Goal: Task Accomplishment & Management: Complete application form

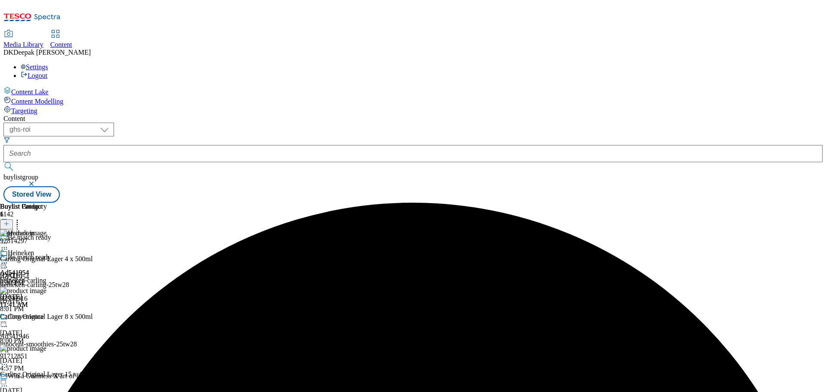
select select "ghs-[GEOGRAPHIC_DATA]"
click at [112, 123] on select "ghs-roi ghs-uk" at bounding box center [58, 130] width 111 height 14
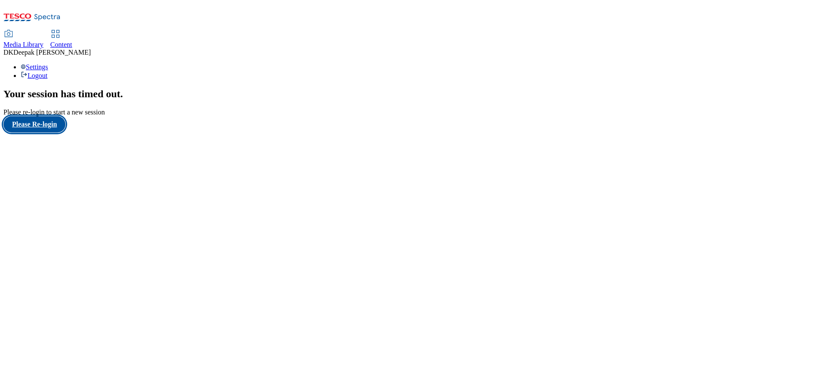
click at [49, 133] on button "Please Re-login" at bounding box center [34, 124] width 62 height 16
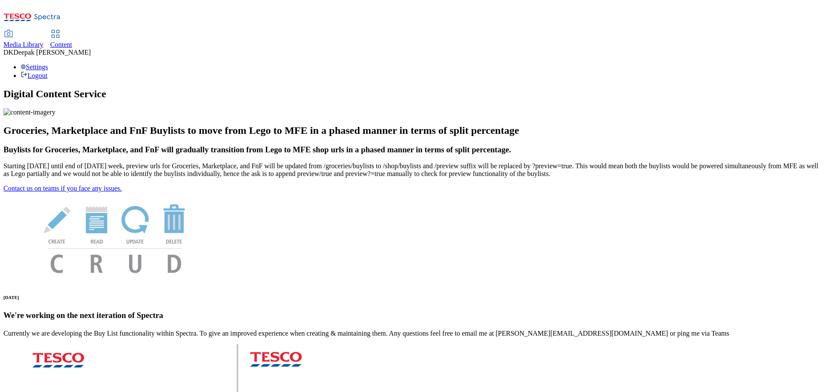
click at [61, 29] on icon at bounding box center [55, 34] width 10 height 10
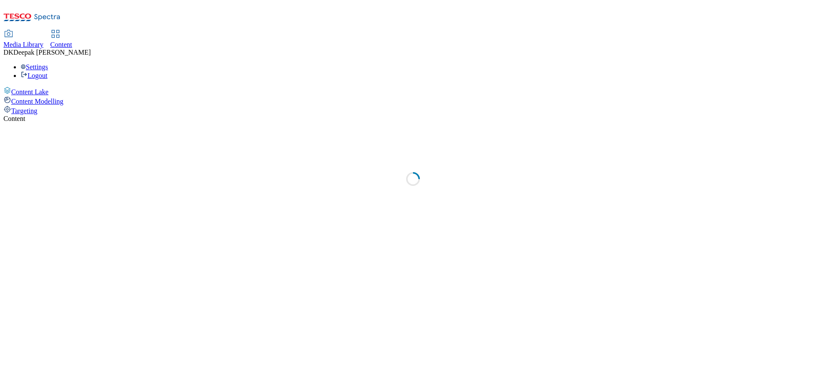
select select "ghs-[GEOGRAPHIC_DATA]"
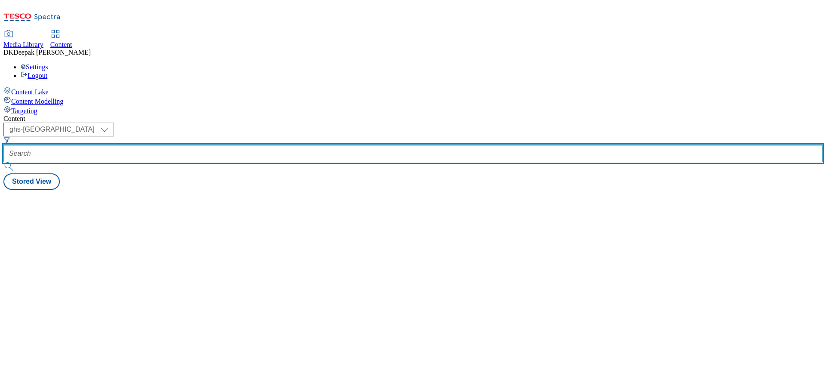
click at [194, 145] on input "text" at bounding box center [413, 153] width 820 height 17
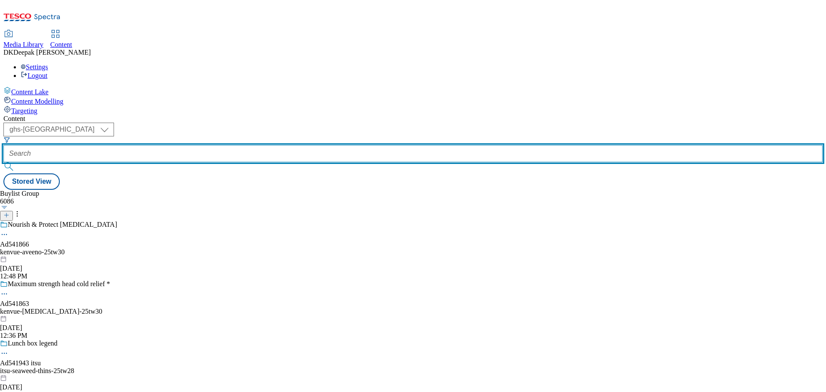
paste input "Ad541872"
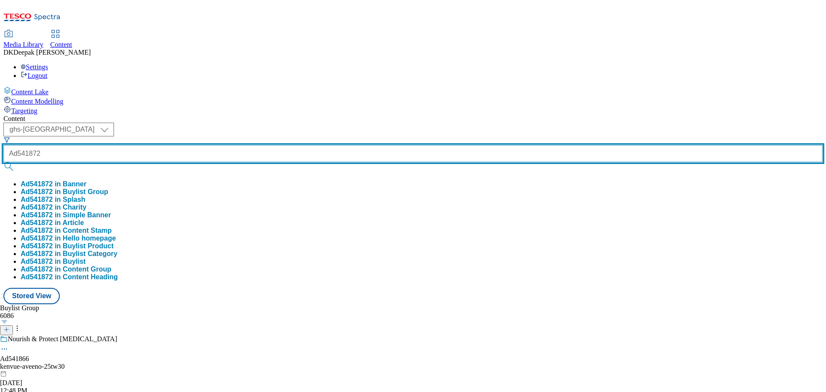
type input "Ad541872"
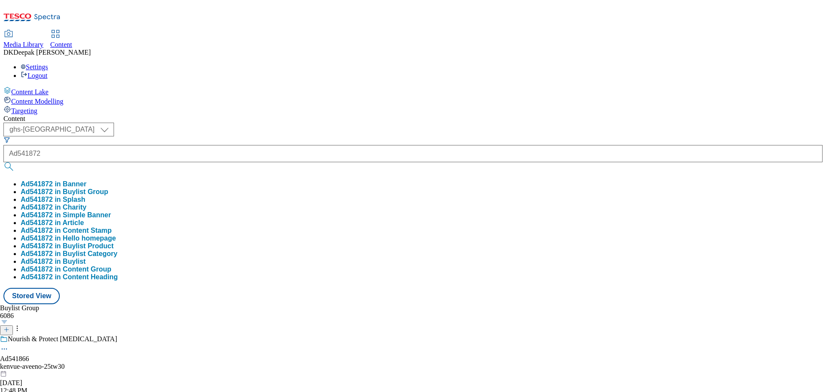
click at [88, 115] on div "Content Lake Content Modelling Targeting" at bounding box center [413, 101] width 820 height 28
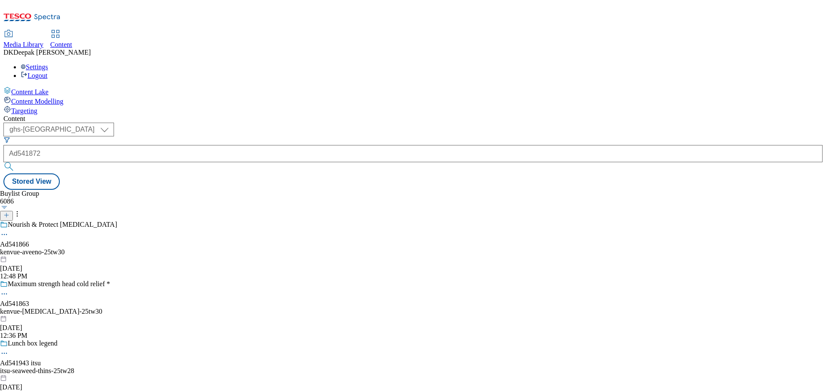
click at [9, 212] on icon at bounding box center [6, 215] width 6 height 6
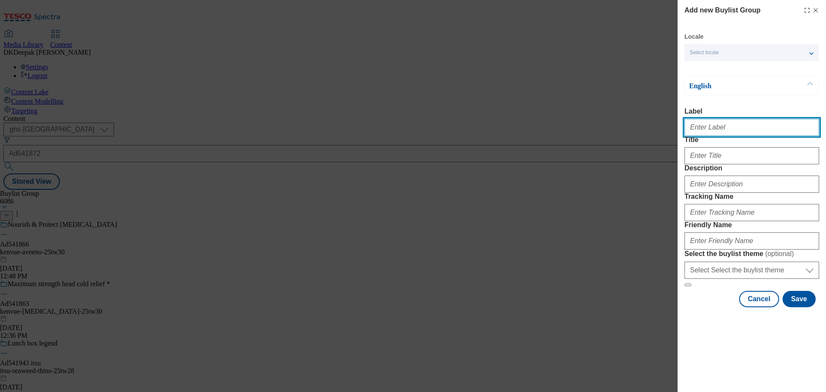
click at [712, 129] on input "Label" at bounding box center [752, 127] width 135 height 17
paste input "Ad541872"
type input "Ad541872"
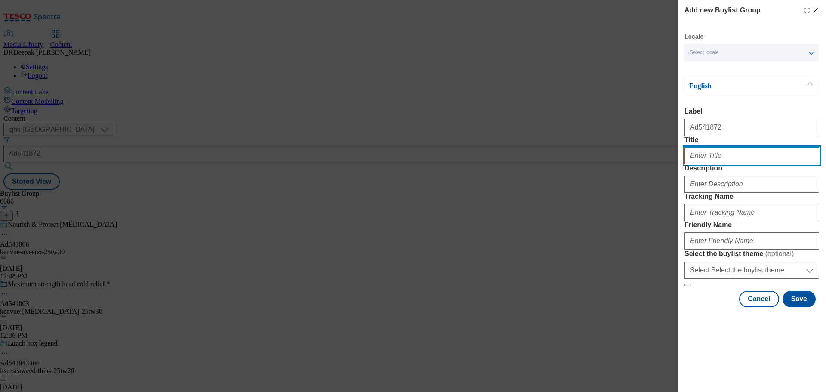
click at [717, 164] on input "Title" at bounding box center [752, 155] width 135 height 17
paste input "Intense hydration + high sun protection"
type input "Intense hydration + high sun protection"
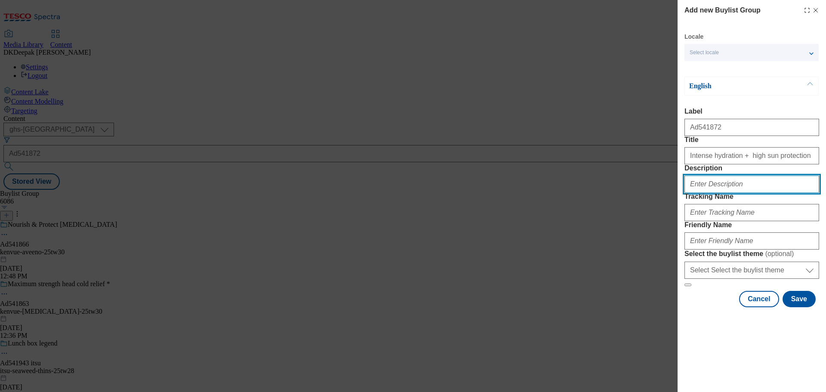
click at [716, 193] on input "Description" at bounding box center [752, 184] width 135 height 17
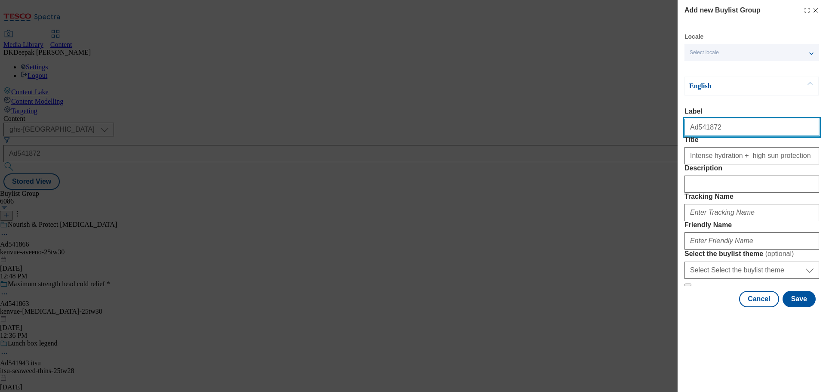
click at [701, 130] on input "Ad541872" at bounding box center [752, 127] width 135 height 17
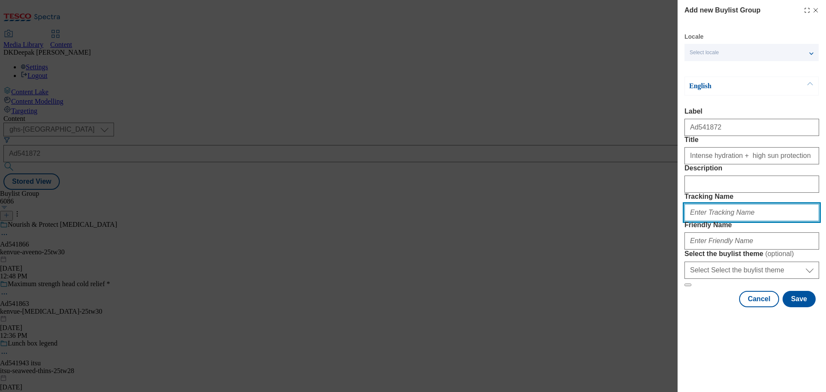
click at [711, 221] on input "Tracking Name" at bounding box center [752, 212] width 135 height 17
paste input "Ad541872"
type input "DH_AD541872"
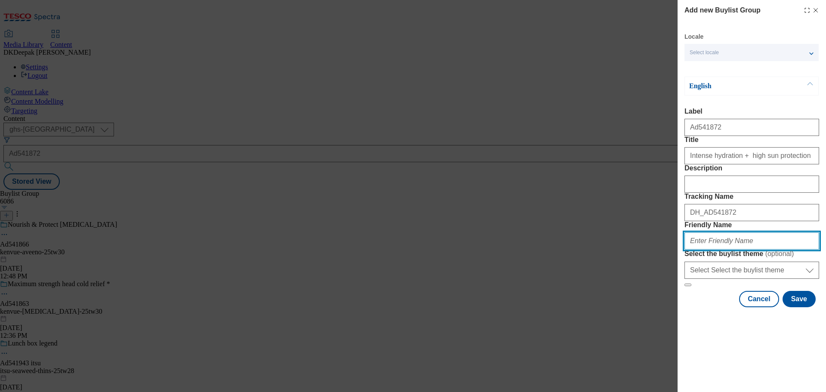
click at [717, 250] on input "Friendly Name" at bounding box center [752, 240] width 135 height 17
paste input "Kenvue"
drag, startPoint x: 692, startPoint y: 301, endPoint x: 666, endPoint y: 301, distance: 25.4
click at [666, 301] on div "Add new Buylist Group Locale Select locale English Welsh English Label Ad541872…" at bounding box center [413, 196] width 826 height 392
drag, startPoint x: 726, startPoint y: 304, endPoint x: 619, endPoint y: 304, distance: 107.2
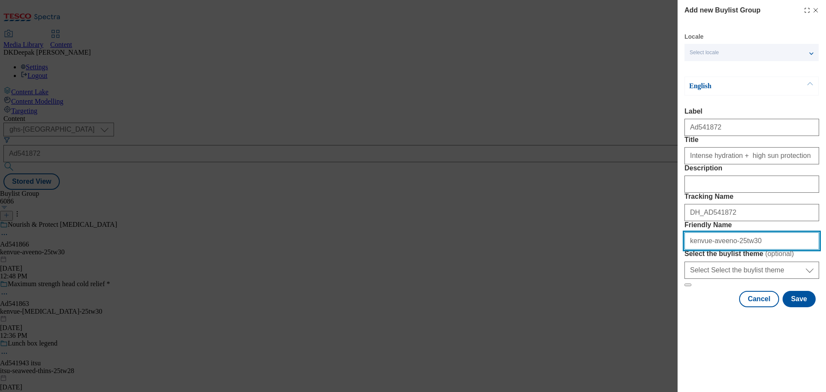
click at [619, 304] on div "Add new Buylist Group Locale Select locale English Welsh English Label Ad541872…" at bounding box center [413, 196] width 826 height 392
type input "kenvue-aveeno-25tw30"
click at [552, 90] on div "Add new Buylist Group Locale Select locale English Welsh English Label Ad541872…" at bounding box center [413, 196] width 826 height 392
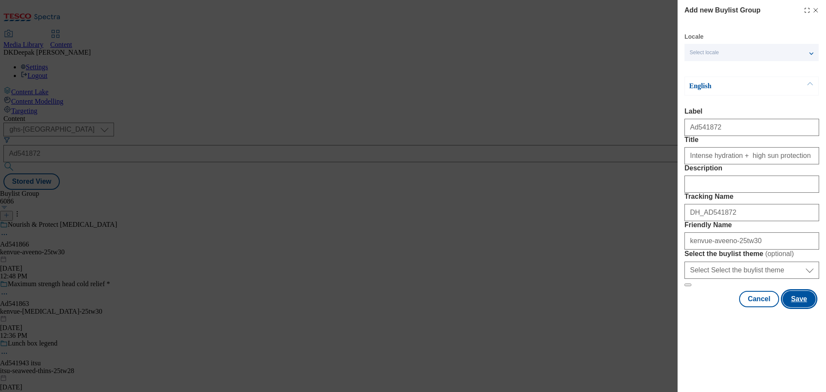
click at [796, 307] on button "Save" at bounding box center [799, 299] width 33 height 16
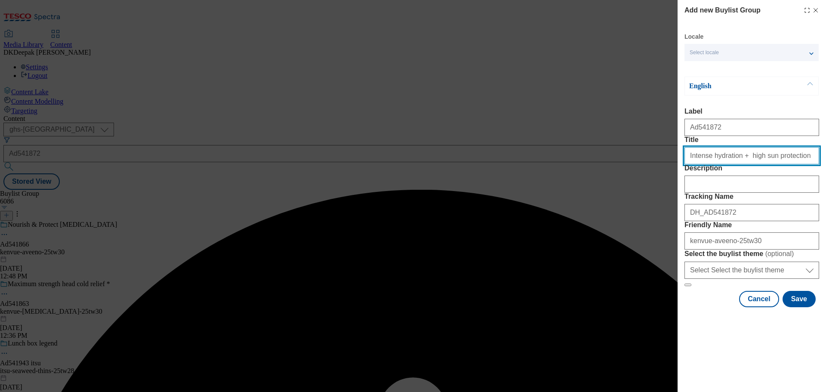
click at [794, 164] on input "Title" at bounding box center [752, 155] width 135 height 17
type input "Intense hydration + high sun protection"
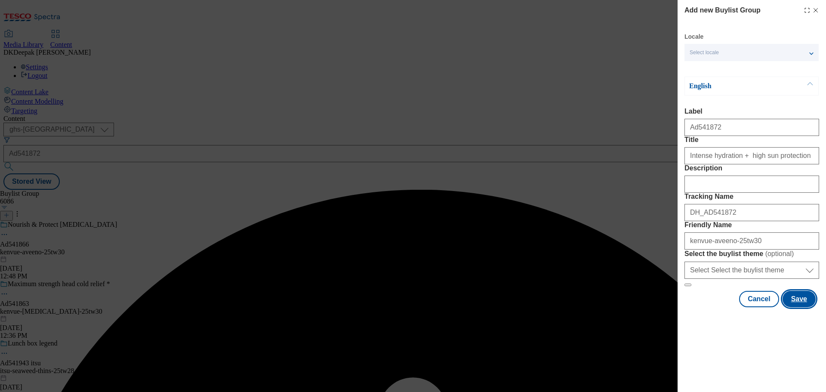
click at [799, 307] on button "Save" at bounding box center [799, 299] width 33 height 16
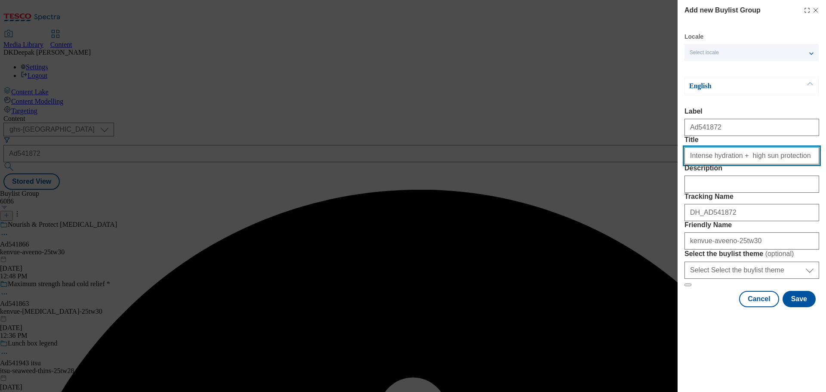
click at [792, 164] on input "Title" at bounding box center [752, 155] width 135 height 17
type input "Intense hydration + high sun protection"
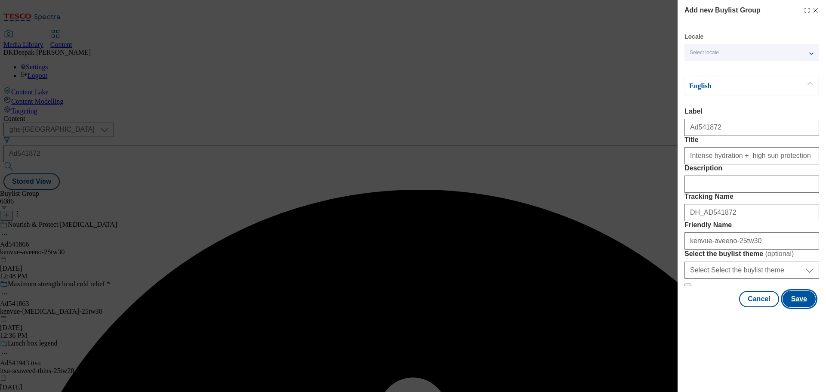
click at [793, 307] on button "Save" at bounding box center [799, 299] width 33 height 16
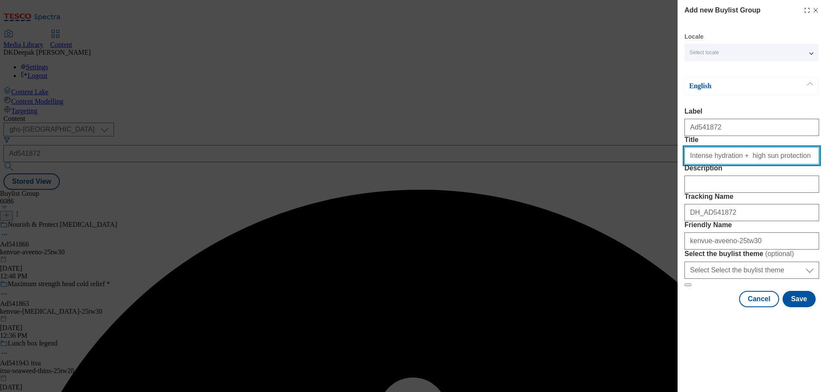
click at [792, 164] on input "Intense hydration + high sun protection" at bounding box center [752, 155] width 135 height 17
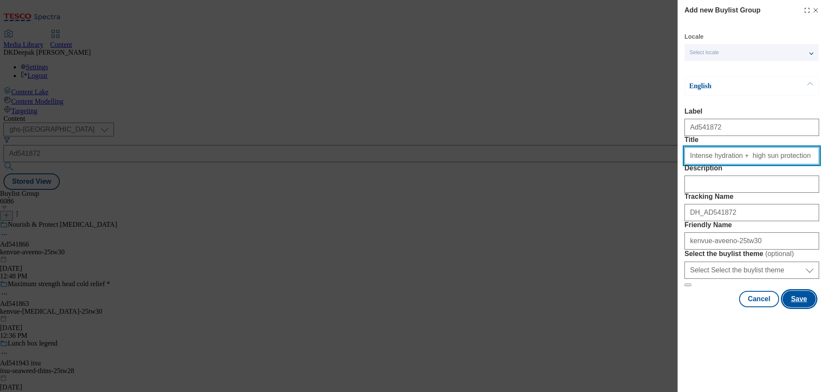
type input "Intense hydration + high sun protection"
click at [796, 307] on button "Save" at bounding box center [799, 299] width 33 height 16
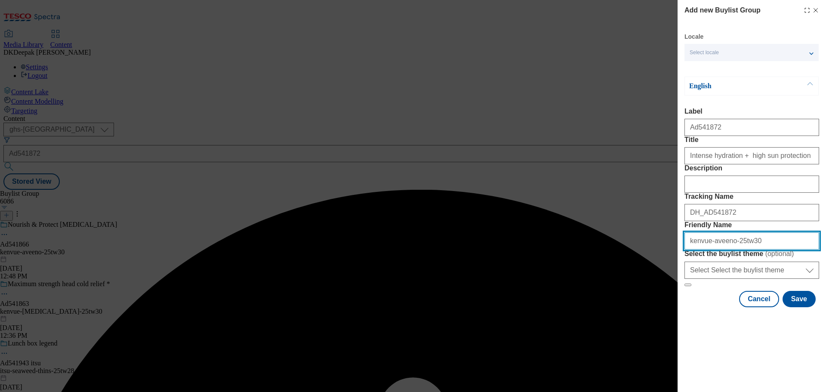
click at [728, 250] on input "kenvue-aveeno-25tw30" at bounding box center [752, 240] width 135 height 17
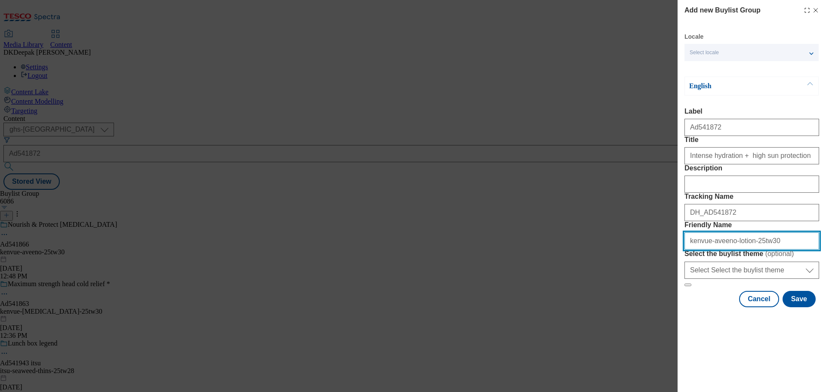
drag, startPoint x: 741, startPoint y: 303, endPoint x: 669, endPoint y: 303, distance: 71.9
click at [669, 303] on div "Add new Buylist Group Locale Select locale English Welsh English Label Ad541872…" at bounding box center [413, 196] width 826 height 392
type input "kenvue-aveeno-lotion-25tw30"
click at [472, 145] on div "Add new Buylist Group Locale Select locale English Welsh English Label Ad541872…" at bounding box center [413, 196] width 826 height 392
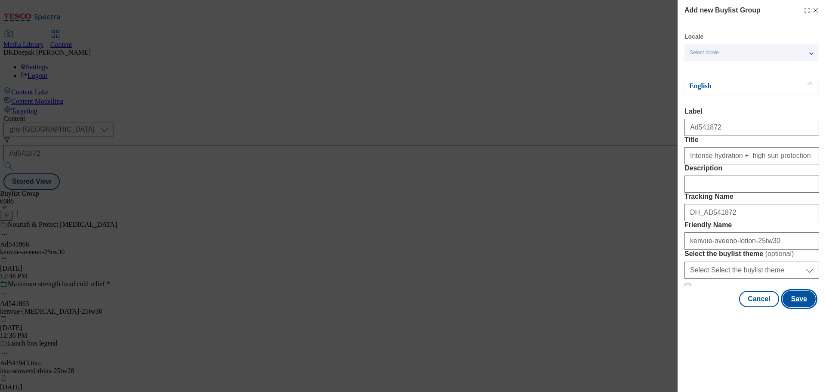
click at [795, 307] on button "Save" at bounding box center [799, 299] width 33 height 16
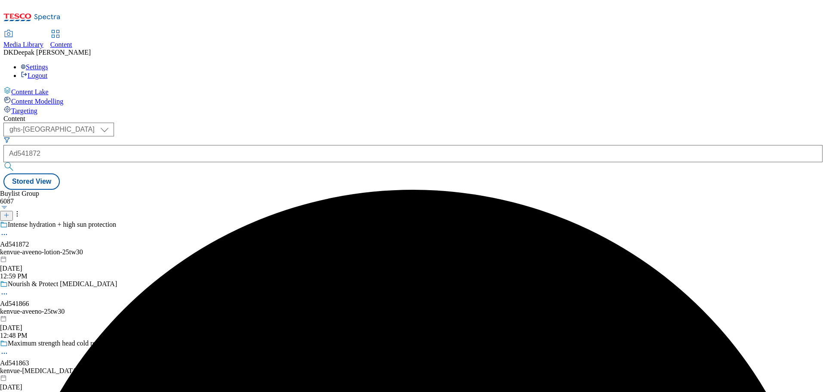
click at [149, 248] on div "kenvue-aveeno-lotion-25tw30" at bounding box center [74, 252] width 149 height 8
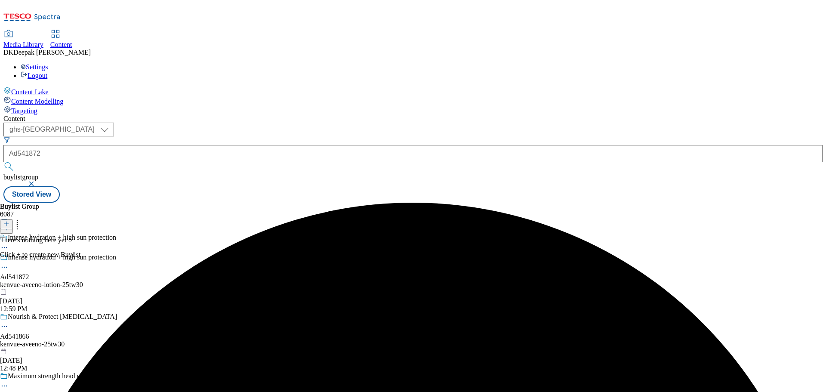
click at [9, 221] on icon at bounding box center [6, 224] width 6 height 6
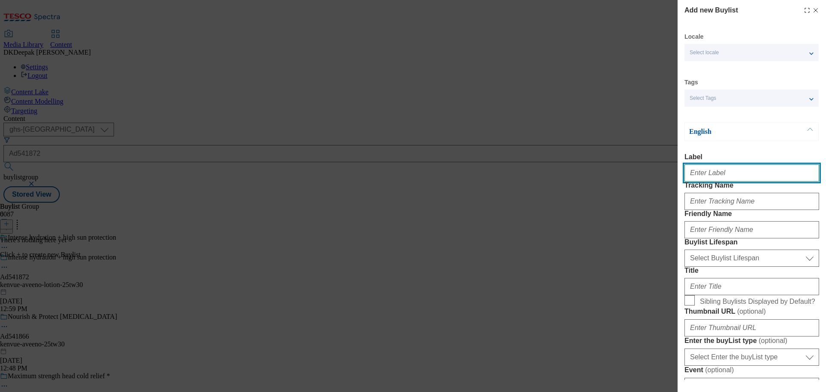
click at [737, 176] on input "Label" at bounding box center [752, 172] width 135 height 17
paste input "Ad541872"
type input "Ad541872"
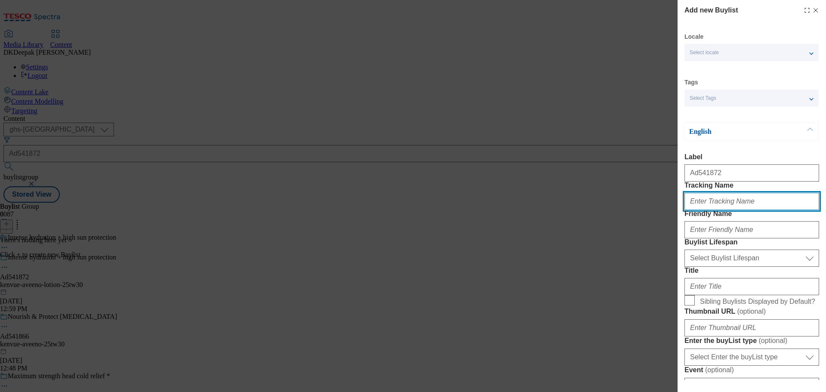
click at [728, 210] on input "Tracking Name" at bounding box center [752, 201] width 135 height 17
paste input "Ad541872"
type input "DH_AD541872"
click at [523, 152] on div "Add new Buylist Locale Select locale English Welsh Tags Select Tags fnf marketp…" at bounding box center [413, 196] width 826 height 392
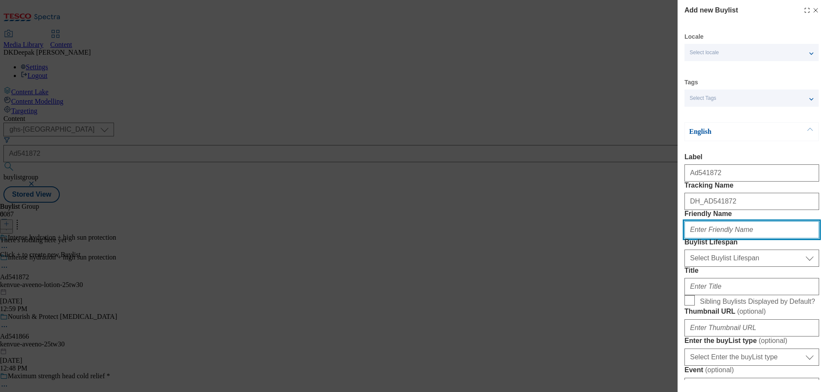
click at [717, 238] on input "Friendly Name" at bounding box center [752, 229] width 135 height 17
paste input "kenvue"
type input "kenvue"
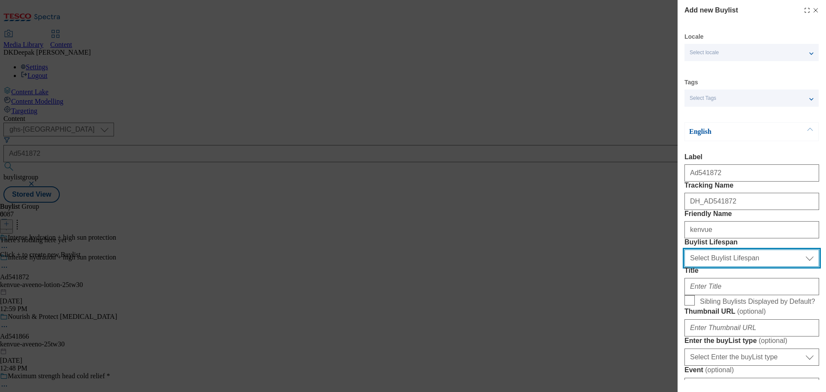
click at [721, 267] on select "Select Buylist Lifespan evergreen seasonal tactical" at bounding box center [752, 258] width 135 height 17
select select "tactical"
click at [685, 267] on select "Select Buylist Lifespan evergreen seasonal tactical" at bounding box center [752, 258] width 135 height 17
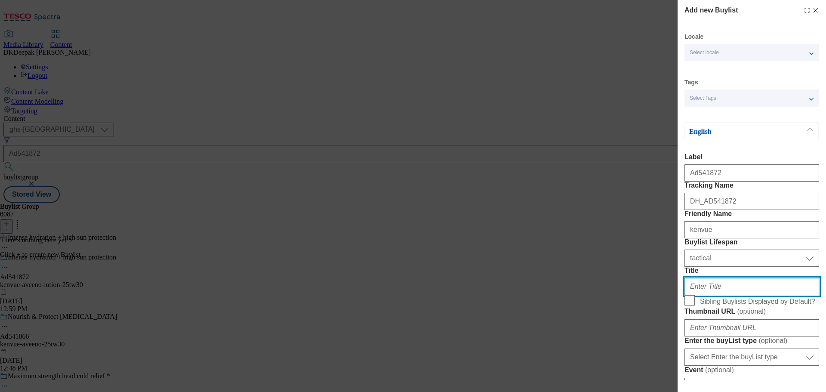
click at [722, 295] on input "Title" at bounding box center [752, 286] width 135 height 17
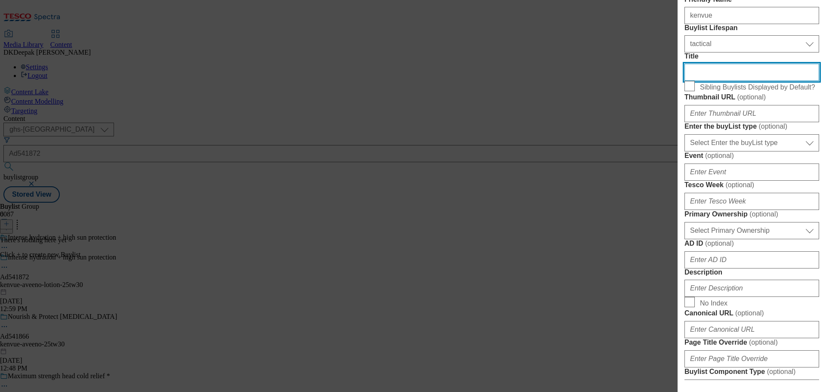
scroll to position [215, 0]
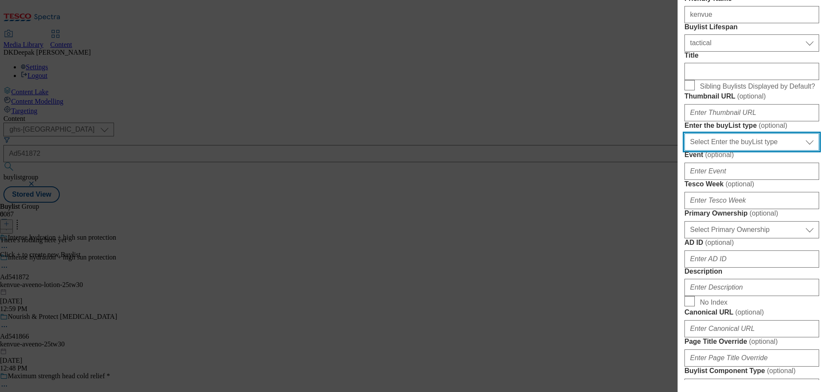
click at [740, 151] on select "Select Enter the buyList type event supplier funded long term >4 weeks supplier…" at bounding box center [752, 141] width 135 height 17
select select "supplier funded short term 1-3 weeks"
click at [685, 151] on select "Select Enter the buyList type event supplier funded long term >4 weeks supplier…" at bounding box center [752, 141] width 135 height 17
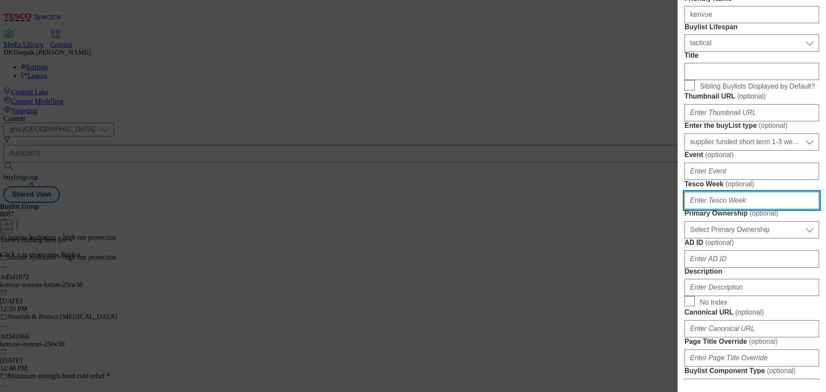
click at [711, 209] on input "Tesco Week ( optional )" at bounding box center [752, 200] width 135 height 17
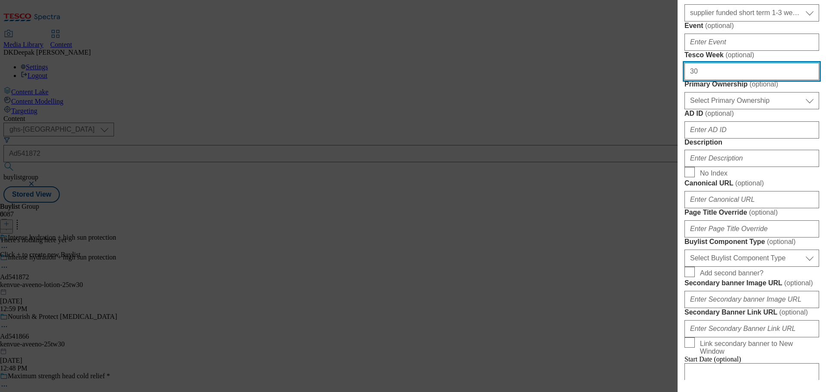
type input "30"
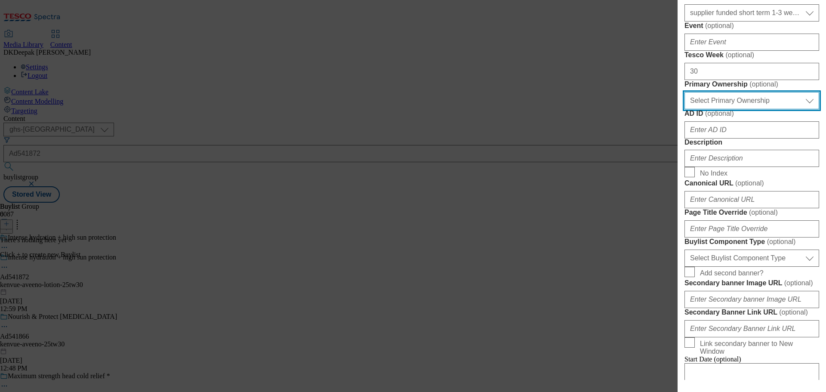
click at [730, 109] on select "Select Primary Ownership tesco dunnhumby" at bounding box center [752, 100] width 135 height 17
select select "dunnhumby"
click at [685, 109] on select "Select Primary Ownership tesco dunnhumby" at bounding box center [752, 100] width 135 height 17
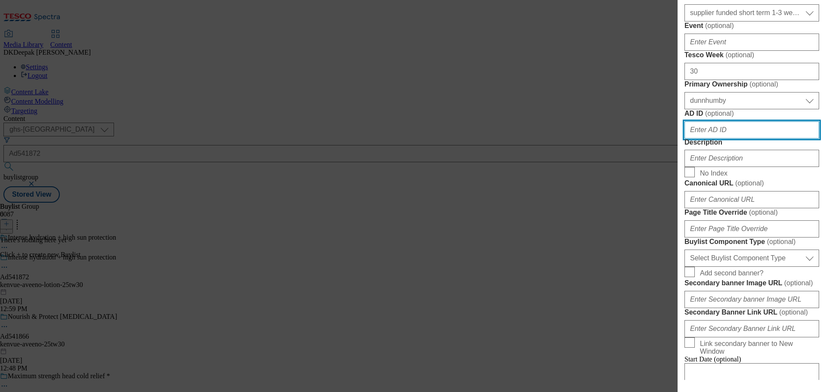
click at [704, 139] on input "AD ID ( optional )" at bounding box center [752, 129] width 135 height 17
paste input "Ad541872"
drag, startPoint x: 694, startPoint y: 286, endPoint x: 677, endPoint y: 286, distance: 17.2
click at [677, 286] on div "Add new Buylist Locale Select locale English Welsh Tags Select Tags fnf marketp…" at bounding box center [413, 196] width 826 height 392
type input "541872"
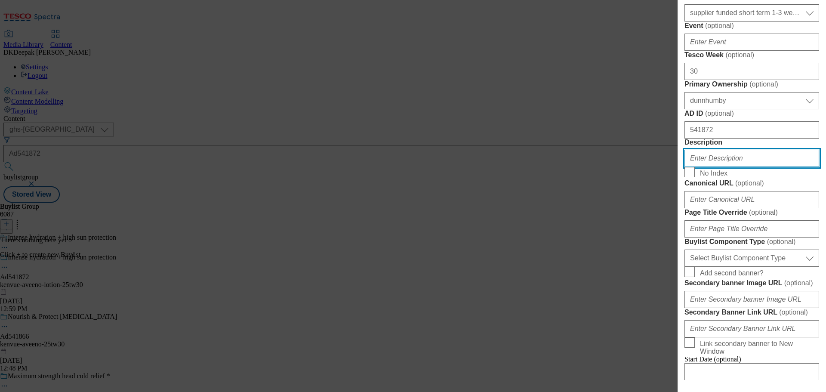
click at [717, 167] on input "Description" at bounding box center [752, 158] width 135 height 17
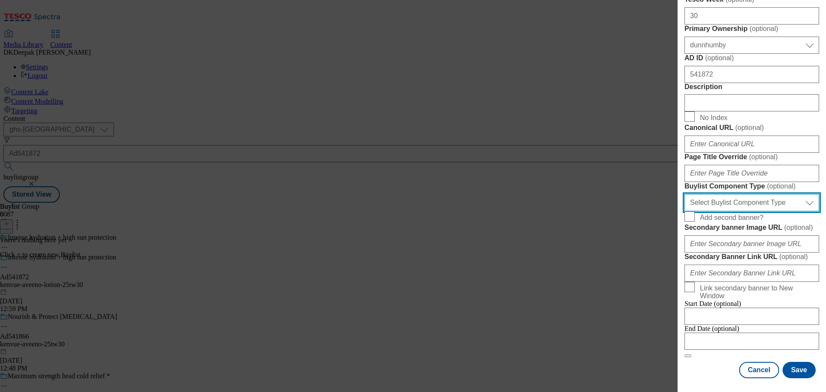
drag, startPoint x: 743, startPoint y: 351, endPoint x: 742, endPoint y: 346, distance: 5.0
click at [743, 211] on select "Select Buylist Component Type Banner Competition Header Meal" at bounding box center [752, 202] width 135 height 17
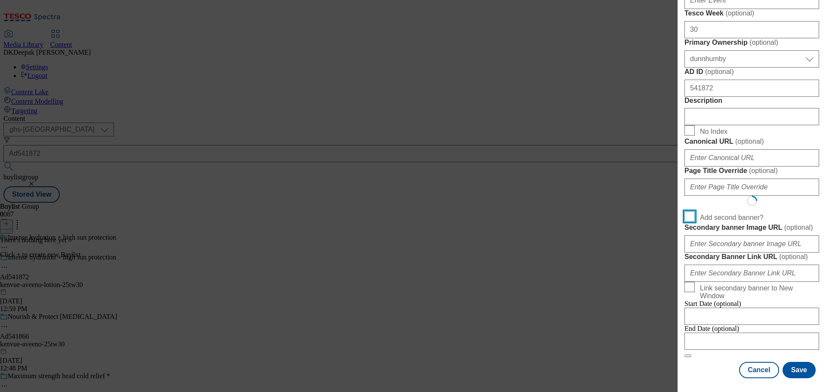
scroll to position [686, 0]
select select "Banner"
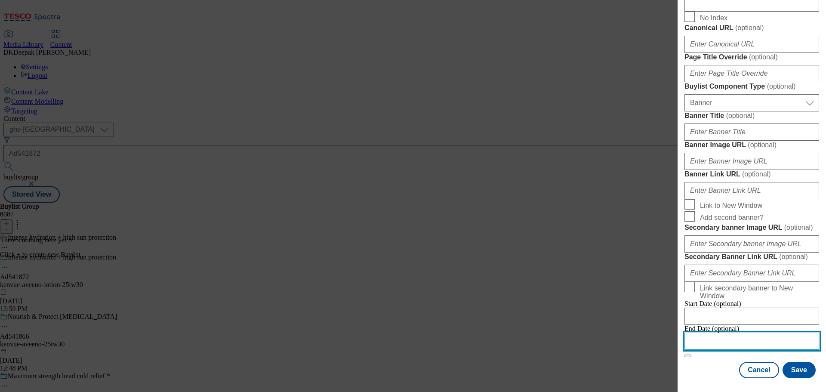
click at [724, 336] on input "Modal" at bounding box center [752, 341] width 135 height 17
select select "2025"
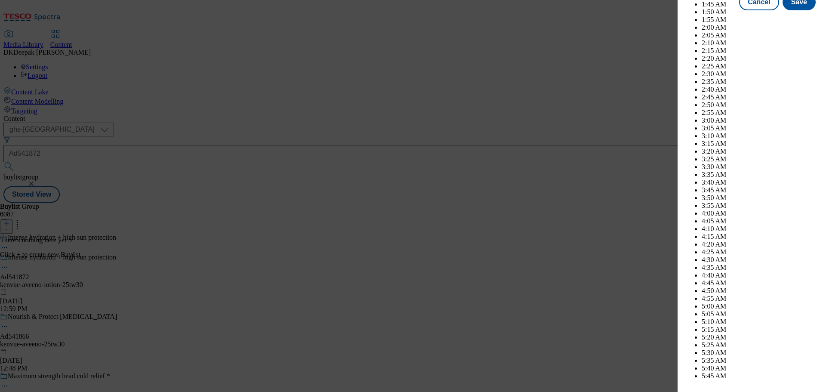
scroll to position [2461, 0]
select select "December"
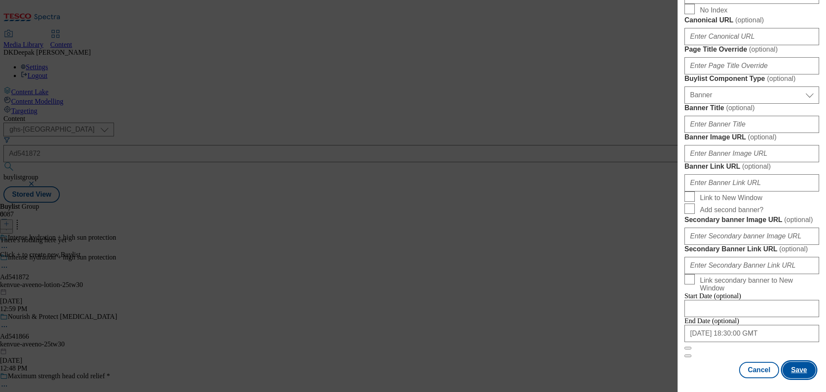
click at [792, 370] on button "Save" at bounding box center [799, 370] width 33 height 16
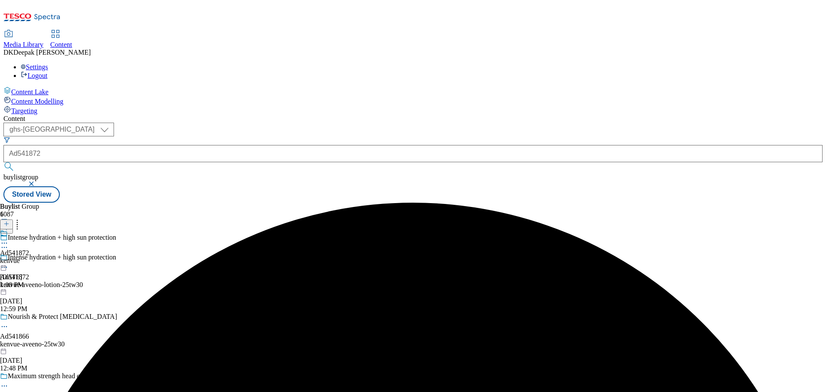
click at [29, 257] on div "kenvue" at bounding box center [14, 261] width 29 height 8
click at [9, 221] on icon at bounding box center [6, 224] width 6 height 6
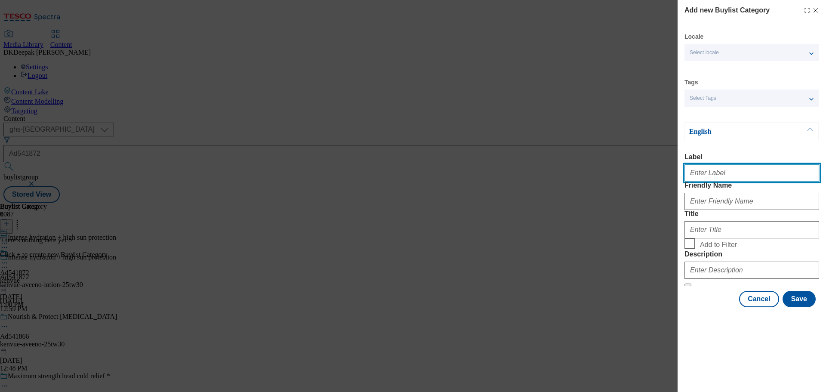
click at [733, 173] on input "Label" at bounding box center [752, 172] width 135 height 17
paste input "Ad541872"
type input "Ad541872"
drag, startPoint x: 554, startPoint y: 172, endPoint x: 623, endPoint y: 186, distance: 70.0
click at [554, 172] on div "Add new Buylist Category Locale Select locale English Welsh Tags Select Tags fn…" at bounding box center [413, 196] width 826 height 392
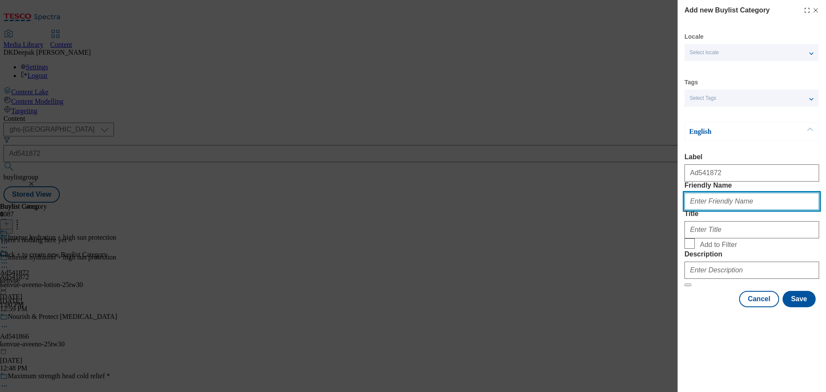
click at [730, 210] on input "Friendly Name" at bounding box center [752, 201] width 135 height 17
paste input "kenvue-aveeno-lotion"
type input "kenvue-aveeno-lotion"
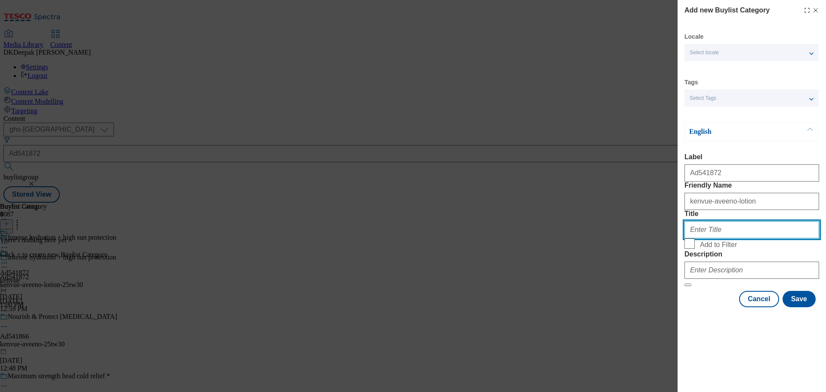
click at [721, 238] on input "Title" at bounding box center [752, 229] width 135 height 17
paste input "Kenvue"
type input "Kenvue"
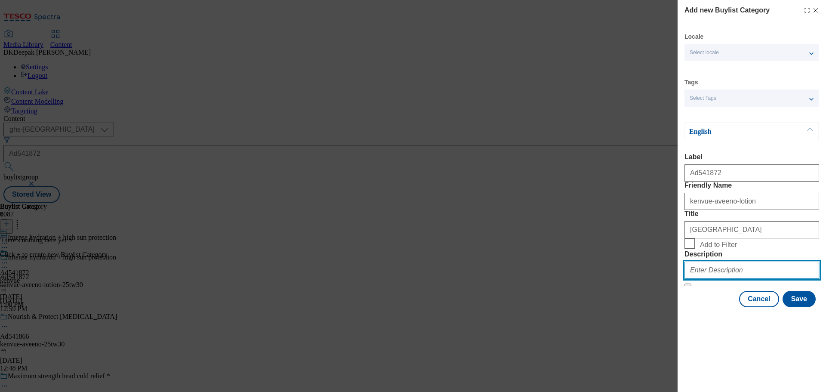
click at [723, 279] on input "Description" at bounding box center [752, 270] width 135 height 17
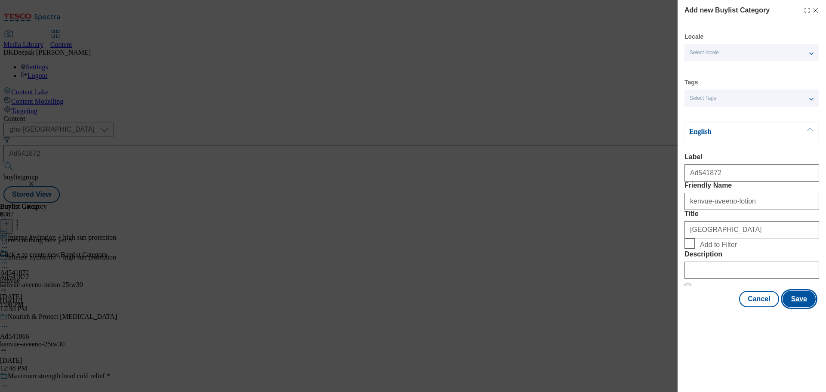
click at [793, 307] on button "Save" at bounding box center [799, 299] width 33 height 16
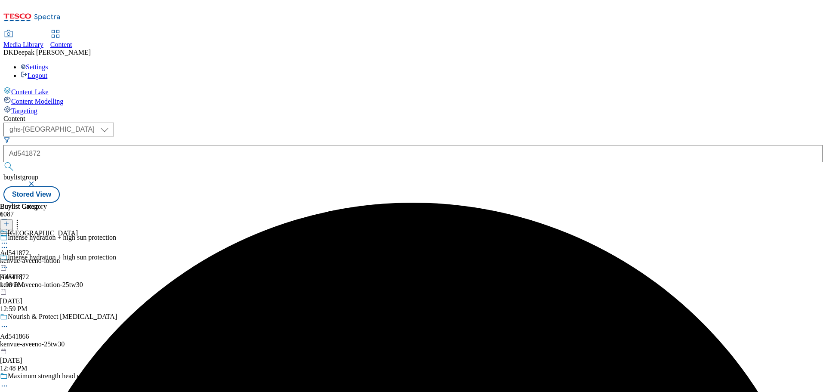
click at [78, 257] on div "kenvue-aveeno-lotion" at bounding box center [39, 261] width 78 height 8
click at [9, 221] on icon at bounding box center [6, 224] width 6 height 6
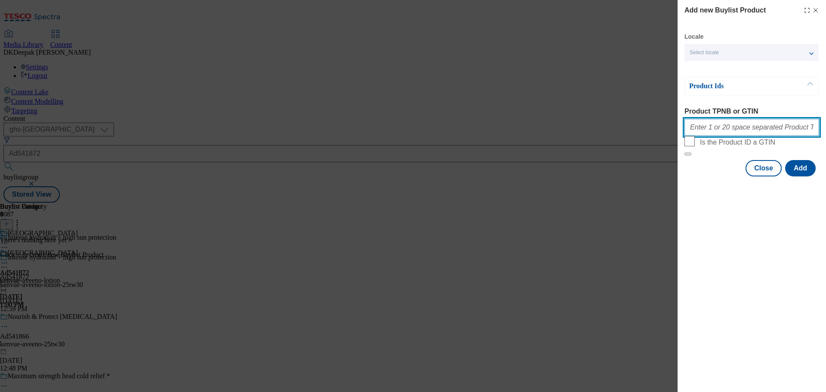
click at [743, 122] on input "Product TPNB or GTIN" at bounding box center [752, 127] width 135 height 17
paste input "96715419 93946657 90605381 90612971 89955329 92052190 96715419 92609720 9254146…"
type input "96715419 93946657 90605381 90612971 89955329 92052190 96715419 92609720 9254146…"
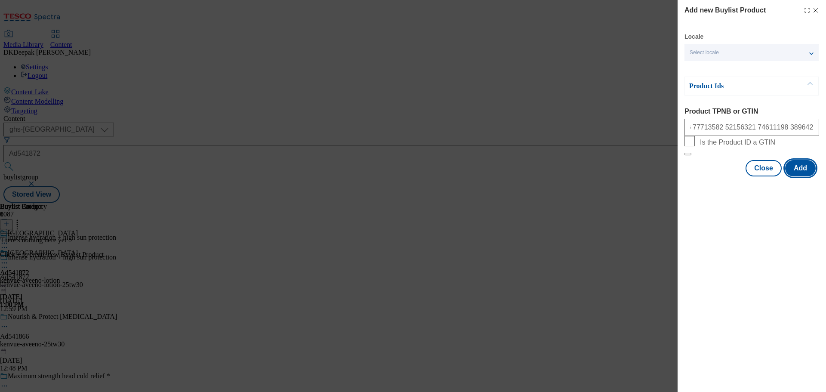
click at [790, 176] on button "Add" at bounding box center [801, 168] width 31 height 16
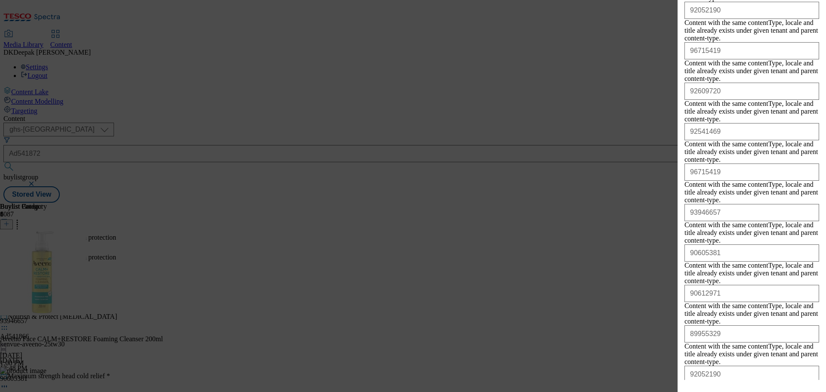
scroll to position [9436, 0]
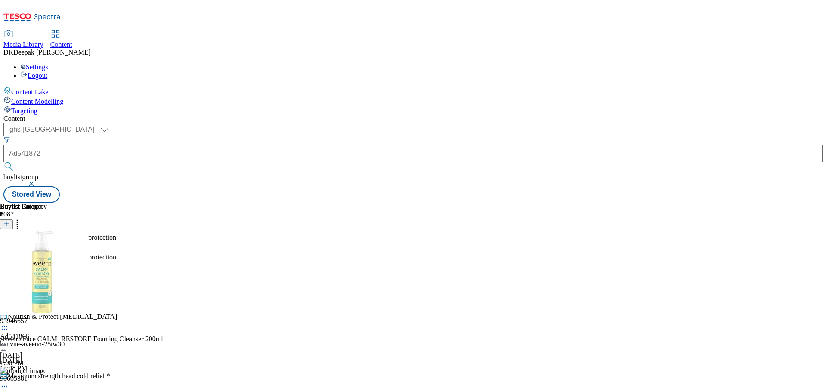
scroll to position [0, 0]
click at [9, 259] on icon at bounding box center [4, 263] width 9 height 9
click at [47, 318] on span "Preview" at bounding box center [37, 321] width 20 height 6
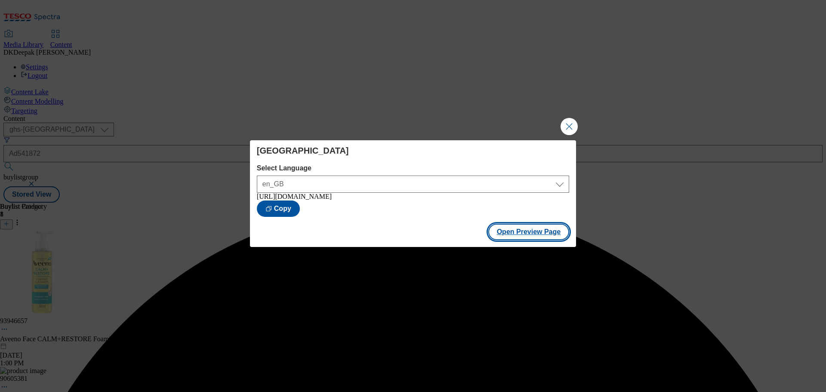
click at [519, 236] on button "Open Preview Page" at bounding box center [529, 232] width 81 height 16
click at [564, 125] on button "Close Modal" at bounding box center [569, 126] width 17 height 17
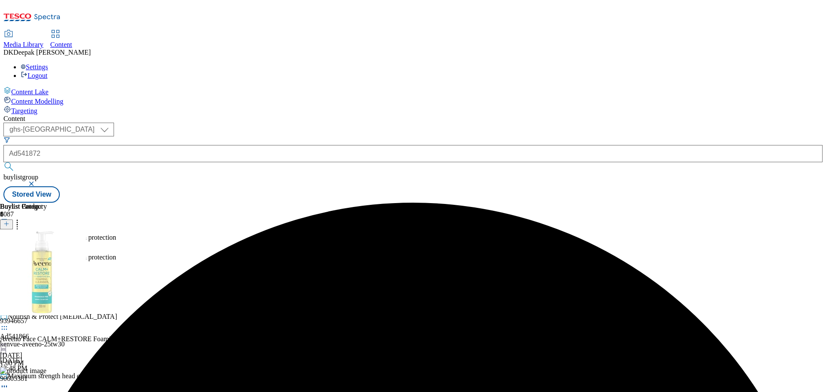
click at [9, 259] on icon at bounding box center [4, 263] width 9 height 9
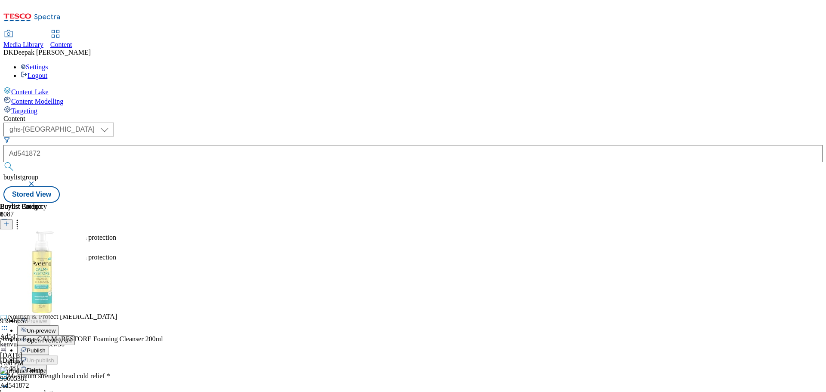
click at [46, 347] on span "Publish" at bounding box center [36, 350] width 19 height 6
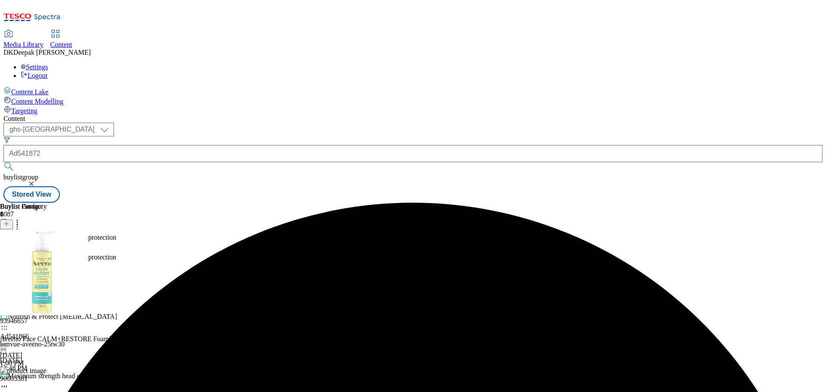
click at [184, 145] on div "Ad541872" at bounding box center [413, 153] width 820 height 17
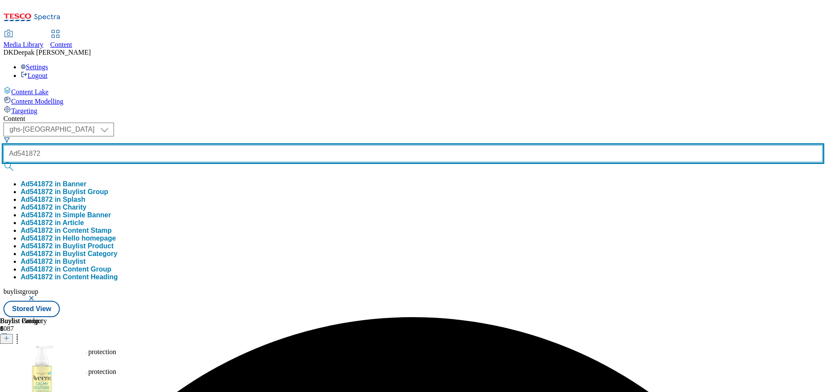
drag, startPoint x: 211, startPoint y: 67, endPoint x: 194, endPoint y: 67, distance: 17.2
click at [194, 145] on input "Ad541872" at bounding box center [413, 153] width 820 height 17
paste input "649"
type input "Ad541649"
click at [3, 162] on button "submit" at bounding box center [9, 166] width 12 height 9
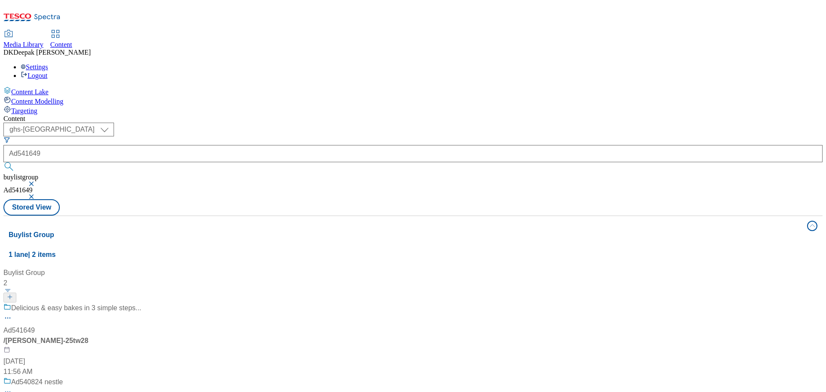
click at [141, 336] on div "/ gm-betty-crocker-25tw28" at bounding box center [72, 341] width 138 height 10
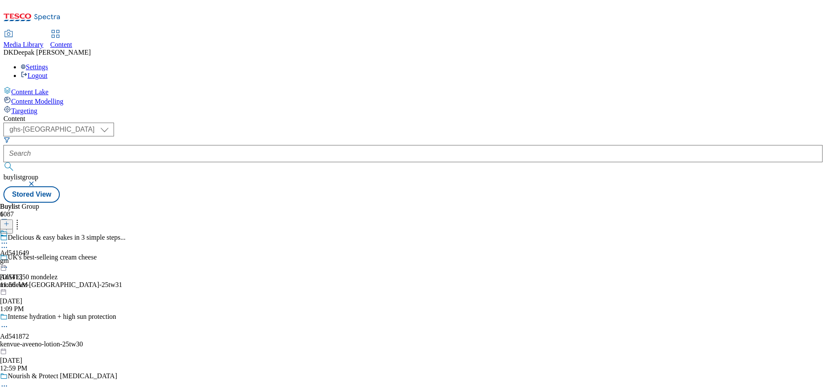
click at [7, 247] on circle at bounding box center [6, 247] width 1 height 1
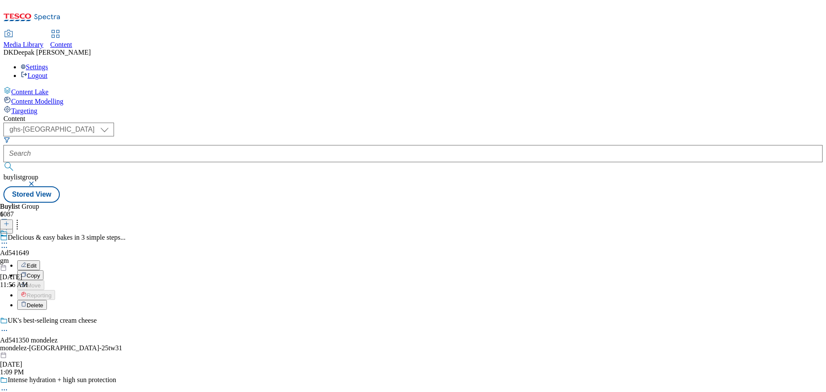
click at [40, 262] on div "Edit" at bounding box center [28, 265] width 23 height 7
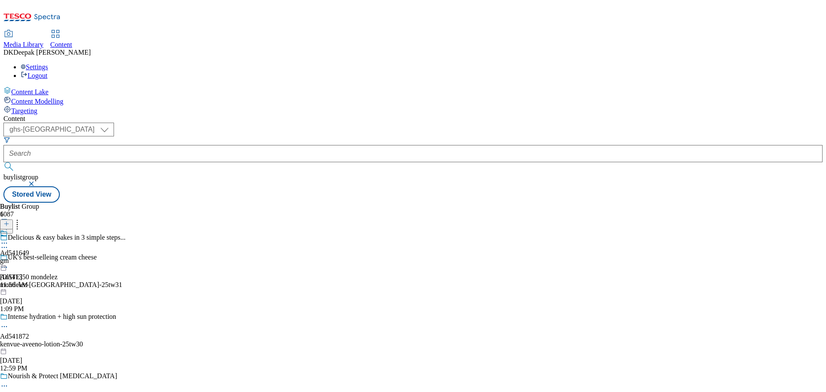
click at [9, 243] on icon at bounding box center [4, 247] width 9 height 9
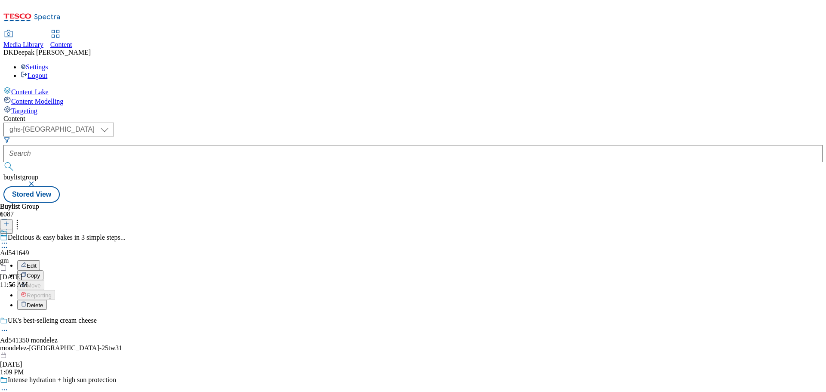
click at [37, 263] on span "Edit" at bounding box center [32, 266] width 10 height 6
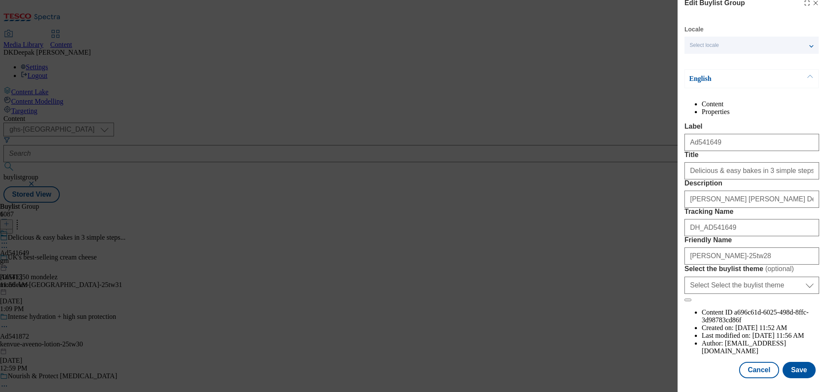
scroll to position [48, 0]
click at [751, 366] on button "Cancel" at bounding box center [759, 370] width 40 height 16
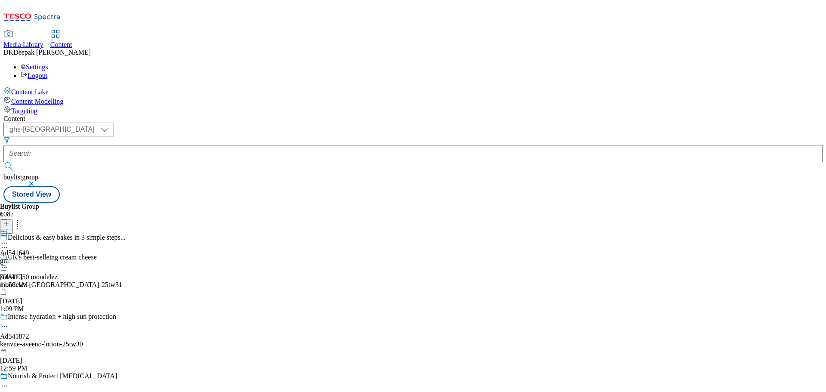
scroll to position [10, 0]
click at [29, 257] on div "gm" at bounding box center [14, 261] width 29 height 8
click at [9, 259] on icon at bounding box center [4, 263] width 9 height 9
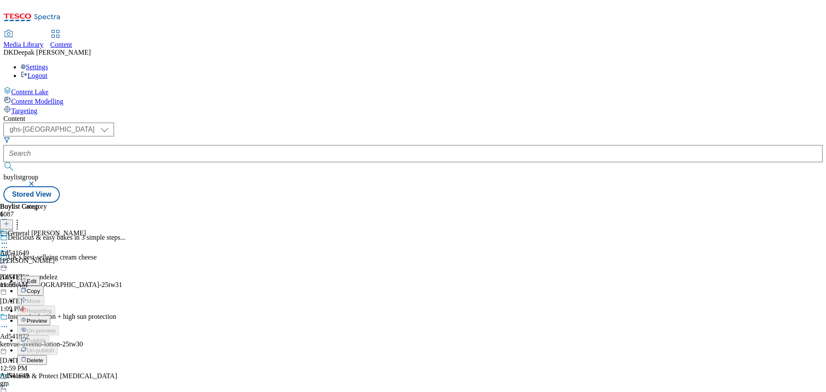
click at [40, 276] on button "Edit" at bounding box center [28, 281] width 23 height 10
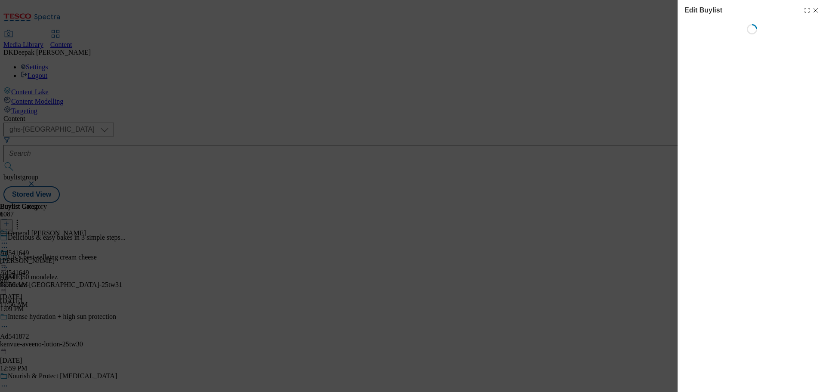
select select "tactical"
select select "supplier funded short term 1-3 weeks"
select select "dunnhumby"
select select "Banner"
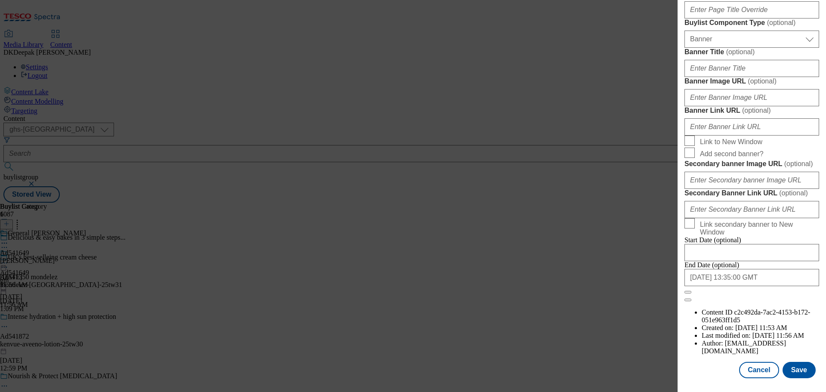
scroll to position [906, 0]
click at [758, 370] on button "Cancel" at bounding box center [759, 370] width 40 height 16
select select "tactical"
select select "supplier funded short term 1-3 weeks"
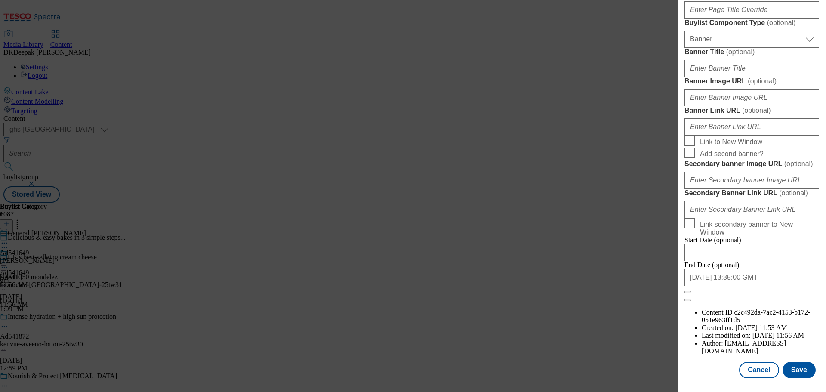
select select "dunnhumby"
select select "Banner"
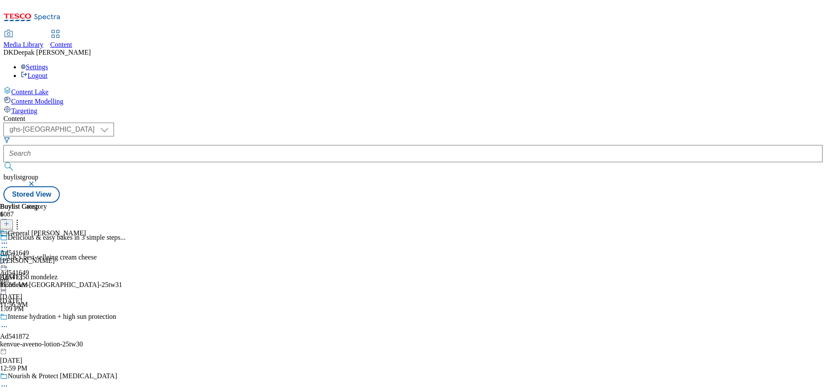
click at [86, 229] on div "General Mills" at bounding box center [43, 239] width 86 height 20
click at [9, 259] on icon at bounding box center [4, 263] width 9 height 9
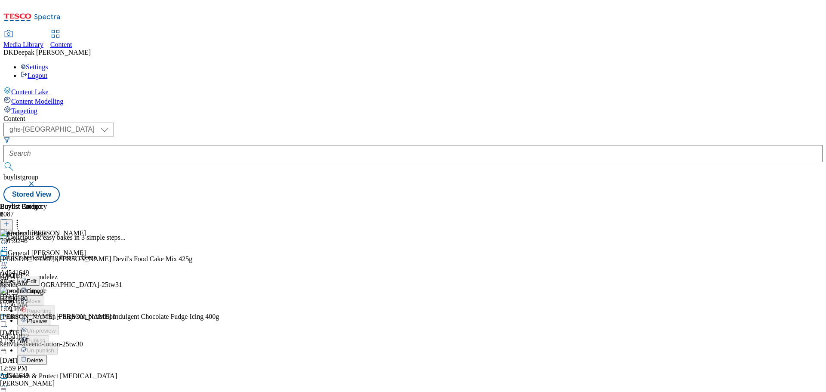
click at [40, 276] on button "Edit" at bounding box center [28, 281] width 23 height 10
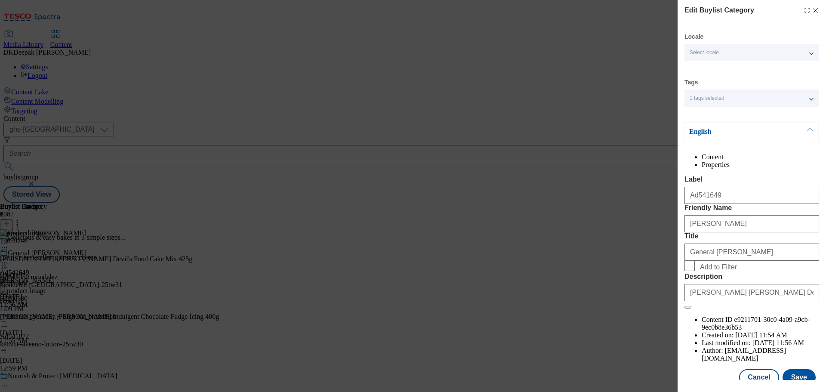
scroll to position [31, 0]
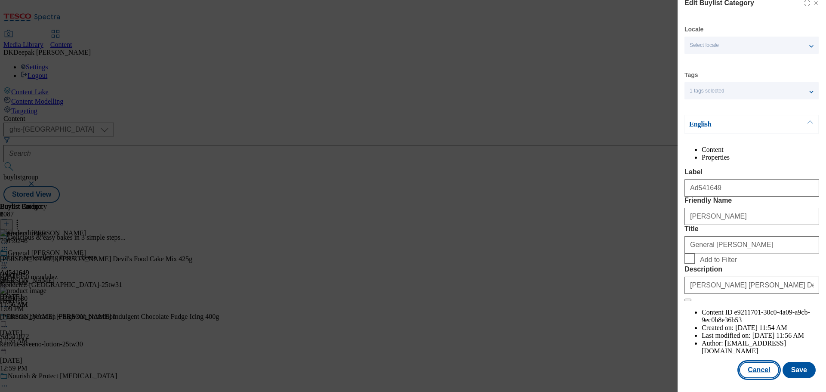
click at [744, 371] on button "Cancel" at bounding box center [759, 370] width 40 height 16
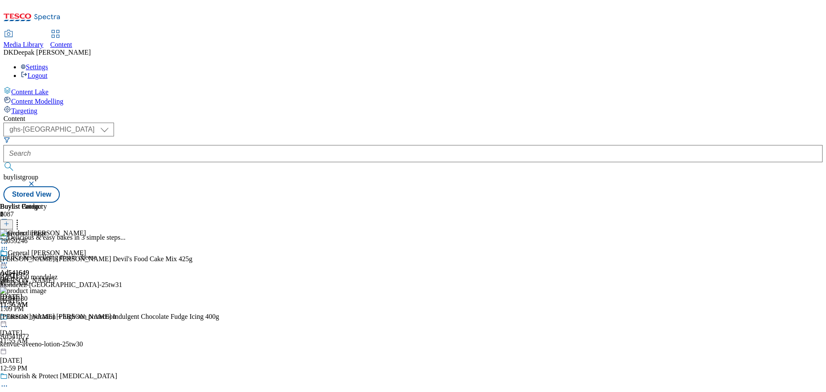
click at [9, 259] on icon at bounding box center [4, 263] width 9 height 9
click at [47, 318] on span "Preview" at bounding box center [37, 321] width 20 height 6
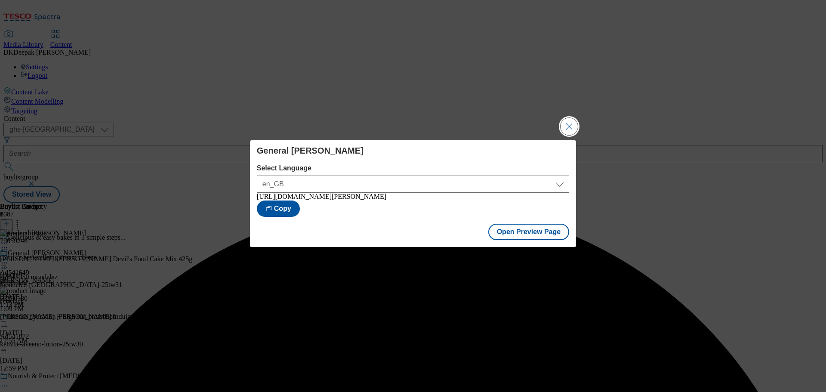
click at [574, 123] on button "Close Modal" at bounding box center [569, 126] width 17 height 17
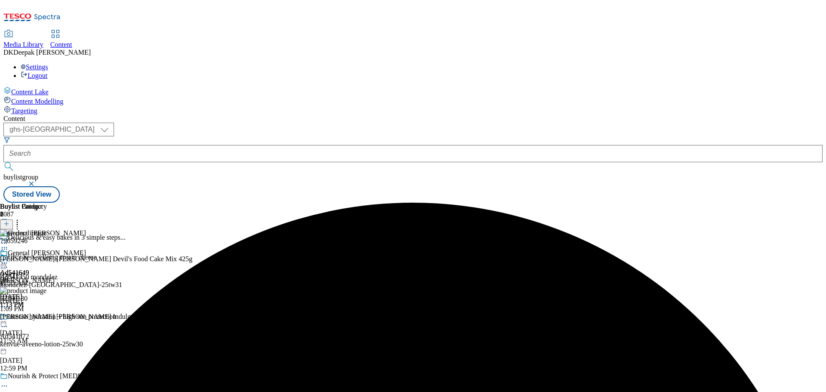
click at [9, 259] on icon at bounding box center [4, 263] width 9 height 9
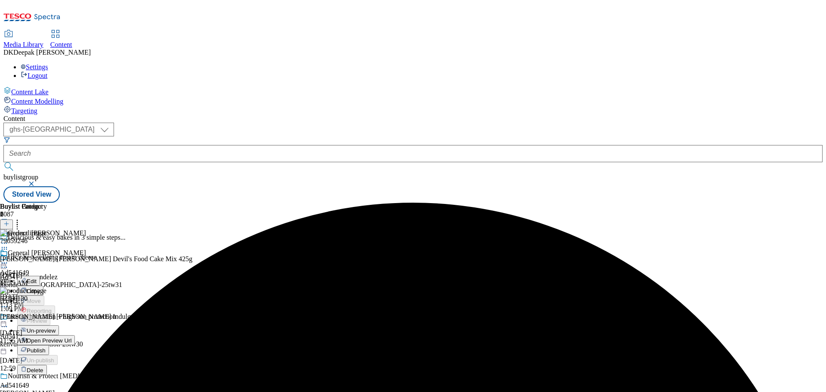
click at [71, 337] on span "Open Preview Url" at bounding box center [49, 340] width 45 height 6
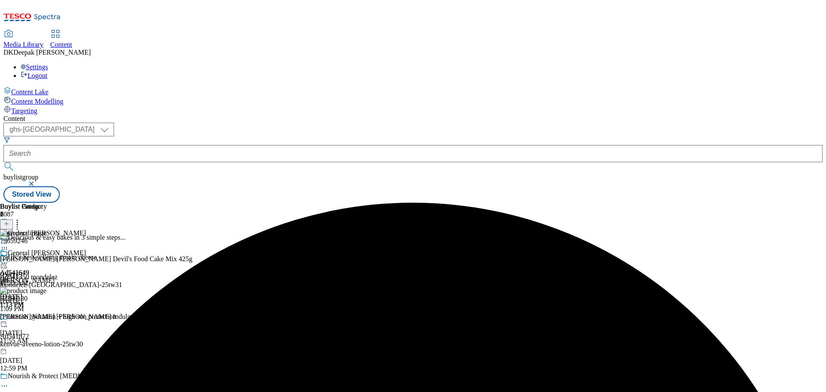
click at [9, 259] on icon at bounding box center [4, 263] width 9 height 9
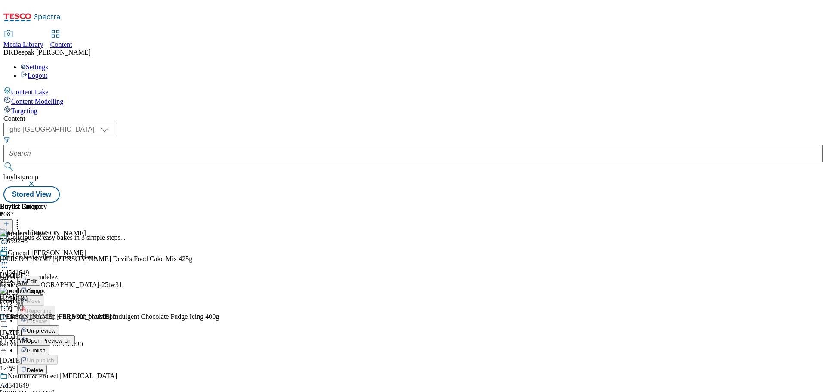
click at [46, 347] on span "Publish" at bounding box center [36, 350] width 19 height 6
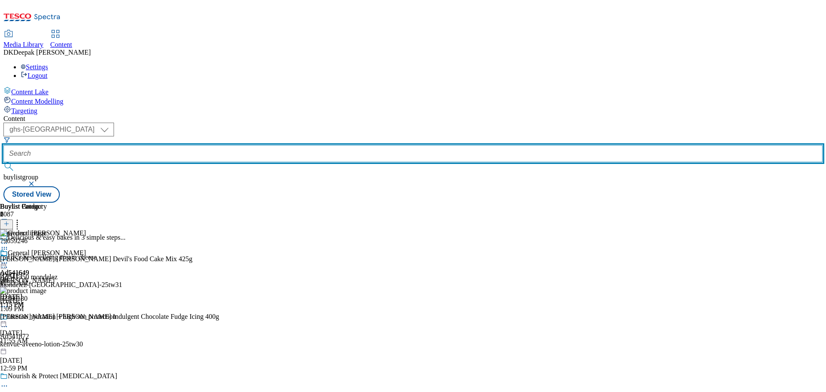
click at [194, 145] on input "text" at bounding box center [413, 153] width 820 height 17
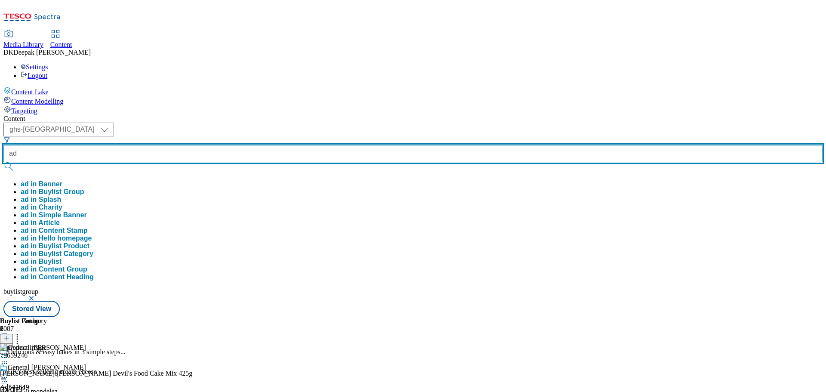
paste input "541864"
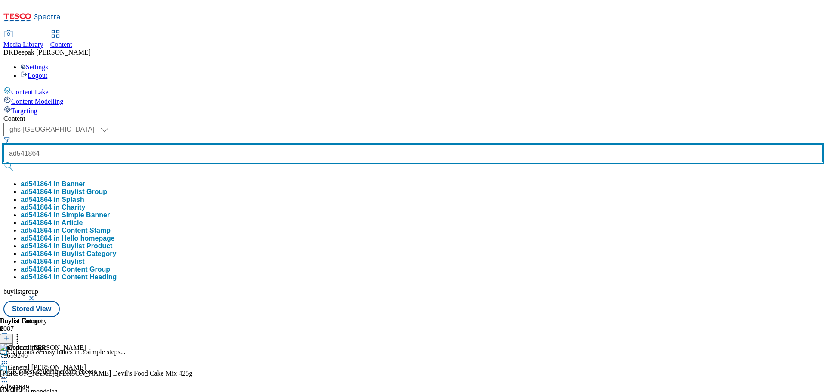
type input "ad541864"
click at [3, 162] on button "submit" at bounding box center [9, 166] width 12 height 9
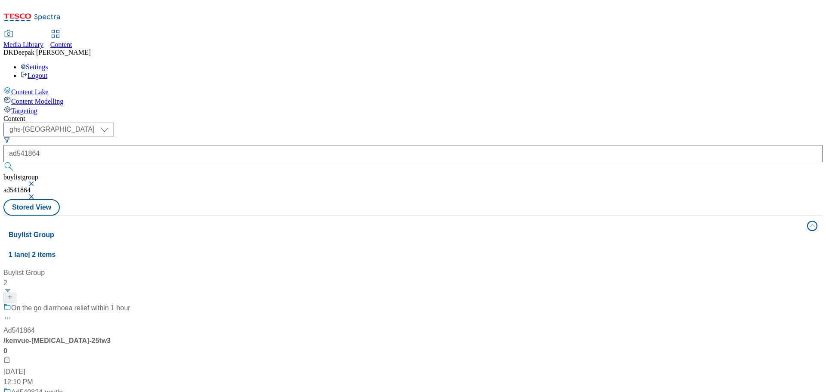
click at [130, 303] on div "On the go diarrhoea relief within 1 hour Ad541864 / kenvue-imodium-25tw30 Aug 2…" at bounding box center [66, 345] width 127 height 84
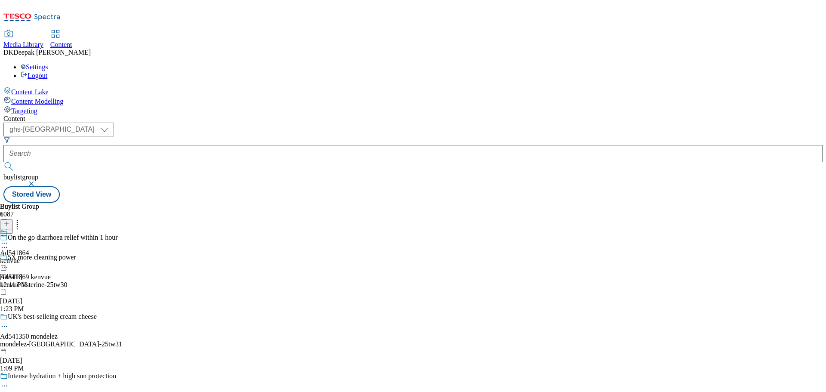
click at [5, 247] on circle at bounding box center [4, 247] width 1 height 1
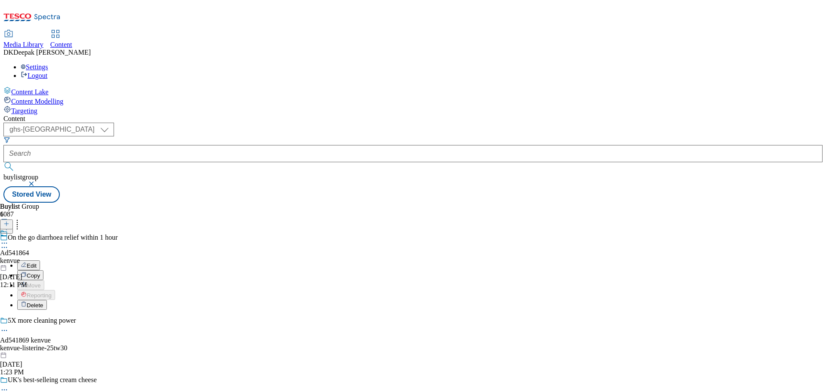
click at [40, 260] on button "Edit" at bounding box center [28, 265] width 23 height 10
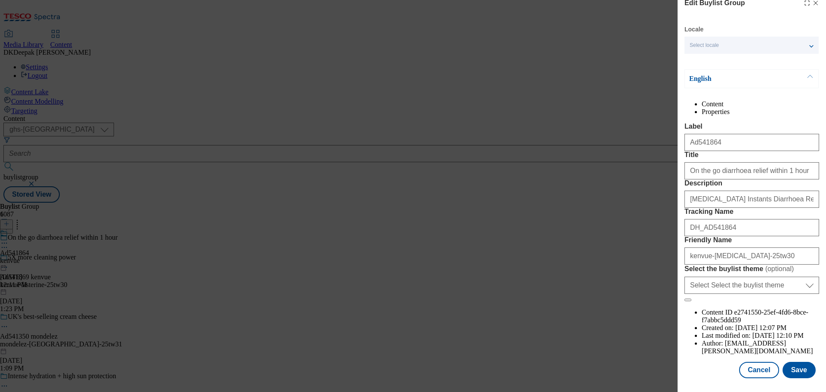
scroll to position [48, 0]
click at [753, 371] on button "Cancel" at bounding box center [759, 370] width 40 height 16
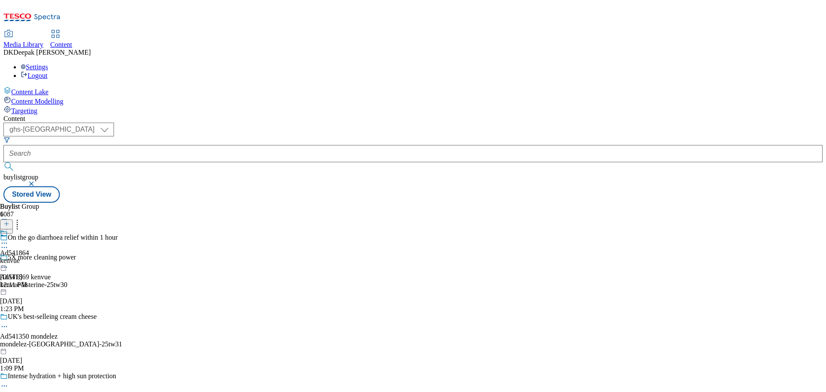
scroll to position [10, 0]
click at [29, 257] on div "kenvue" at bounding box center [14, 261] width 29 height 8
click at [9, 259] on icon at bounding box center [4, 263] width 9 height 9
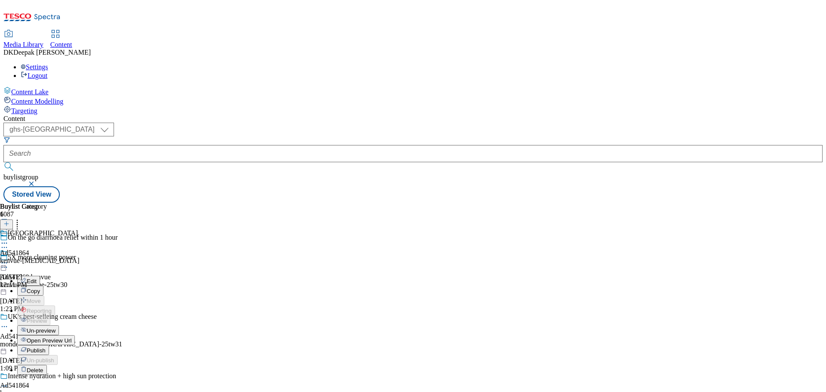
click at [40, 276] on button "Edit" at bounding box center [28, 281] width 23 height 10
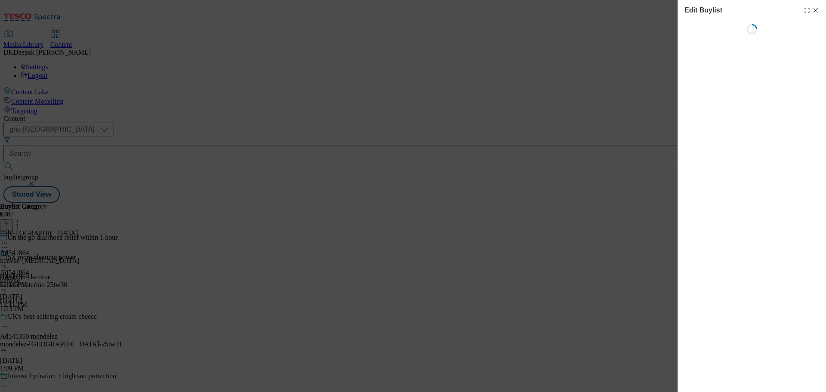
select select "tactical"
select select "supplier funded short term 1-3 weeks"
select select "dunnhumby"
select select "Banner"
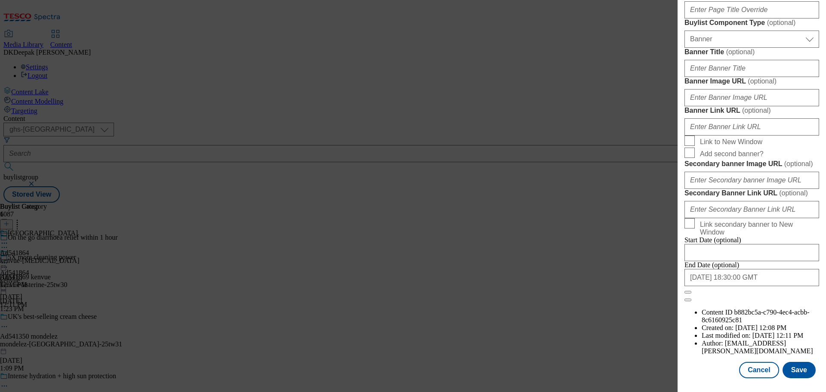
scroll to position [906, 0]
click at [756, 365] on button "Cancel" at bounding box center [759, 370] width 40 height 16
select select "tactical"
select select "supplier funded short term 1-3 weeks"
select select "dunnhumby"
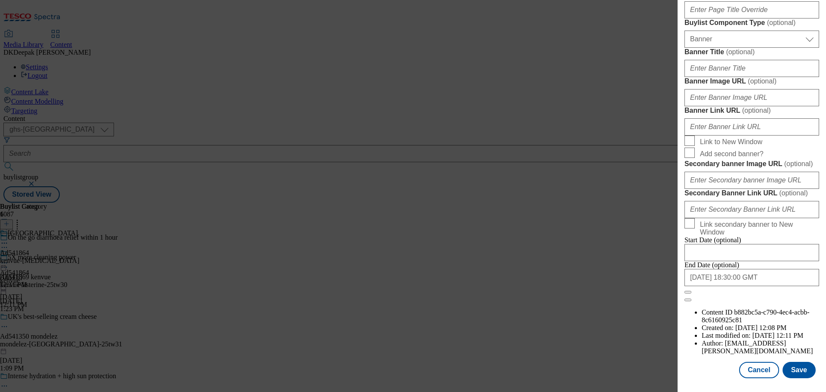
select select "Banner"
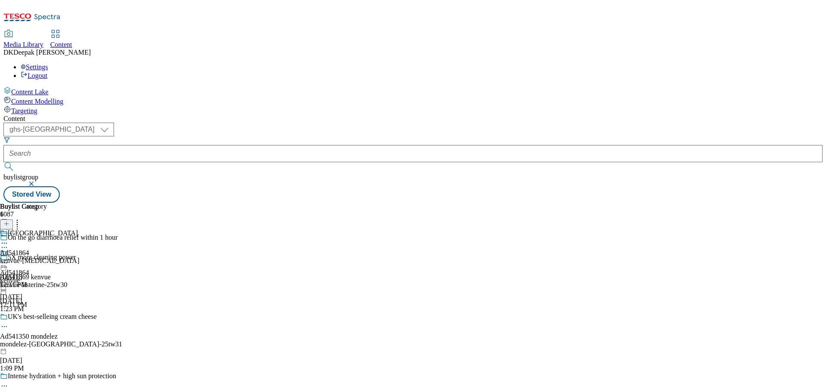
scroll to position [713, 0]
click at [79, 229] on div "Kenvue Ad541864 kenvue-imodium Aug 29, 2025 12:11 PM" at bounding box center [39, 258] width 79 height 59
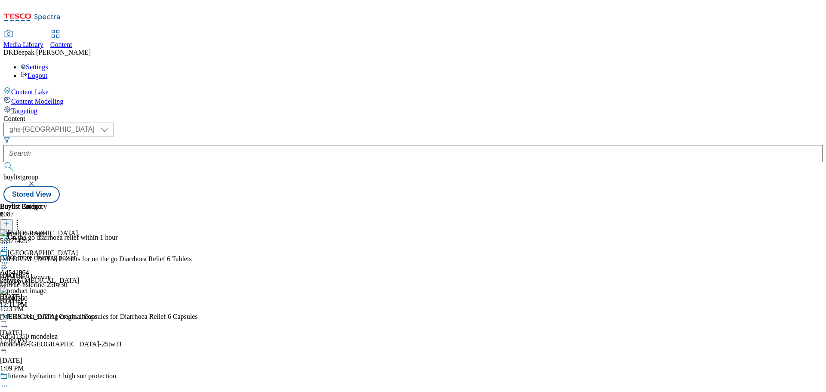
click at [9, 259] on icon at bounding box center [4, 263] width 9 height 9
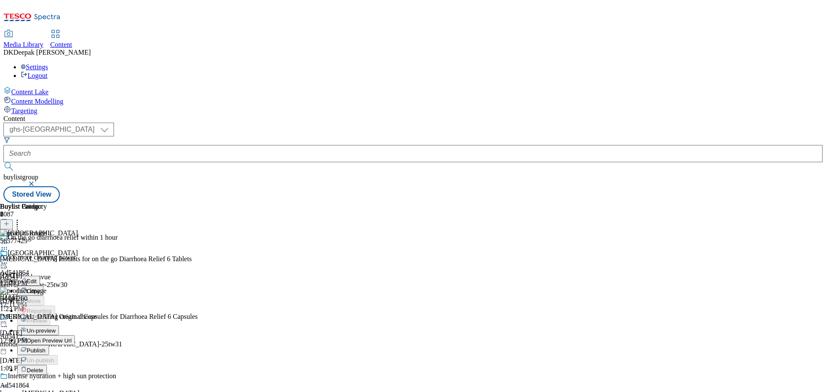
click at [40, 276] on button "Edit" at bounding box center [28, 281] width 23 height 10
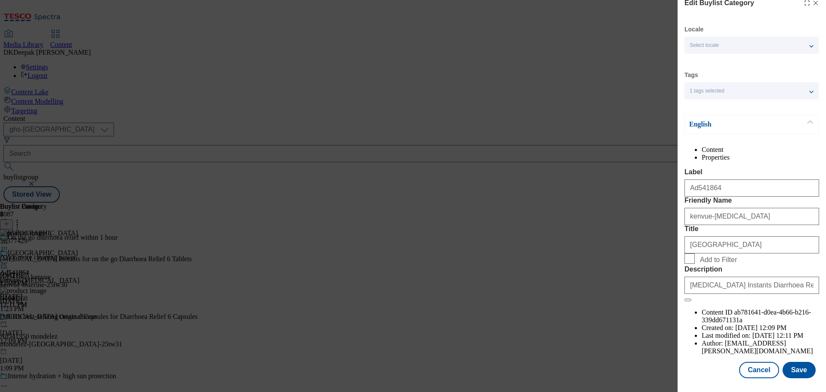
scroll to position [31, 0]
click at [760, 373] on button "Cancel" at bounding box center [759, 370] width 40 height 16
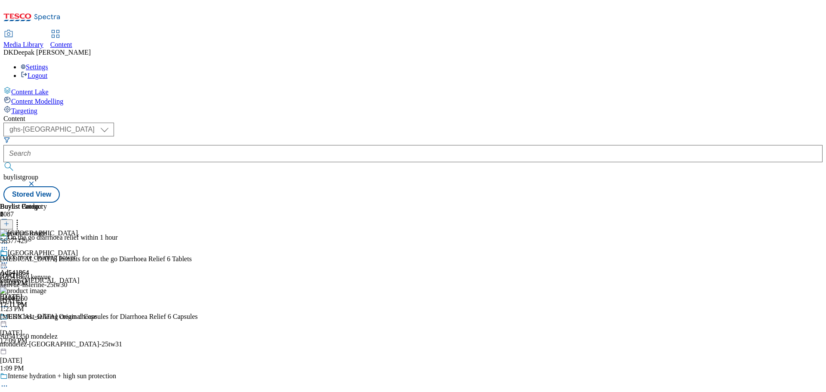
click at [9, 259] on icon at bounding box center [4, 263] width 9 height 9
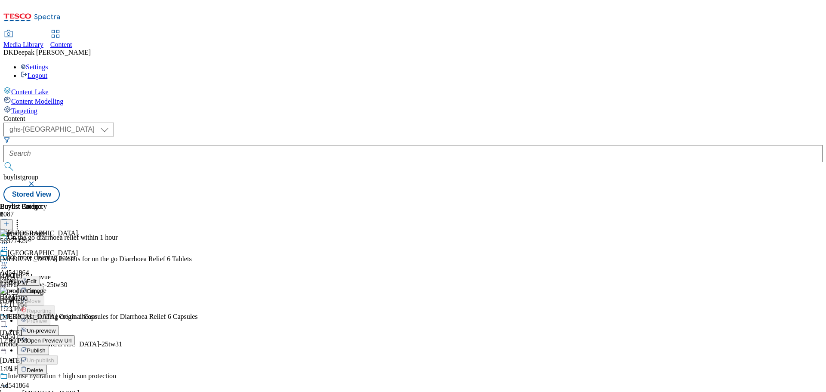
click at [75, 335] on button "Open Preview Url" at bounding box center [46, 340] width 58 height 10
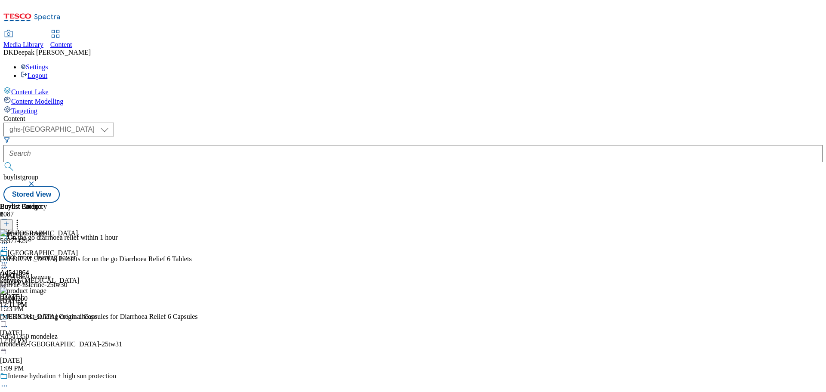
click at [9, 259] on icon at bounding box center [4, 263] width 9 height 9
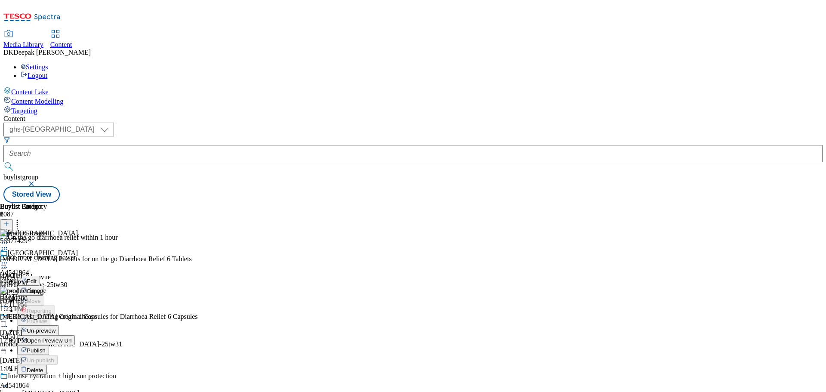
click at [46, 347] on span "Publish" at bounding box center [36, 350] width 19 height 6
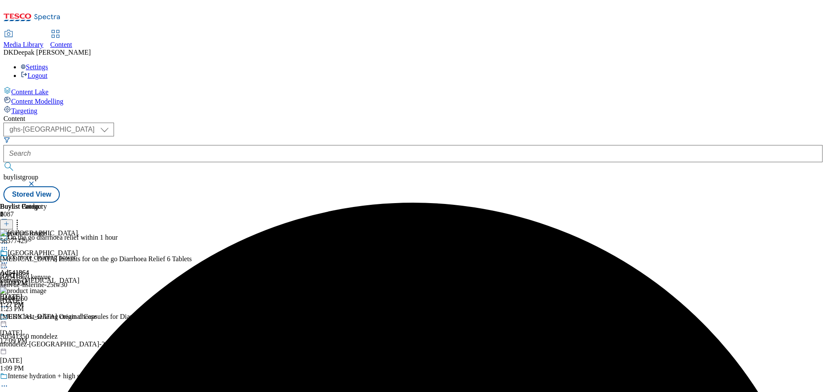
click at [194, 136] on form at bounding box center [413, 154] width 820 height 37
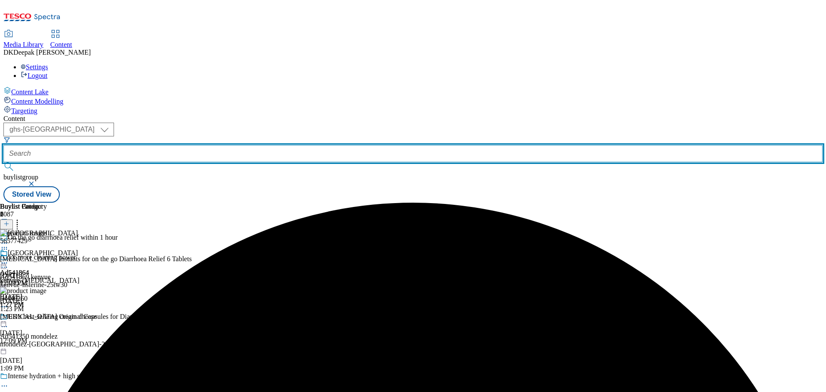
click at [201, 145] on input "text" at bounding box center [413, 153] width 820 height 17
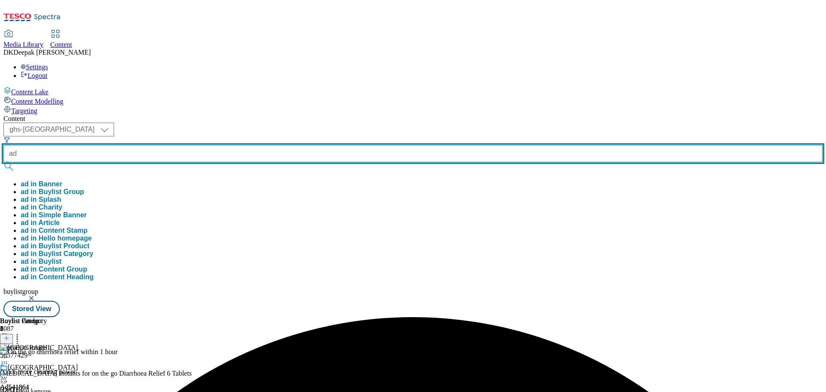
paste input "541866"
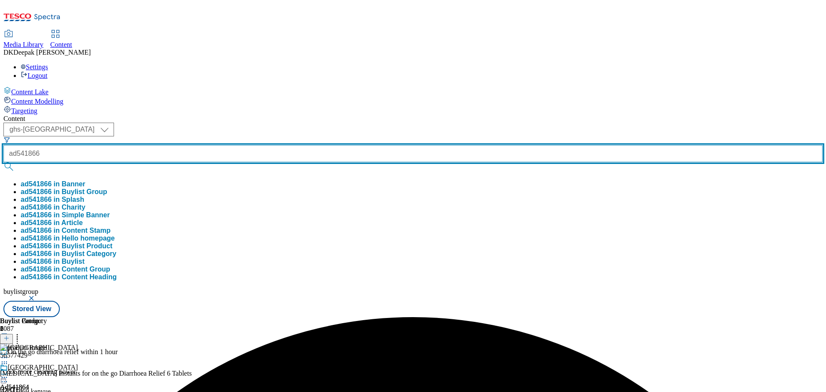
type input "ad541866"
click at [3, 162] on button "submit" at bounding box center [9, 166] width 12 height 9
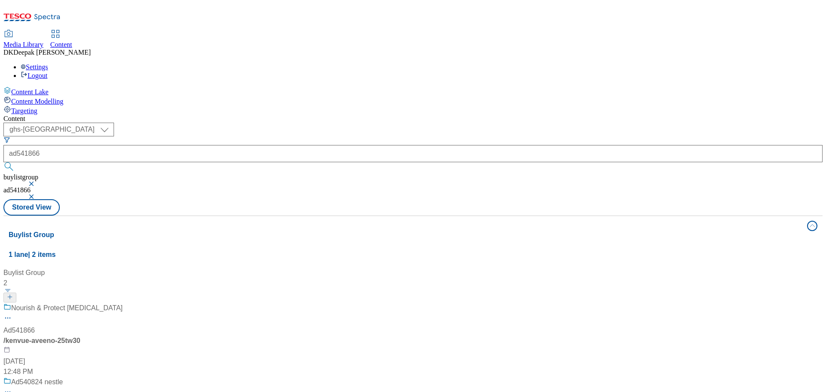
click at [123, 303] on div "Nourish & Protect dry skin Ad541866 / kenvue-aveeno-25tw30 Aug 29, 2025 12:48 PM" at bounding box center [62, 340] width 119 height 74
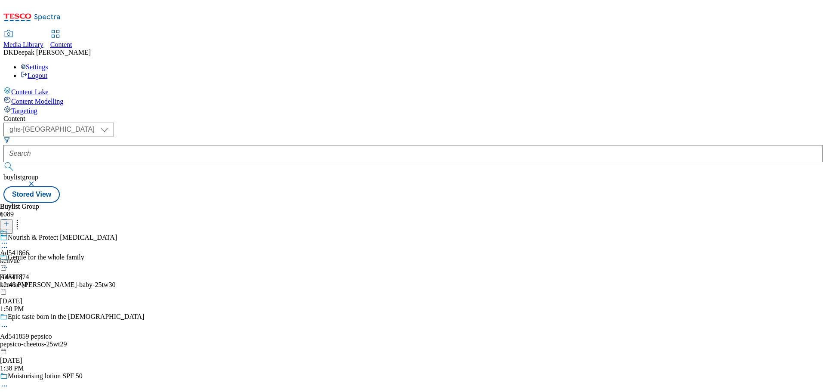
click at [5, 247] on circle at bounding box center [4, 247] width 1 height 1
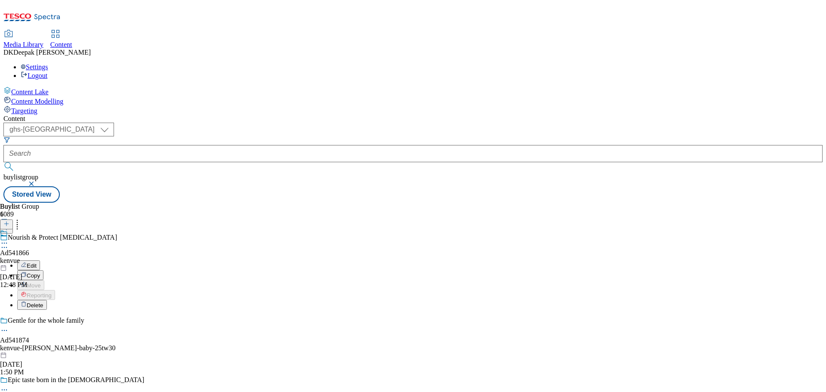
click at [40, 260] on button "Edit" at bounding box center [28, 265] width 23 height 10
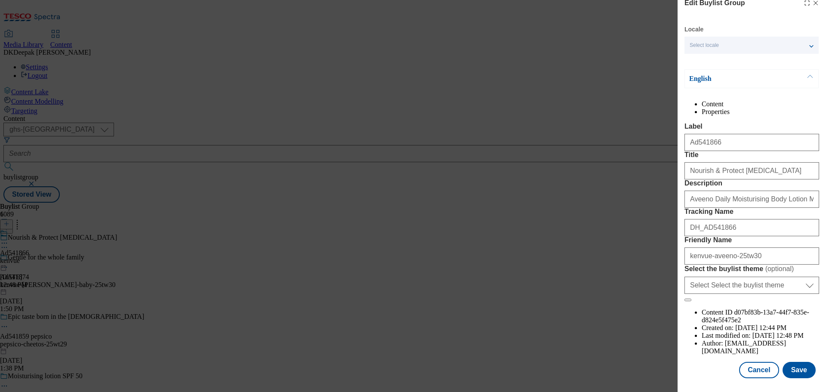
scroll to position [48, 0]
click at [752, 368] on button "Cancel" at bounding box center [759, 370] width 40 height 16
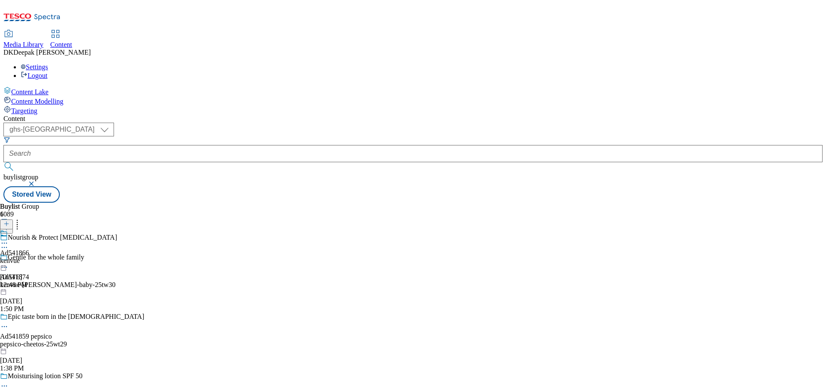
scroll to position [10, 0]
click at [29, 257] on div "kenvue" at bounding box center [14, 261] width 29 height 8
click at [9, 259] on icon at bounding box center [4, 263] width 9 height 9
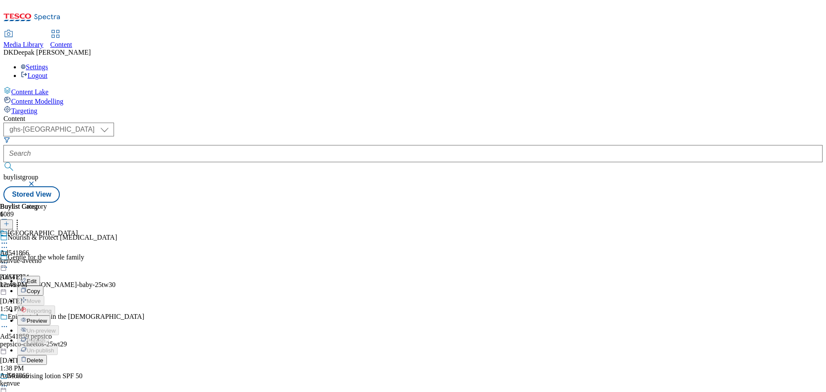
click at [40, 276] on button "Edit" at bounding box center [28, 281] width 23 height 10
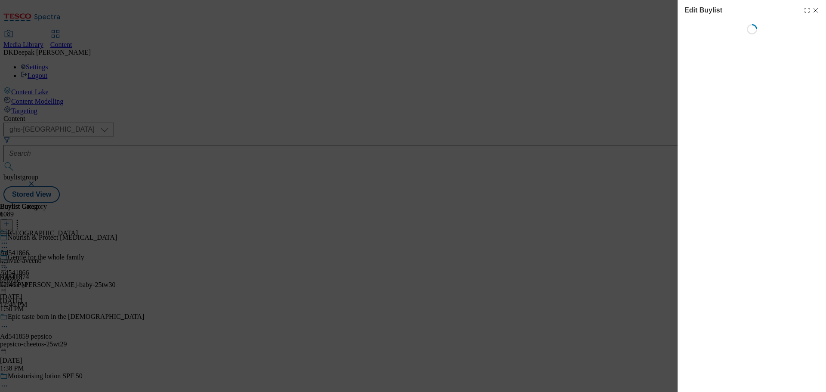
select select "tactical"
select select "supplier funded short term 1-3 weeks"
select select "dunnhumby"
select select "Banner"
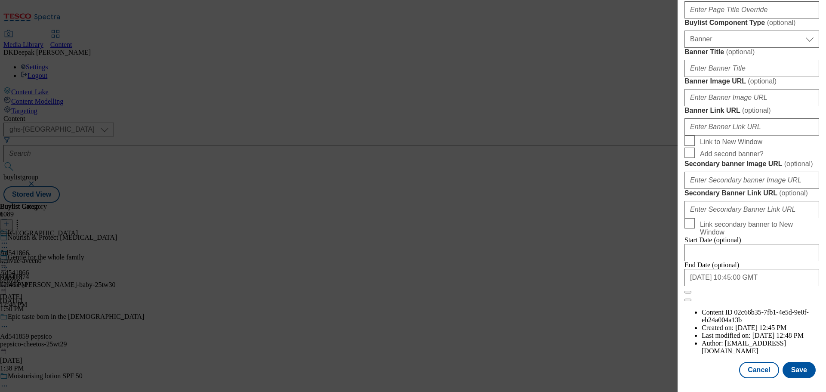
scroll to position [906, 0]
click at [745, 365] on button "Cancel" at bounding box center [759, 370] width 40 height 16
select select "tactical"
select select "supplier funded short term 1-3 weeks"
select select "dunnhumby"
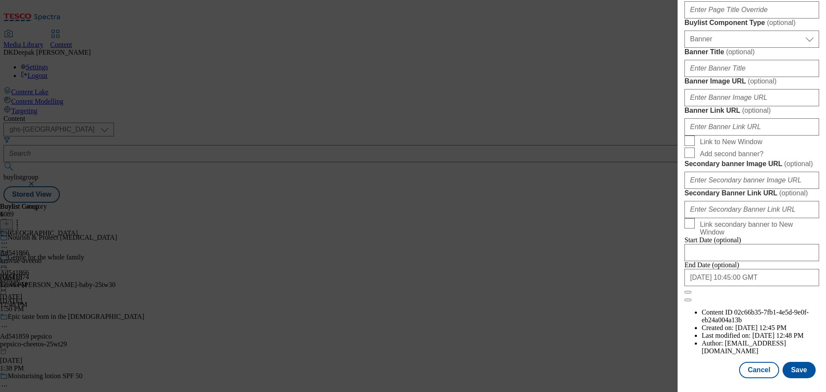
select select "Banner"
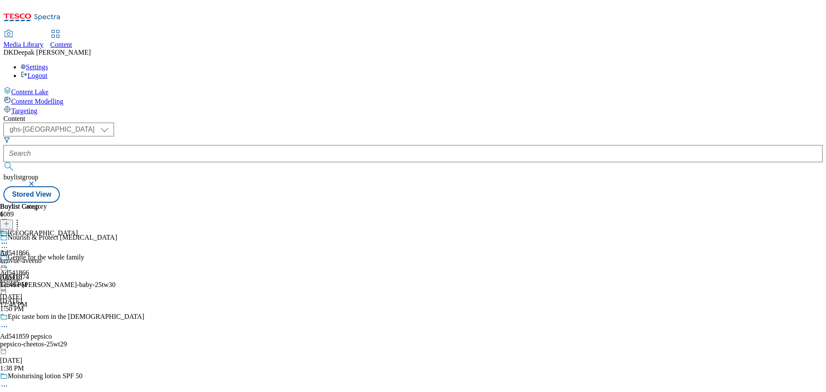
scroll to position [713, 0]
click at [78, 257] on div "kenvue-aveeno" at bounding box center [39, 261] width 78 height 8
click at [9, 259] on icon at bounding box center [4, 263] width 9 height 9
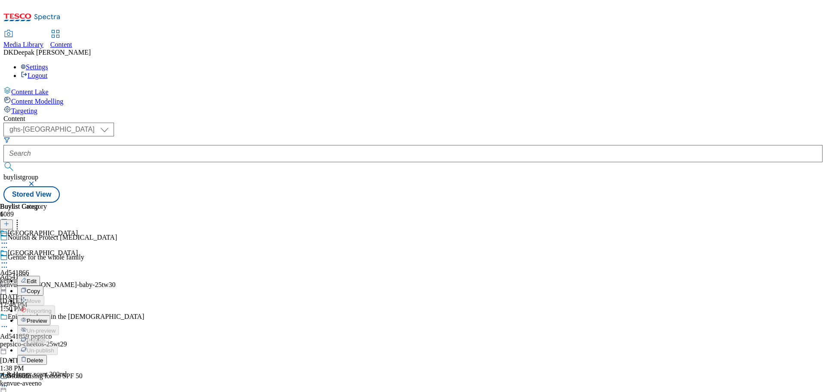
click at [40, 276] on button "Edit" at bounding box center [28, 281] width 23 height 10
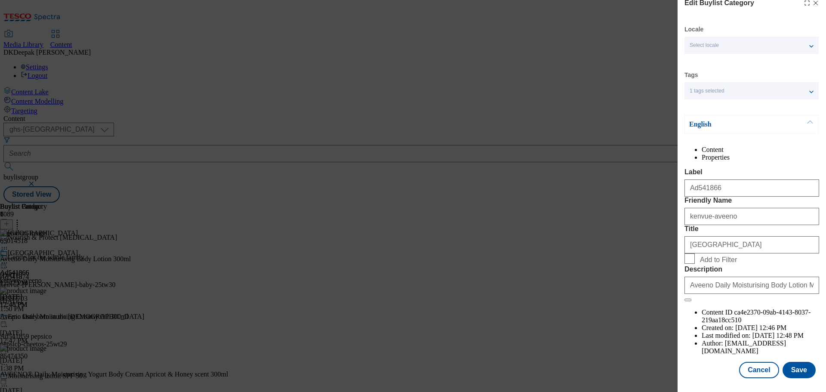
scroll to position [31, 0]
click at [757, 369] on button "Cancel" at bounding box center [759, 370] width 40 height 16
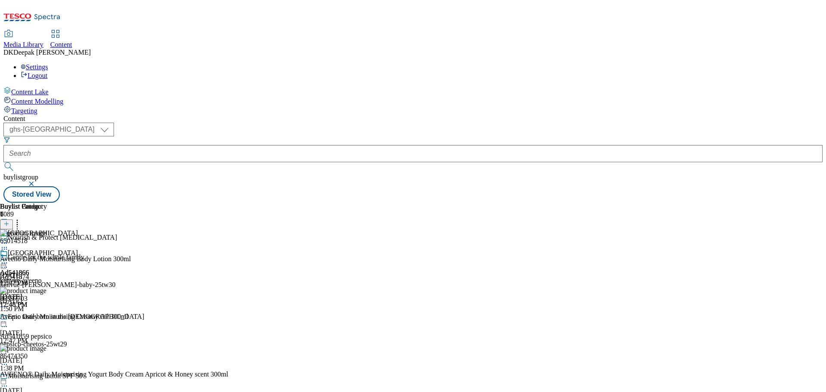
click at [9, 259] on icon at bounding box center [4, 263] width 9 height 9
click at [47, 318] on span "Preview" at bounding box center [37, 321] width 20 height 6
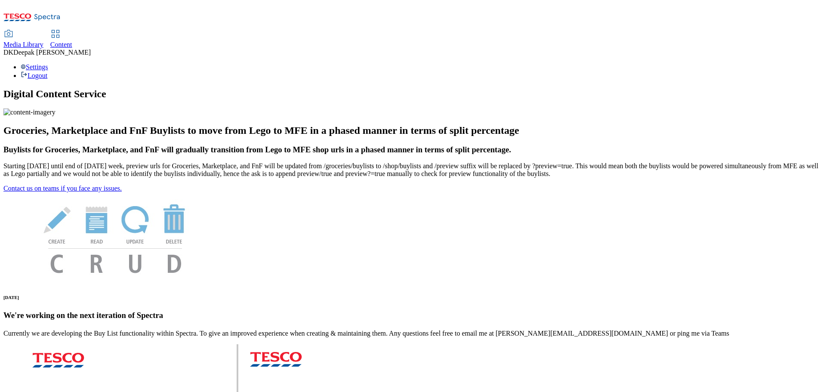
click at [61, 29] on icon at bounding box center [55, 34] width 10 height 10
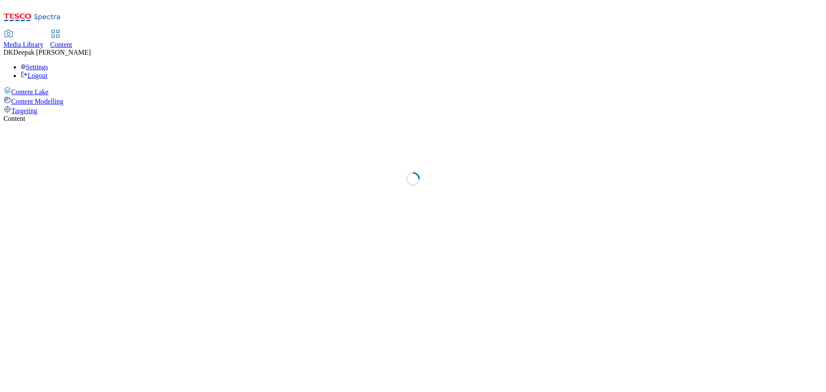
select select "ghs-uk"
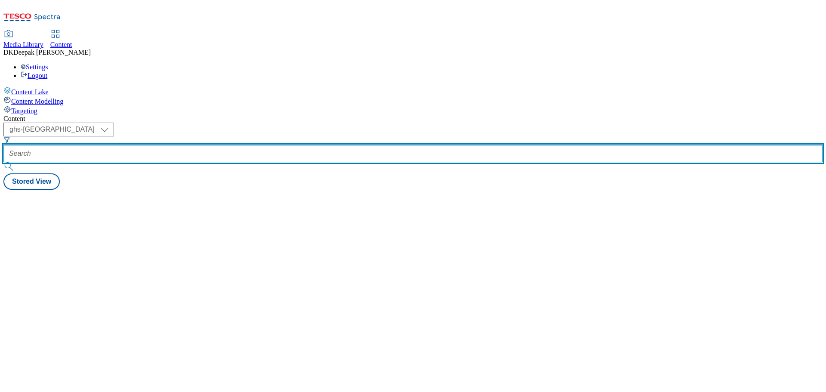
click at [189, 145] on input "text" at bounding box center [413, 153] width 820 height 17
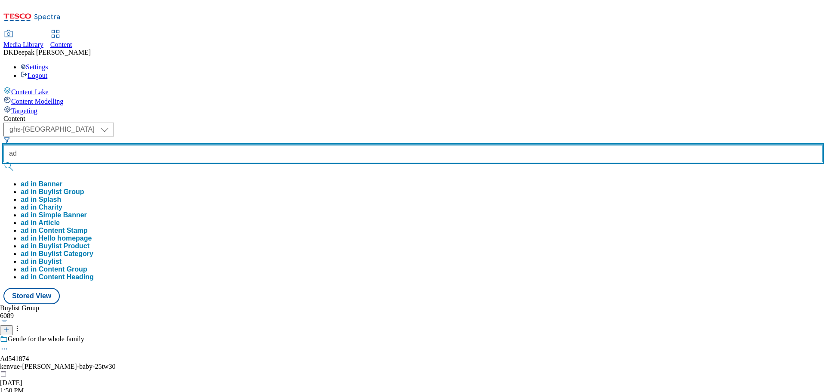
paste input "541866"
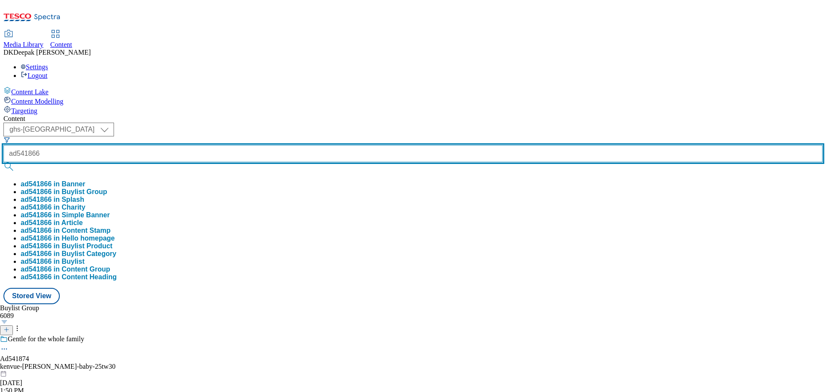
type input "ad541866"
click at [3, 162] on button "submit" at bounding box center [9, 166] width 12 height 9
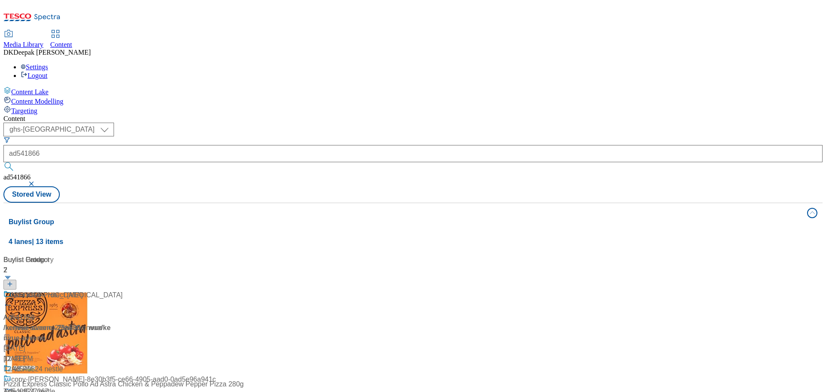
click at [111, 323] on div "/ kenvue-aveeno-25tw30 / kenvue" at bounding box center [57, 328] width 108 height 10
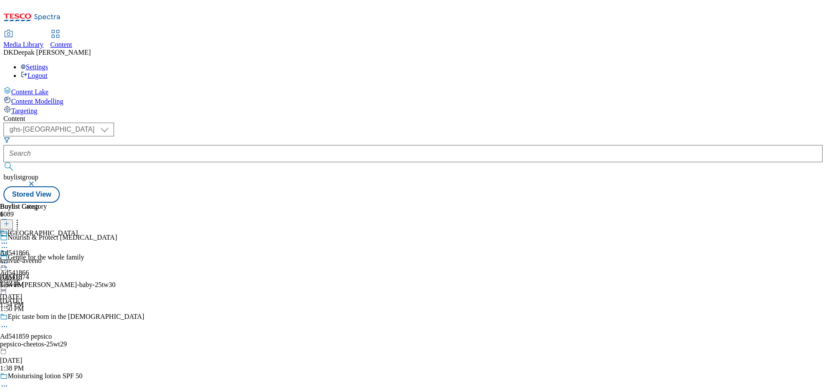
click at [78, 257] on div "kenvue-aveeno" at bounding box center [39, 261] width 78 height 8
click at [9, 259] on icon at bounding box center [4, 263] width 9 height 9
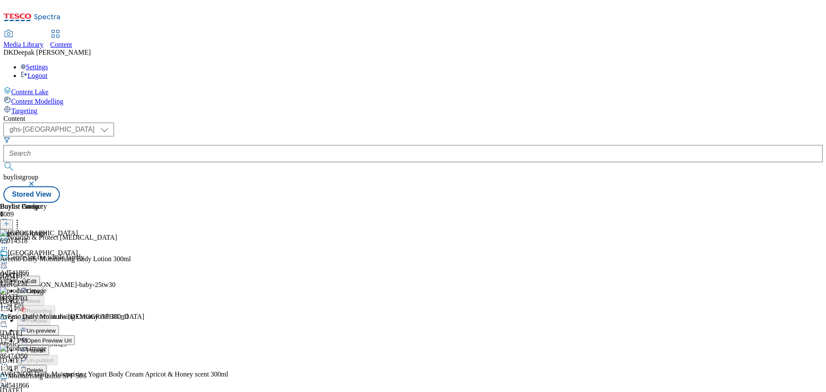
click at [71, 337] on span "Open Preview Url" at bounding box center [49, 340] width 45 height 6
click at [9, 259] on icon at bounding box center [4, 263] width 9 height 9
click at [46, 347] on span "Publish" at bounding box center [36, 350] width 19 height 6
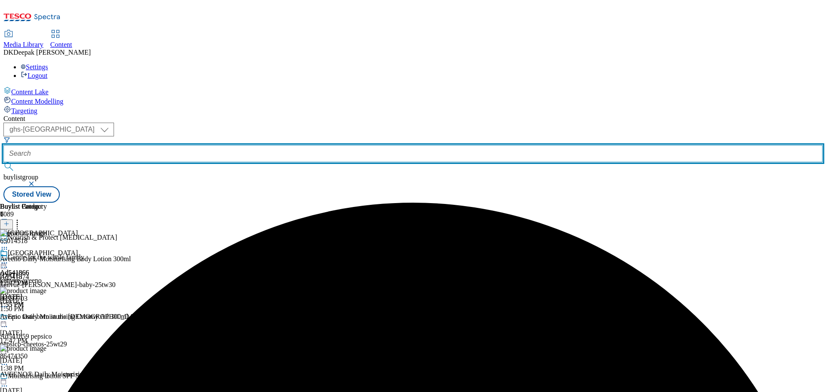
click at [215, 145] on input "text" at bounding box center [413, 153] width 820 height 17
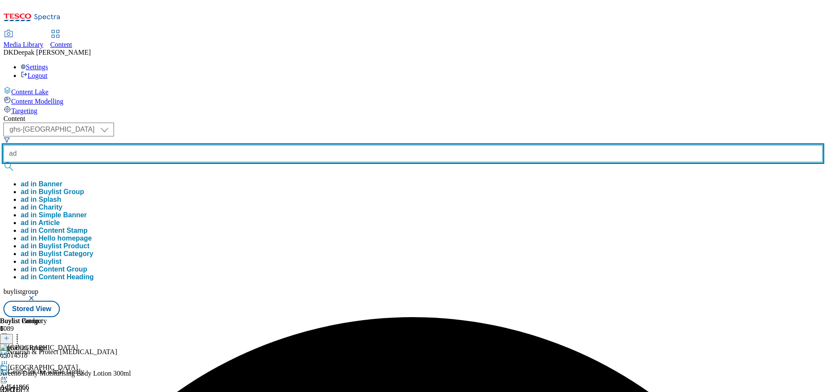
paste input "541874"
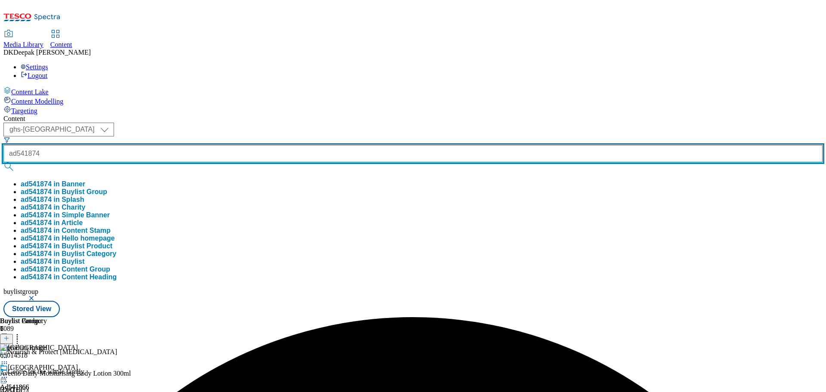
type input "ad541874"
click at [3, 162] on button "submit" at bounding box center [9, 166] width 12 height 9
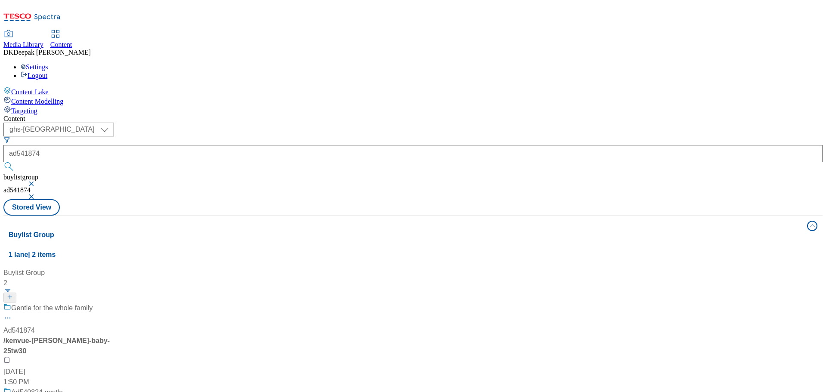
click at [111, 303] on div "Gentle for the whole family Ad541874 / kenvue-johnson-baby-25tw30 Aug 29, 2025 …" at bounding box center [57, 345] width 108 height 84
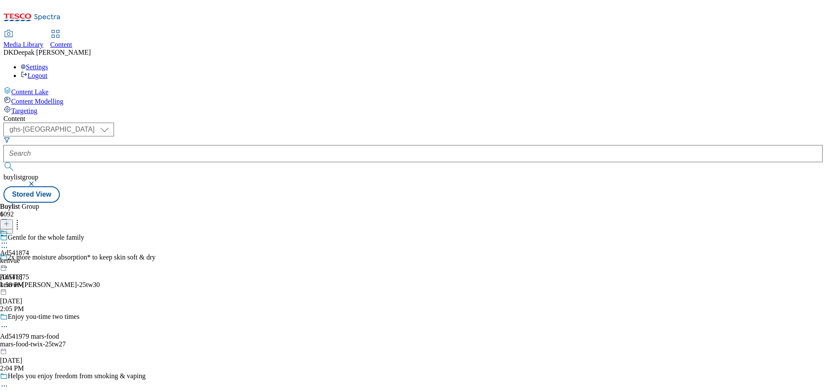
click at [5, 247] on circle at bounding box center [4, 247] width 1 height 1
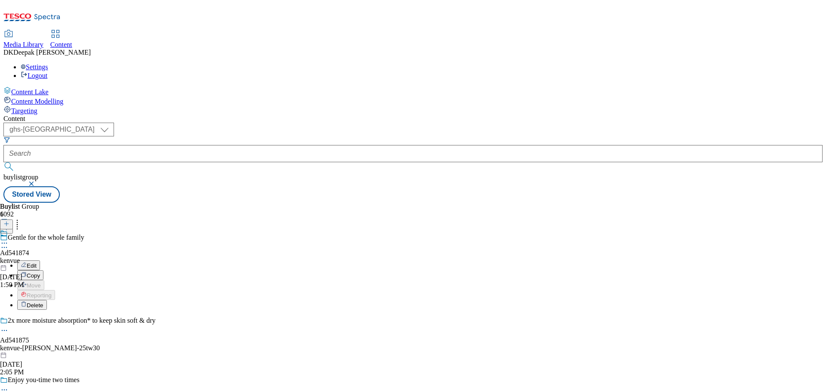
click at [40, 260] on button "Edit" at bounding box center [28, 265] width 23 height 10
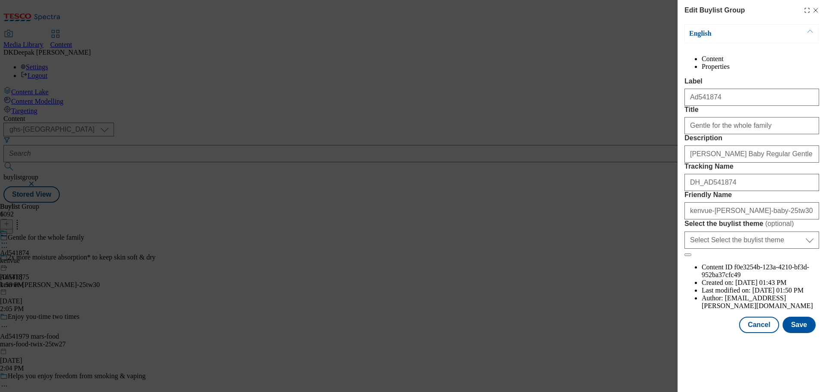
scroll to position [175, 0]
click at [757, 333] on button "Cancel" at bounding box center [759, 325] width 40 height 16
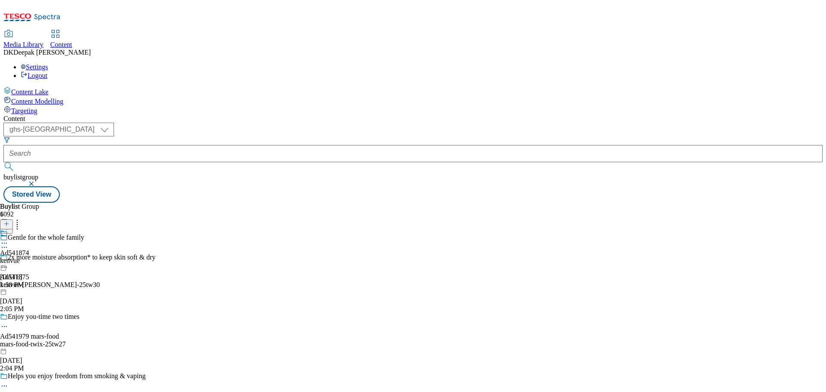
click at [29, 257] on div "kenvue" at bounding box center [14, 261] width 29 height 8
click at [9, 259] on icon at bounding box center [4, 263] width 9 height 9
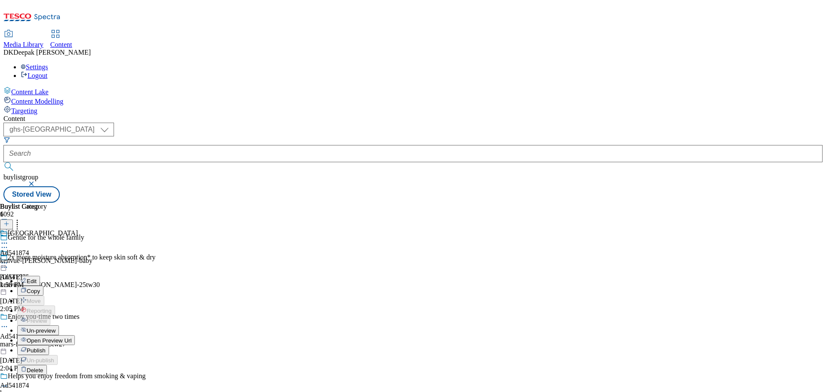
click at [40, 276] on button "Edit" at bounding box center [28, 281] width 23 height 10
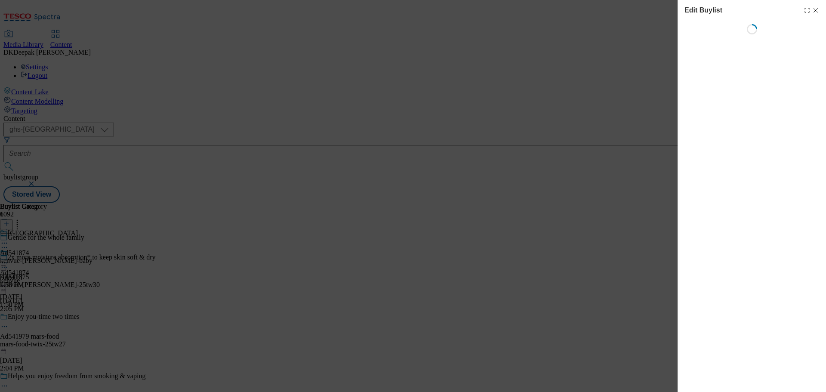
select select "tactical"
select select "supplier funded short term 1-3 weeks"
select select "dunnhumby"
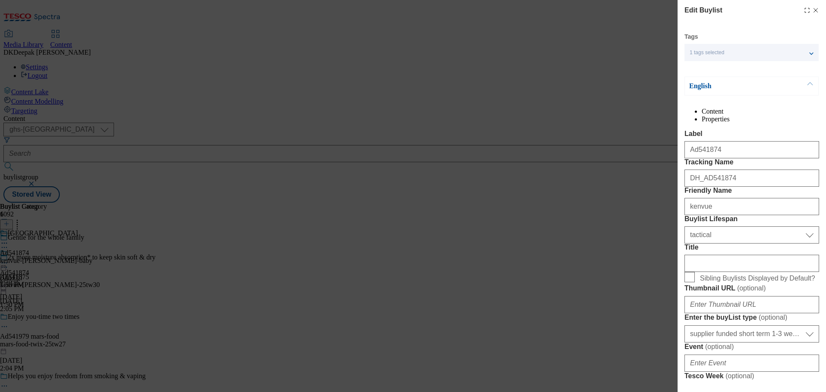
select select "Banner"
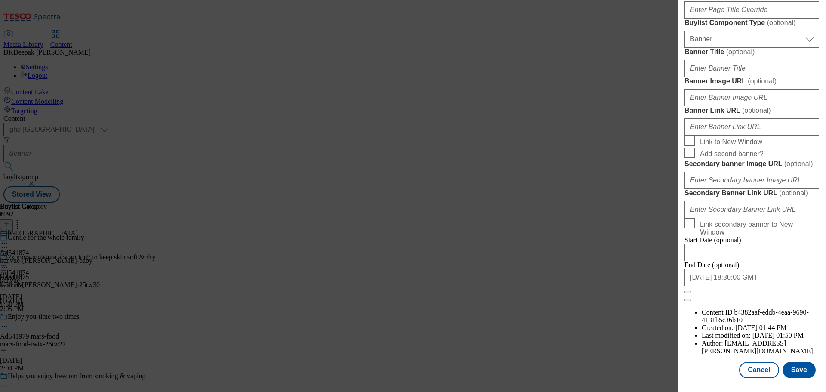
scroll to position [860, 0]
click at [752, 369] on button "Cancel" at bounding box center [759, 370] width 40 height 16
select select "tactical"
select select "supplier funded short term 1-3 weeks"
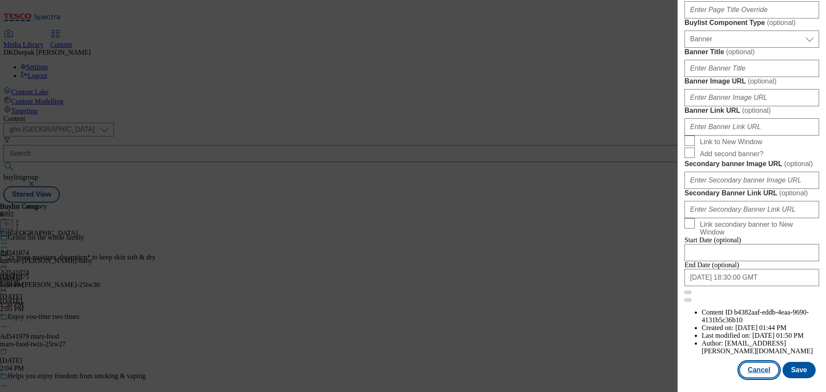
select select "dunnhumby"
select select "Banner"
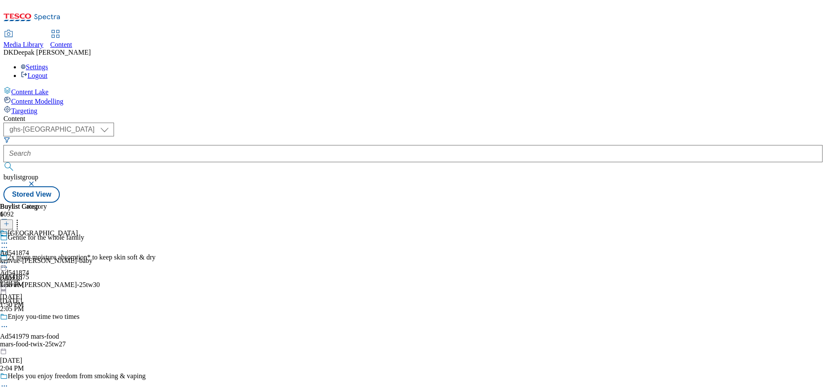
click at [93, 257] on div "kenvue-johnson-baby" at bounding box center [46, 261] width 93 height 8
click at [93, 259] on div at bounding box center [46, 264] width 93 height 10
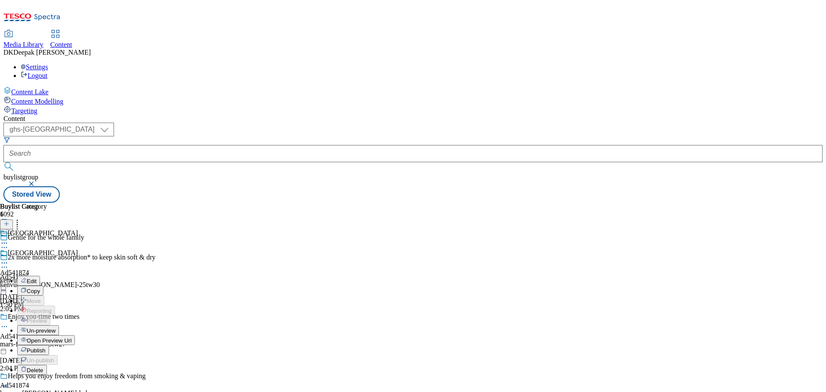
click at [40, 276] on button "Edit" at bounding box center [28, 281] width 23 height 10
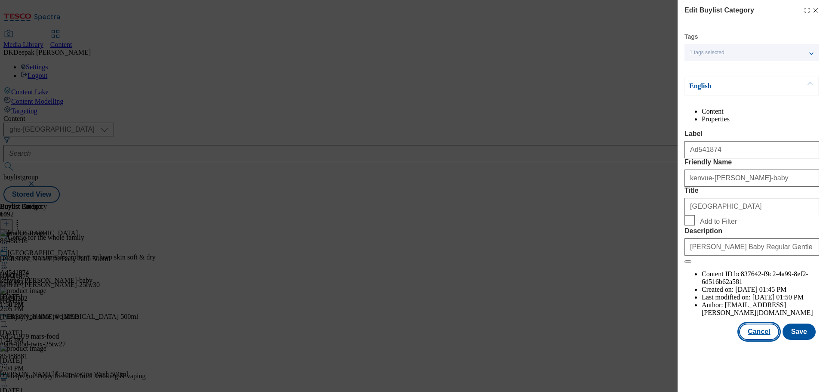
click at [760, 340] on button "Cancel" at bounding box center [759, 332] width 40 height 16
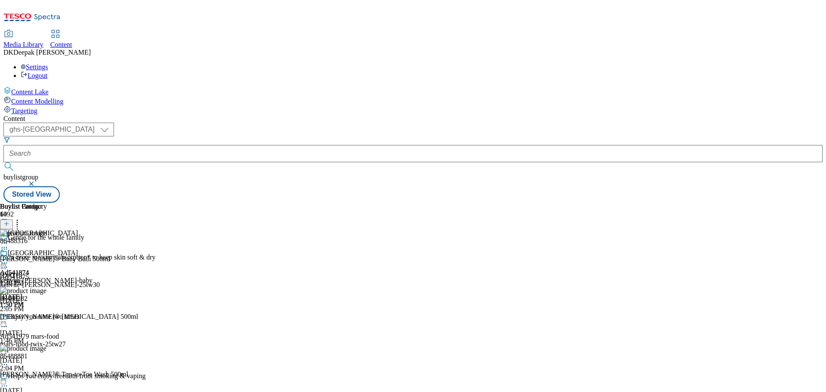
click at [9, 259] on icon at bounding box center [4, 263] width 9 height 9
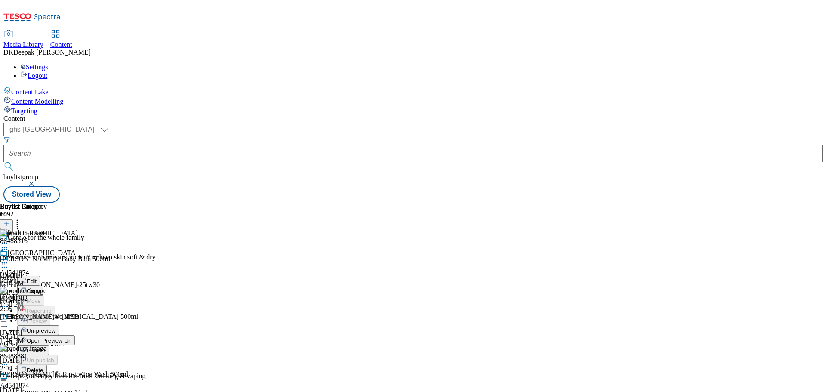
click at [71, 337] on span "Open Preview Url" at bounding box center [49, 340] width 45 height 6
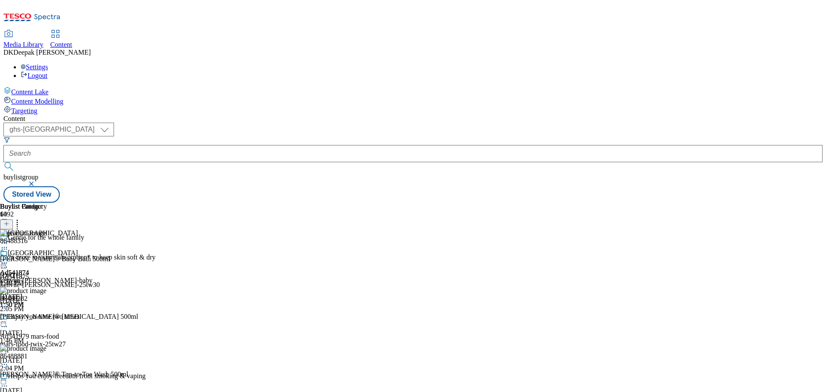
click at [9, 259] on icon at bounding box center [4, 263] width 9 height 9
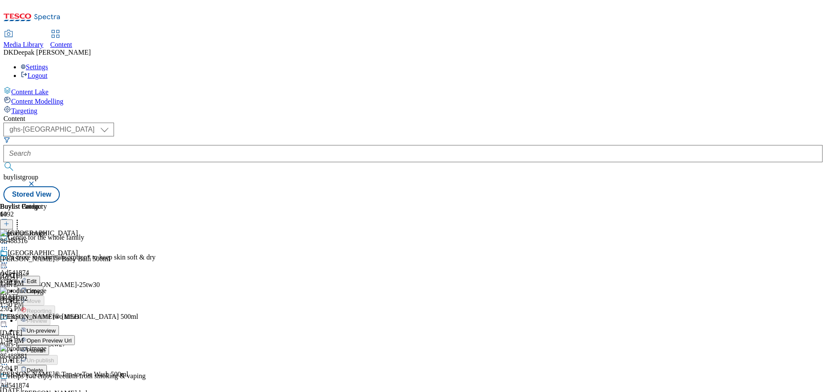
click at [46, 347] on span "Publish" at bounding box center [36, 350] width 19 height 6
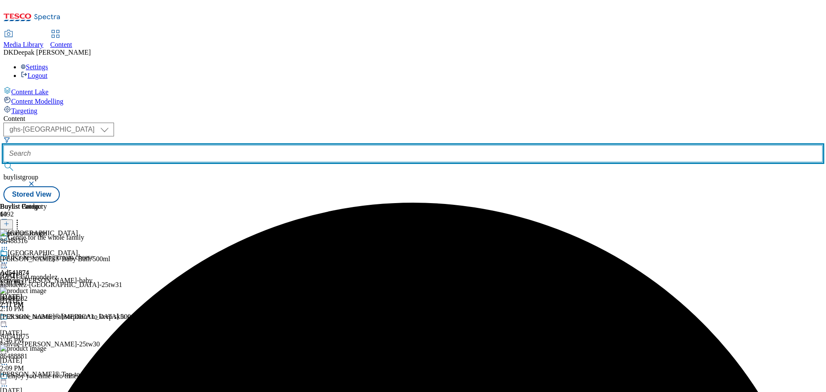
click at [204, 145] on input "text" at bounding box center [413, 153] width 820 height 17
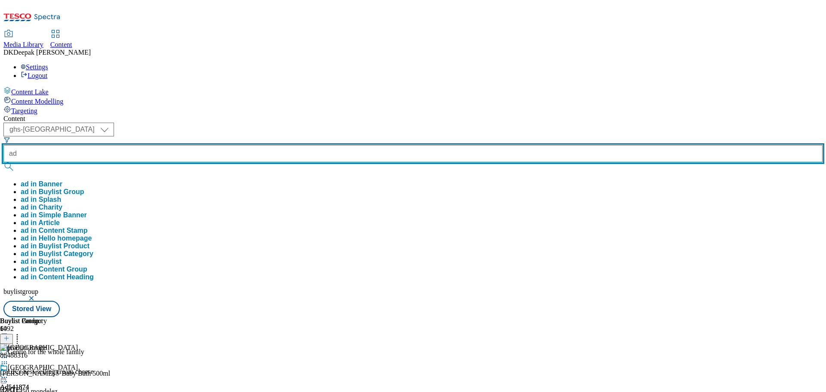
paste input "541870"
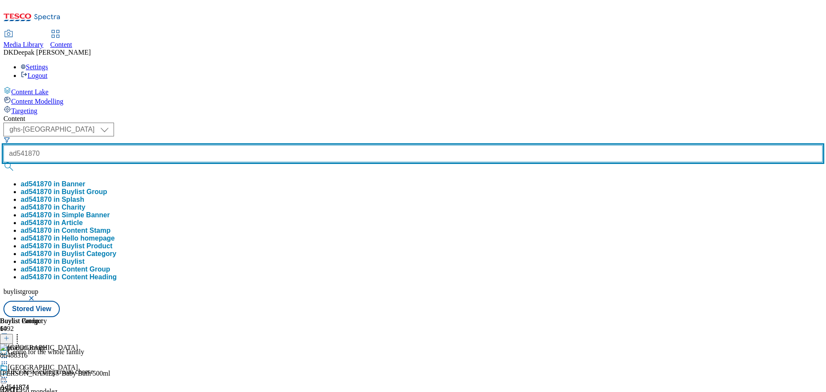
type input "ad541870"
click at [3, 162] on button "submit" at bounding box center [9, 166] width 12 height 9
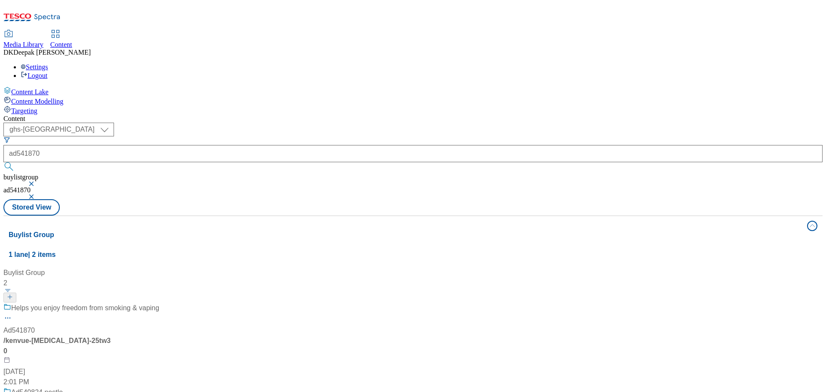
click at [111, 336] on div "/ kenvue-nicorette-25tw30" at bounding box center [57, 346] width 108 height 21
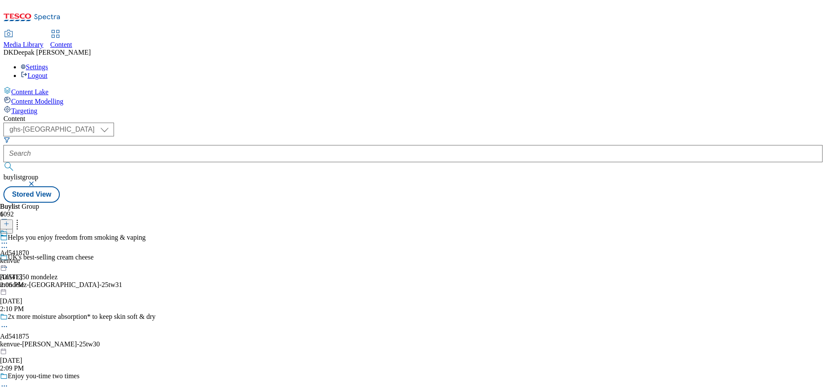
click at [9, 243] on icon at bounding box center [4, 247] width 9 height 9
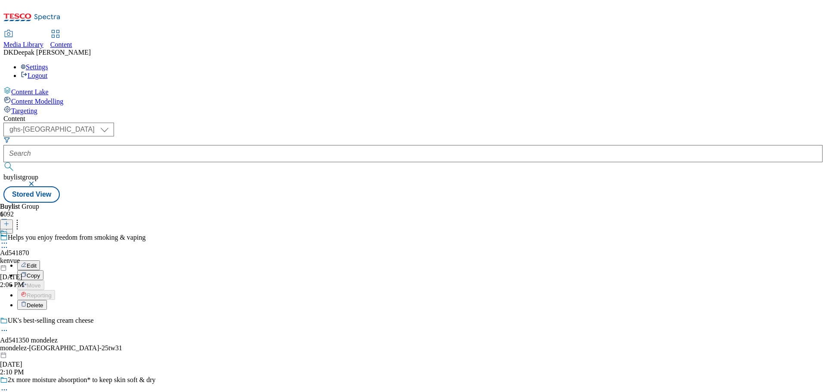
click at [40, 260] on button "Edit" at bounding box center [28, 265] width 23 height 10
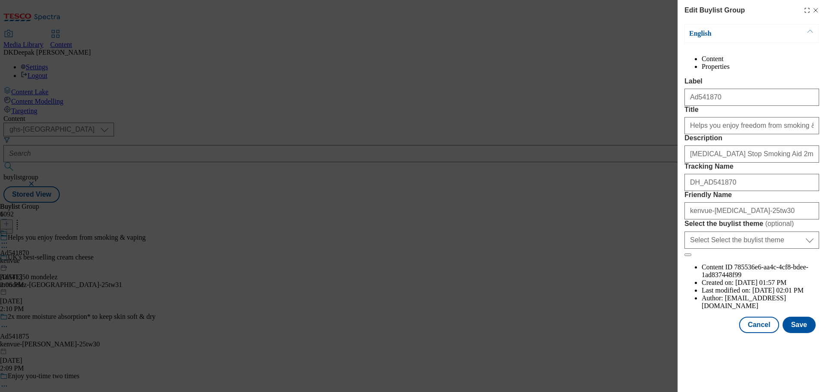
scroll to position [175, 0]
click at [755, 333] on button "Cancel" at bounding box center [759, 325] width 40 height 16
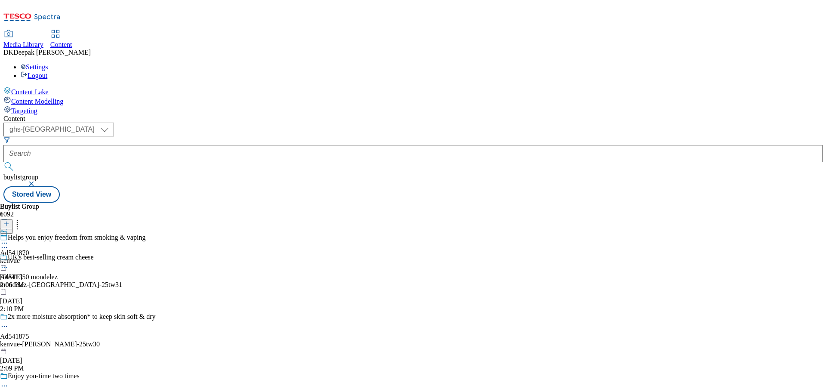
click at [29, 229] on div "Ad541870 kenvue Aug 29, 2025 2:06 PM" at bounding box center [14, 258] width 29 height 59
click at [9, 259] on icon at bounding box center [4, 263] width 9 height 9
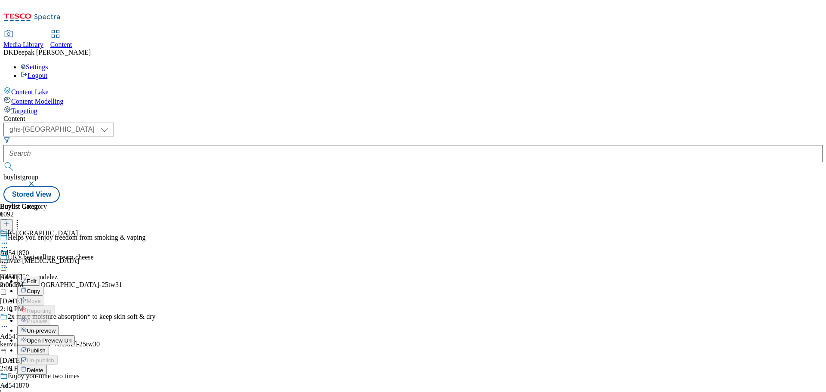
click at [40, 276] on button "Edit" at bounding box center [28, 281] width 23 height 10
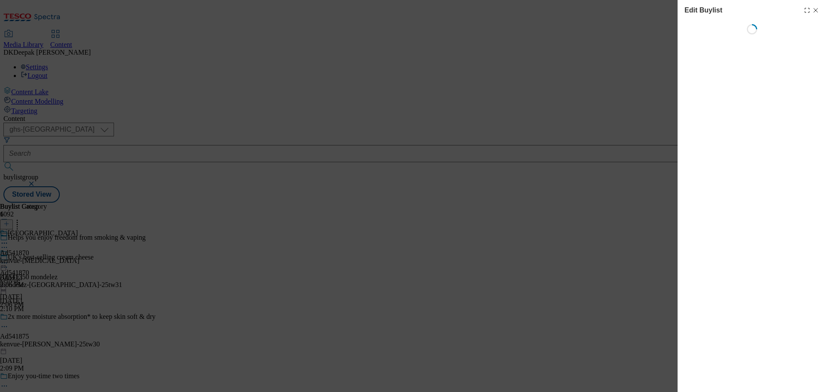
select select "tactical"
select select "supplier funded short term 1-3 weeks"
select select "dunnhumby"
select select "Banner"
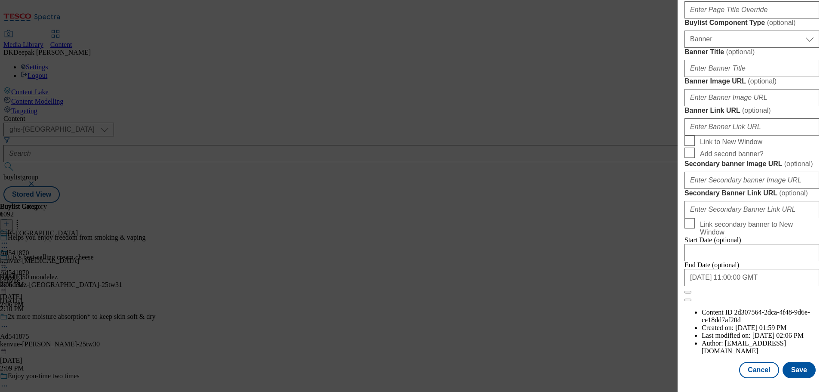
scroll to position [860, 0]
drag, startPoint x: 765, startPoint y: 374, endPoint x: 753, endPoint y: 365, distance: 14.7
click at [764, 374] on button "Cancel" at bounding box center [759, 370] width 40 height 16
select select "tactical"
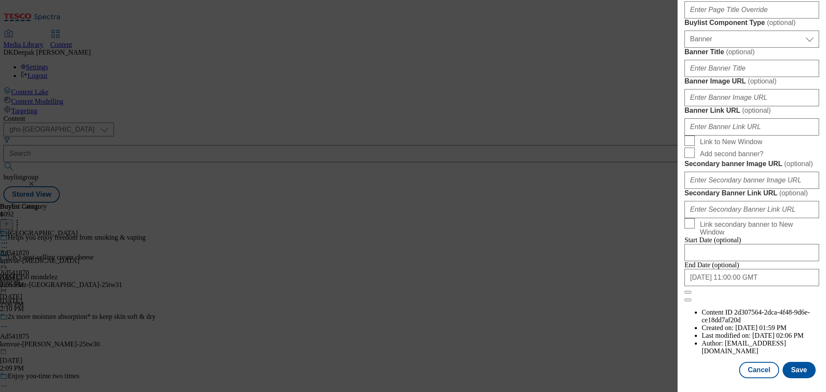
select select "supplier funded short term 1-3 weeks"
select select "dunnhumby"
select select "Banner"
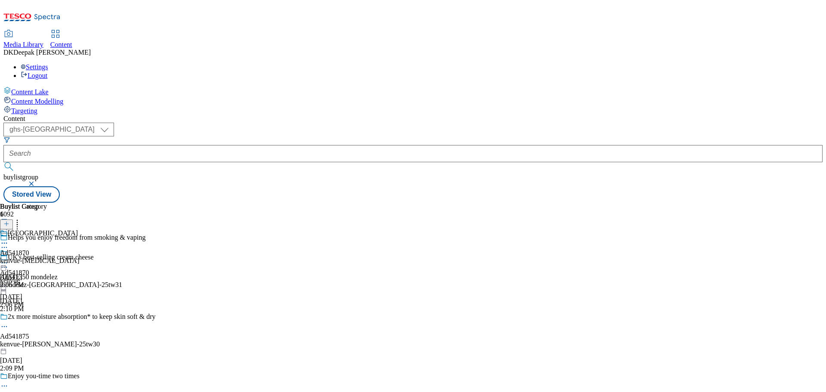
click at [79, 257] on div "kenvue-nicorette" at bounding box center [39, 261] width 79 height 8
click at [9, 259] on icon at bounding box center [4, 263] width 9 height 9
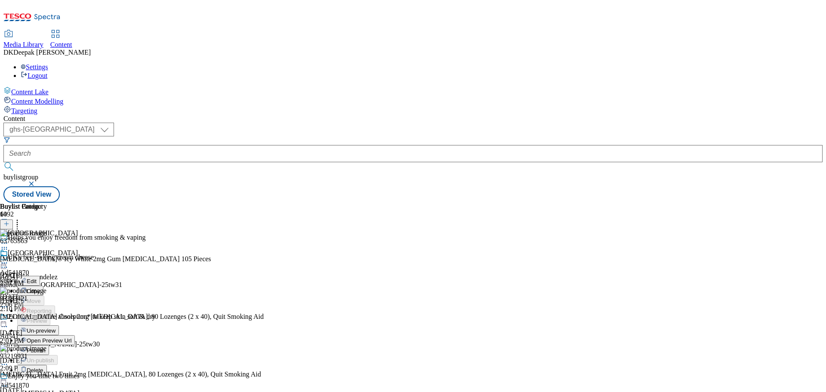
click at [40, 276] on button "Edit" at bounding box center [28, 281] width 23 height 10
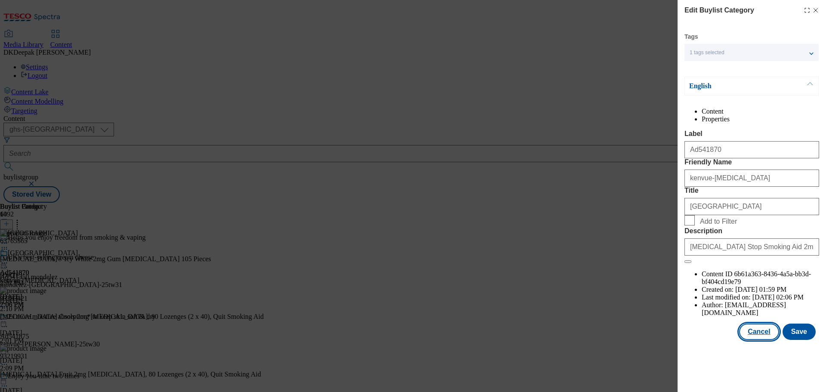
click at [767, 340] on button "Cancel" at bounding box center [759, 332] width 40 height 16
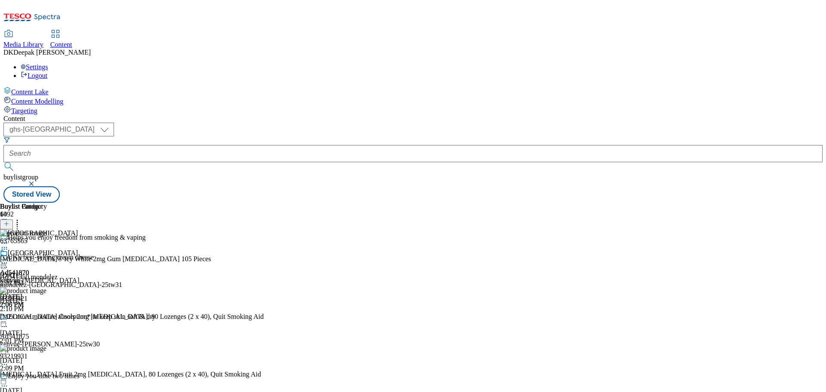
click at [9, 228] on line at bounding box center [6, 228] width 4 height 0
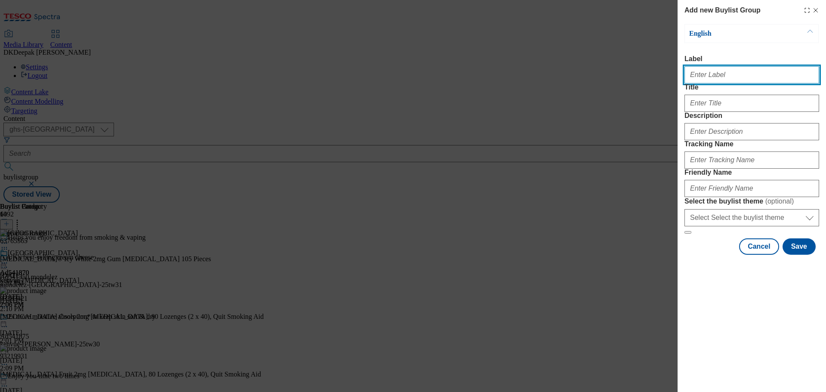
click at [727, 73] on input "Label" at bounding box center [752, 74] width 135 height 17
paste input "Ad541867"
type input "Ad541867"
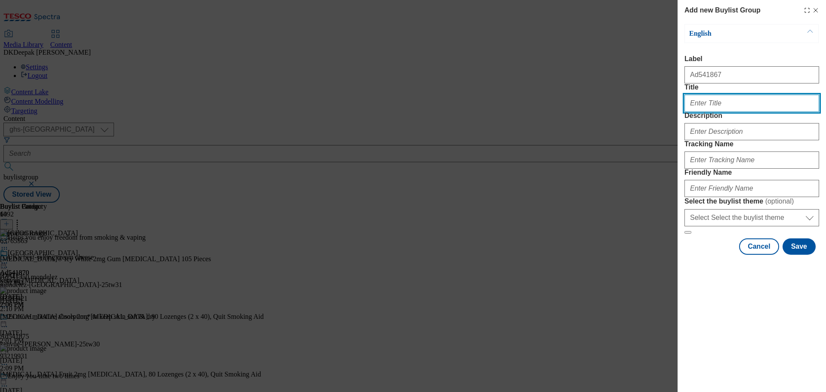
click at [693, 112] on input "Title" at bounding box center [752, 103] width 135 height 17
paste input "Relieves very dry skin in 60"
type input "Relieves very dry skin in 60"
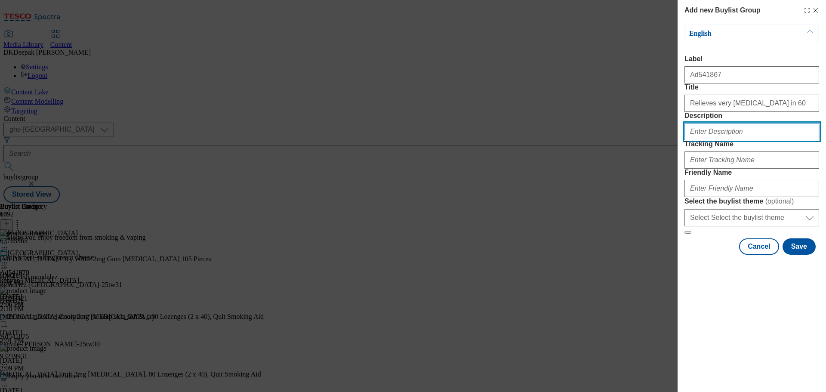
click at [708, 140] on input "Description" at bounding box center [752, 131] width 135 height 17
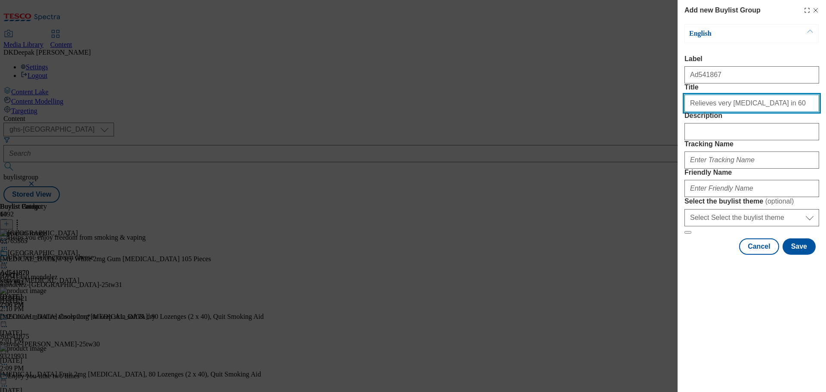
drag, startPoint x: 691, startPoint y: 118, endPoint x: 663, endPoint y: 119, distance: 28.0
click at [663, 119] on div "Add new Buylist Group English Label Ad541867 Title Relieves very dry skin in 60…" at bounding box center [413, 196] width 826 height 392
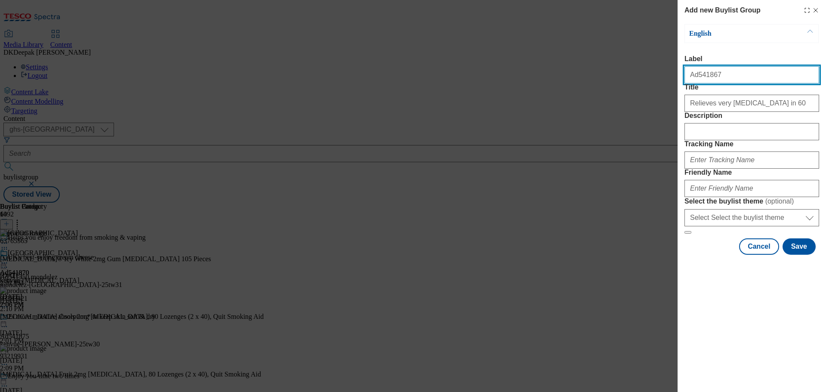
drag, startPoint x: 718, startPoint y: 80, endPoint x: 663, endPoint y: 93, distance: 56.6
click at [654, 73] on div "Add new Buylist Group English Label Ad541867 Title Relieves very dry skin in 60…" at bounding box center [413, 196] width 826 height 392
drag, startPoint x: 712, startPoint y: 80, endPoint x: 663, endPoint y: 80, distance: 49.1
click at [663, 80] on div "Add new Buylist Group English Label Ad541867 Title Relieves very dry skin in 60…" at bounding box center [413, 196] width 826 height 392
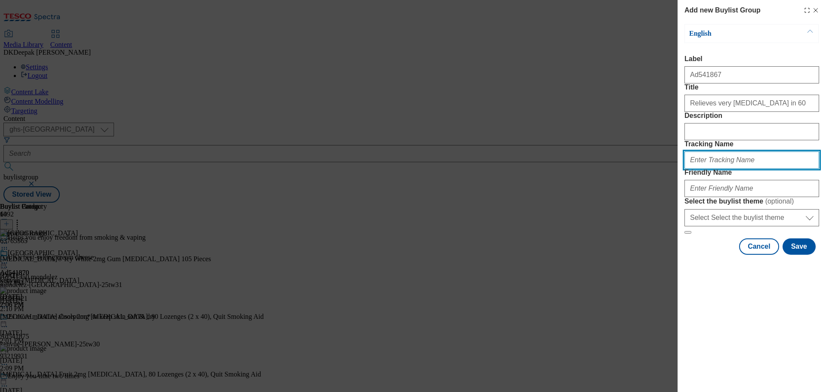
click at [708, 169] on input "Tracking Name" at bounding box center [752, 160] width 135 height 17
paste input "Ad541867"
type input "DH_AD541867"
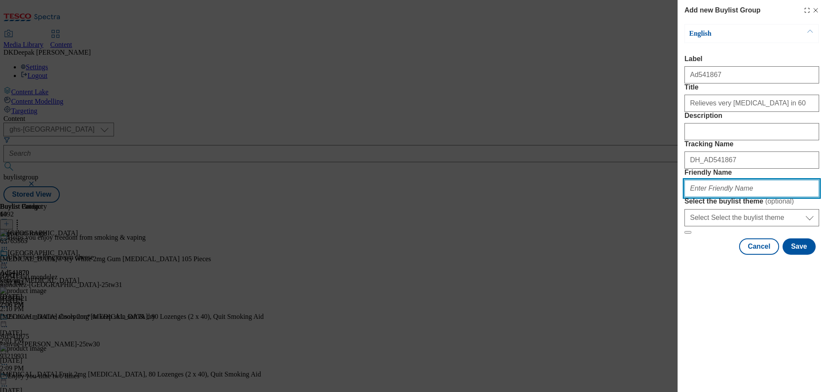
click at [706, 197] on input "Friendly Name" at bounding box center [752, 188] width 135 height 17
paste input "kenvue-aveeno-skin-relief-25tw30"
type input "kenvue-aveeno-skin-relief-25tw30"
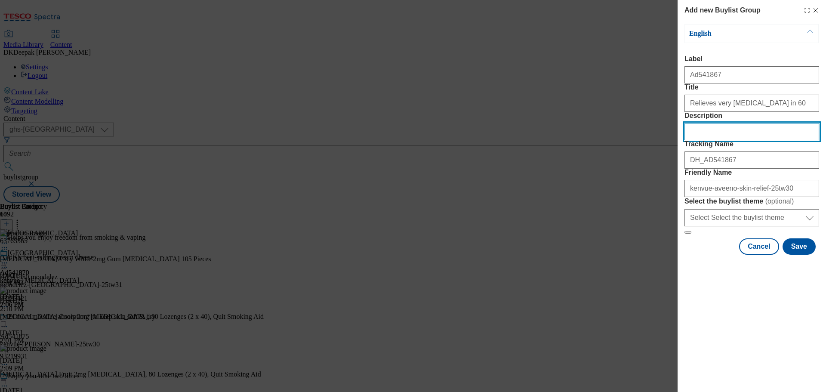
click at [724, 140] on input "Description" at bounding box center [752, 131] width 135 height 17
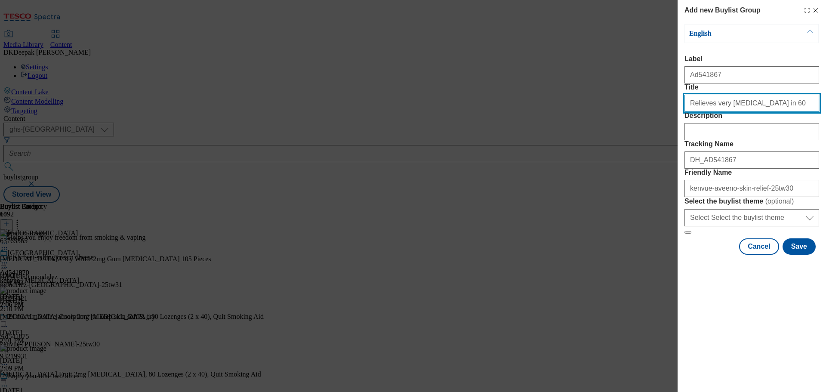
click at [758, 112] on input "Relieves very dry skin in 60" at bounding box center [752, 103] width 135 height 17
type input "Relieves very dry skin in 60 seconds"
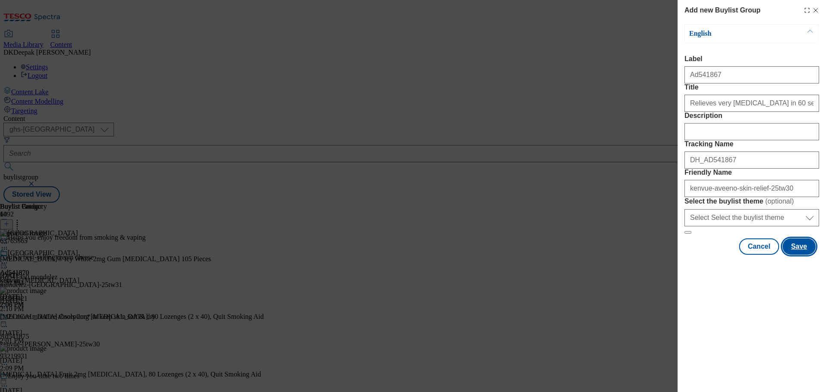
click at [805, 255] on button "Save" at bounding box center [799, 246] width 33 height 16
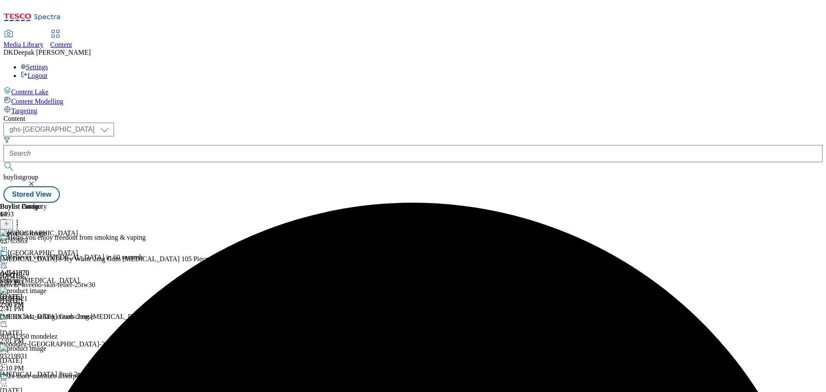
click at [9, 243] on icon at bounding box center [4, 247] width 9 height 9
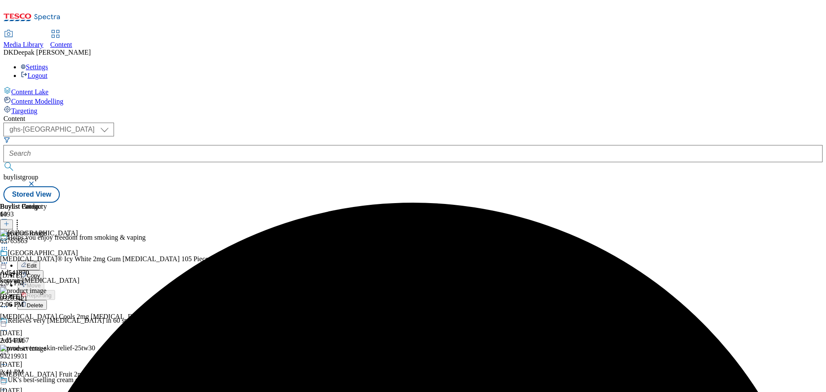
click at [40, 260] on button "Edit" at bounding box center [28, 265] width 23 height 10
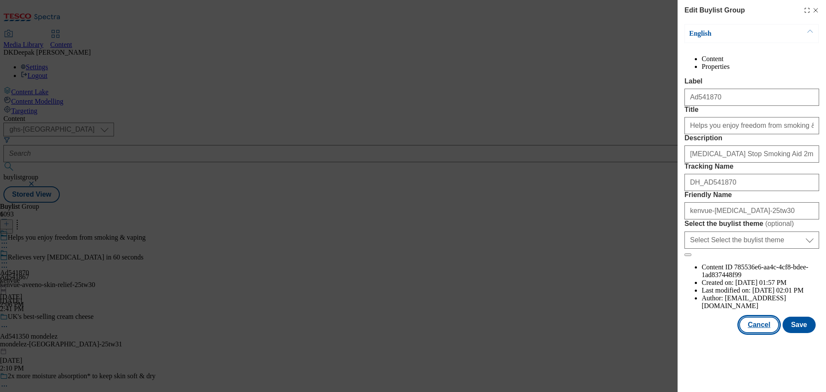
click at [755, 333] on button "Cancel" at bounding box center [759, 325] width 40 height 16
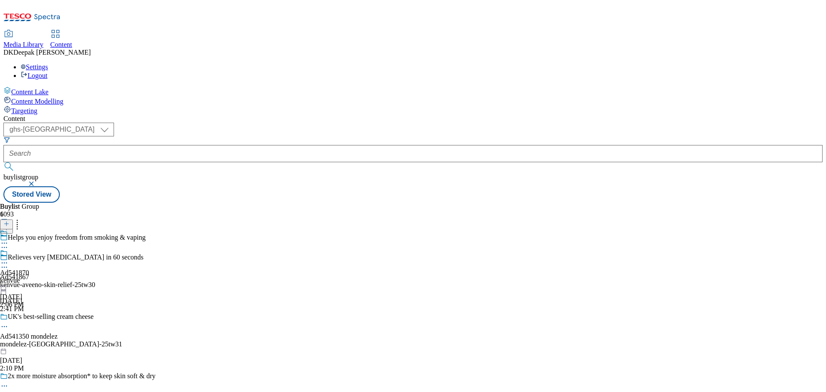
click at [156, 281] on div "kenvue-aveeno-skin-relief-25tw30" at bounding box center [78, 285] width 156 height 8
click at [9, 221] on icon at bounding box center [6, 224] width 6 height 6
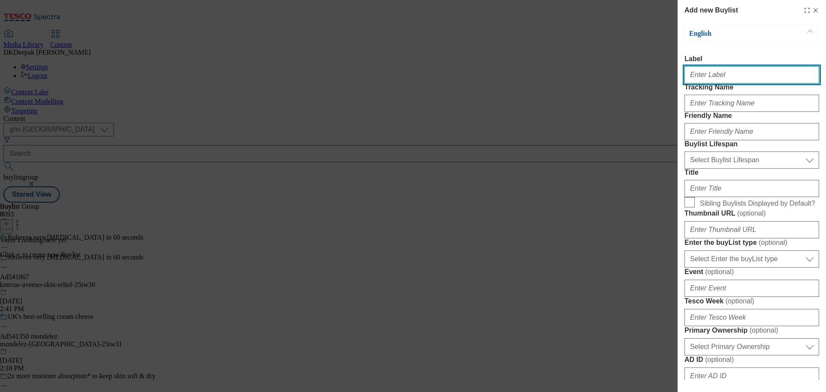
click at [703, 75] on input "Label" at bounding box center [752, 74] width 135 height 17
paste input "Ad541867"
type input "Ad541867"
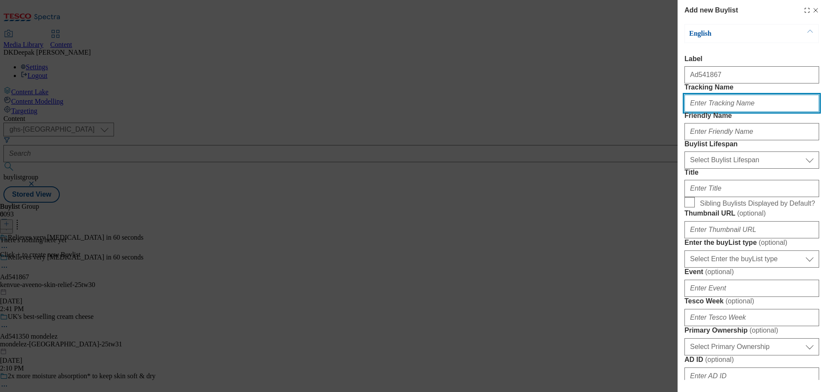
click at [712, 112] on input "Tracking Name" at bounding box center [752, 103] width 135 height 17
paste input "Ad541867"
type input "DH_AD541867"
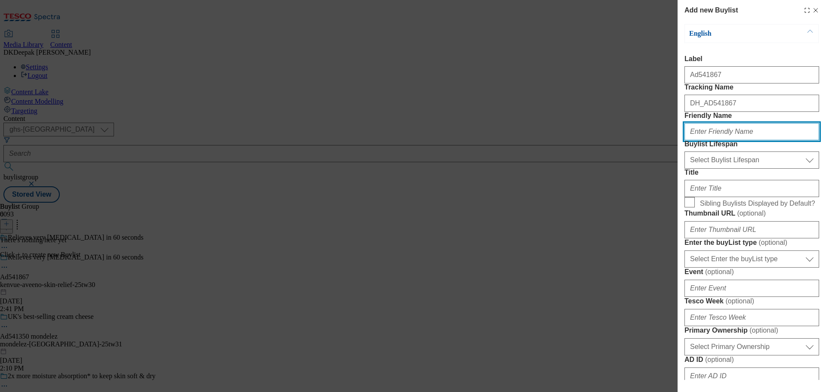
click at [723, 140] on input "Friendly Name" at bounding box center [752, 131] width 135 height 17
paste input "kenvue"
type input "kenvue"
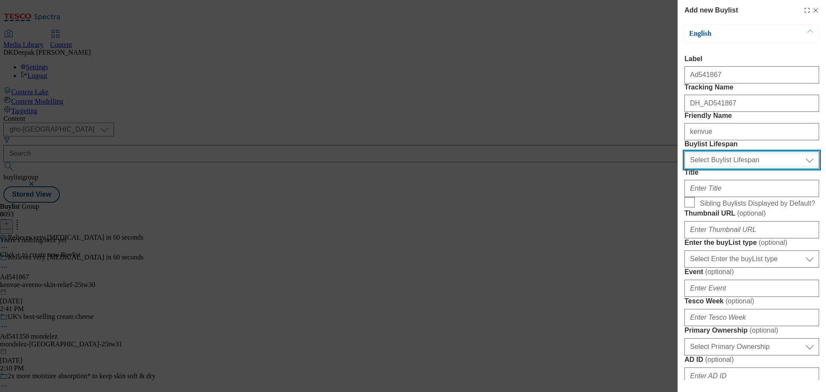
drag, startPoint x: 724, startPoint y: 202, endPoint x: 723, endPoint y: 213, distance: 10.8
click at [724, 169] on select "Select Buylist Lifespan evergreen seasonal tactical" at bounding box center [752, 160] width 135 height 17
select select "tactical"
click at [685, 169] on select "Select Buylist Lifespan evergreen seasonal tactical" at bounding box center [752, 160] width 135 height 17
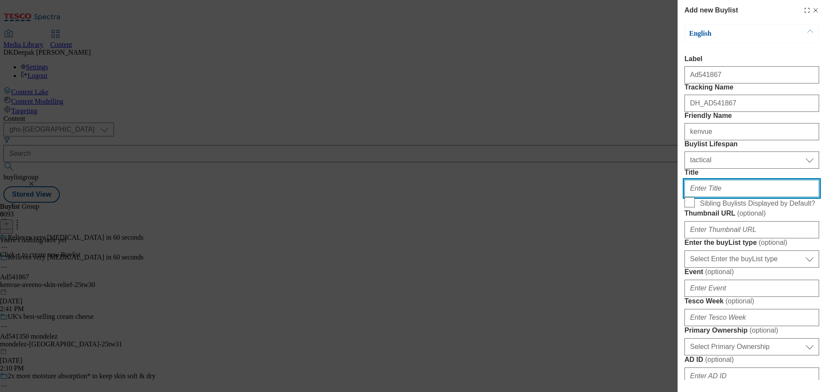
click at [715, 197] on input "Title" at bounding box center [752, 188] width 135 height 17
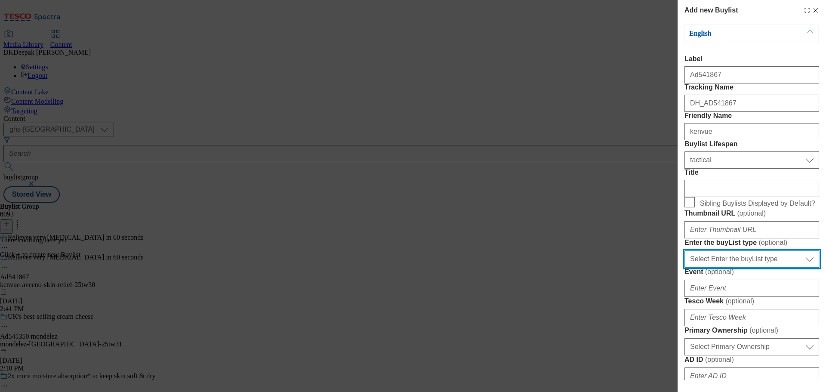
click at [735, 268] on select "Select Enter the buyList type event supplier funded long term >4 weeks supplier…" at bounding box center [752, 259] width 135 height 17
select select "supplier funded short term 1-3 weeks"
click at [685, 268] on select "Select Enter the buyList type event supplier funded long term >4 weeks supplier…" at bounding box center [752, 259] width 135 height 17
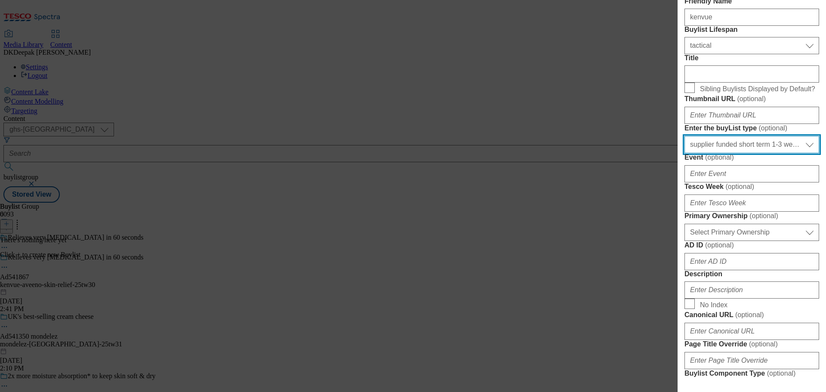
scroll to position [129, 0]
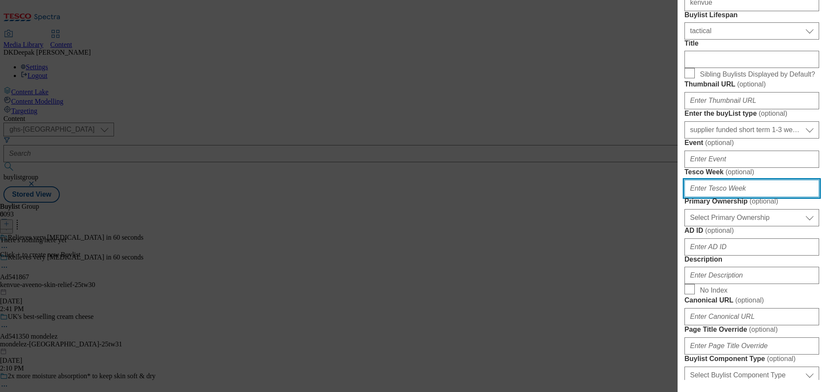
click at [711, 197] on input "Tesco Week ( optional )" at bounding box center [752, 188] width 135 height 17
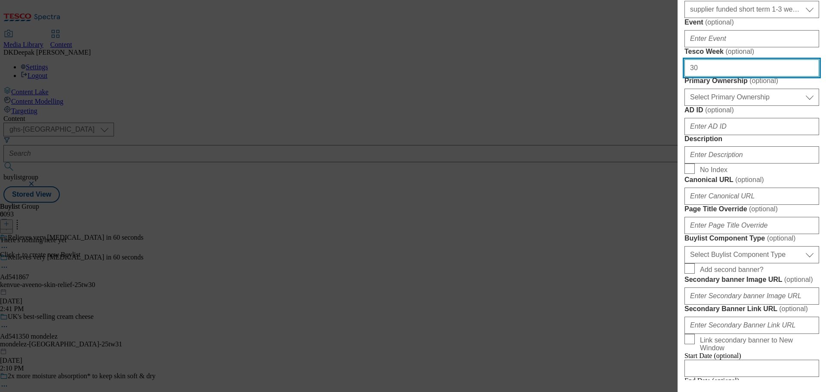
scroll to position [258, 0]
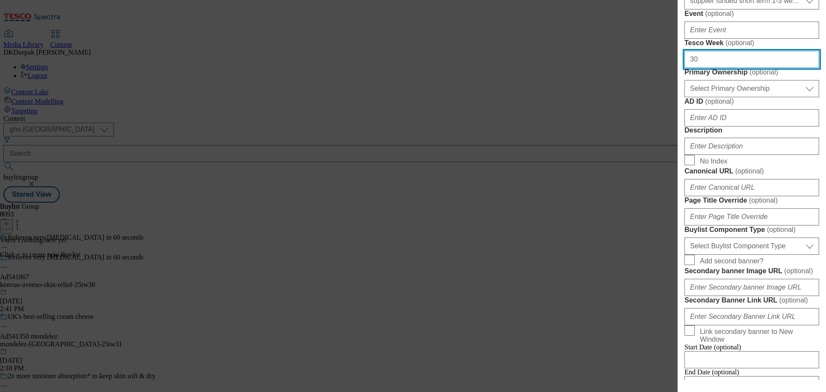
type input "30"
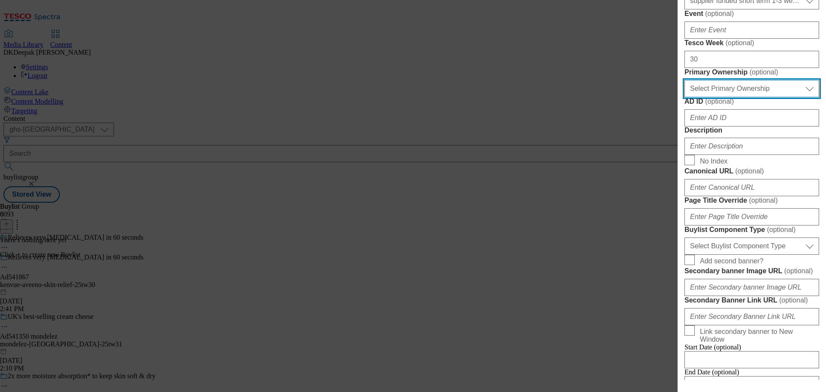
click at [720, 97] on select "Select Primary Ownership tesco dunnhumby" at bounding box center [752, 88] width 135 height 17
select select "dunnhumby"
click at [685, 97] on select "Select Primary Ownership tesco dunnhumby" at bounding box center [752, 88] width 135 height 17
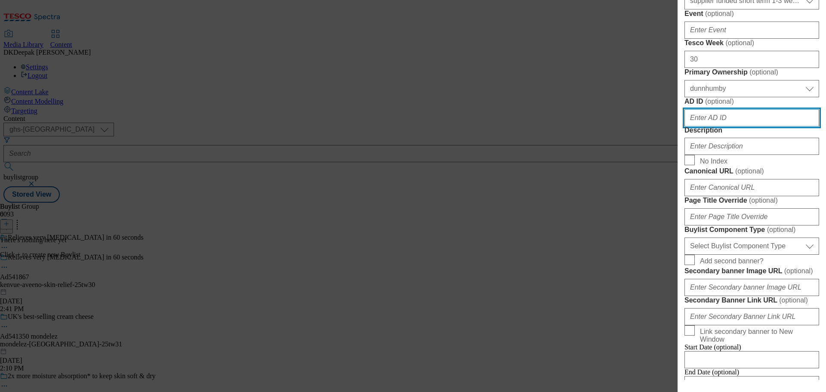
click at [701, 127] on input "AD ID ( optional )" at bounding box center [752, 117] width 135 height 17
paste input "AD541867"
drag, startPoint x: 697, startPoint y: 273, endPoint x: 674, endPoint y: 270, distance: 23.9
click at [674, 270] on div "Add new Buylist English Label Ad541867 Tracking Name DH_AD541867 Friendly Name …" at bounding box center [413, 196] width 826 height 392
type input "541867"
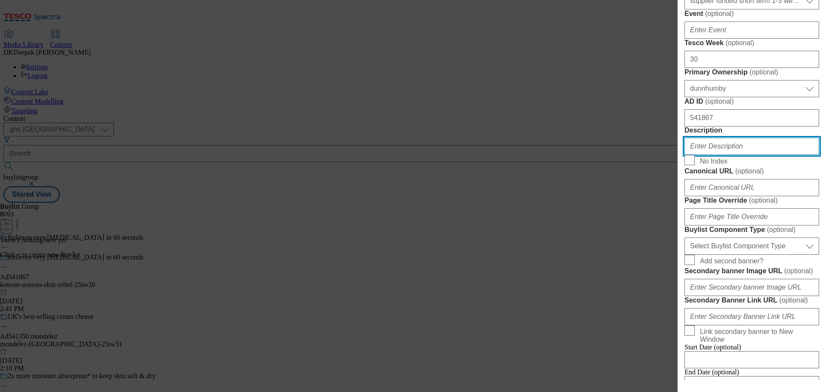
click at [718, 155] on input "Description" at bounding box center [752, 146] width 135 height 17
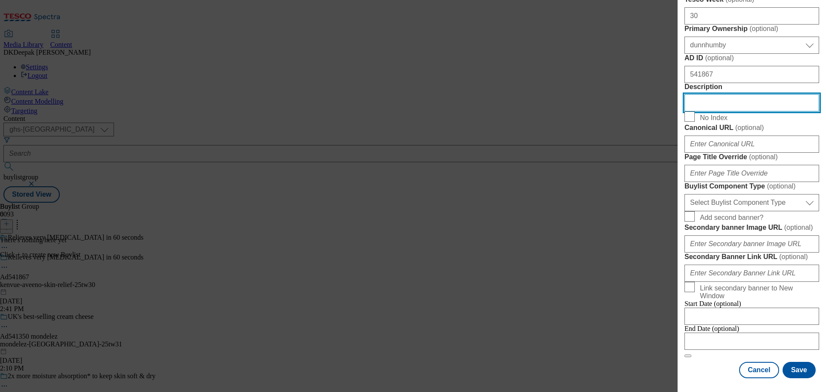
scroll to position [473, 0]
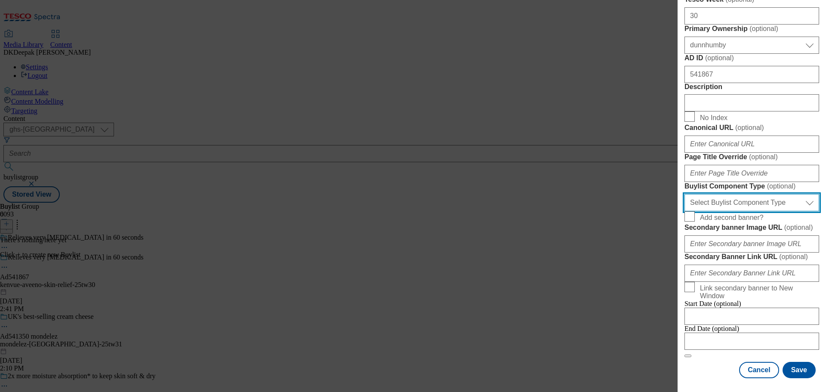
click at [736, 211] on select "Select Buylist Component Type Banner Competition Header Meal" at bounding box center [752, 202] width 135 height 17
select select "Banner"
click at [685, 211] on select "Select Buylist Component Type Banner Competition Header Meal" at bounding box center [752, 202] width 135 height 17
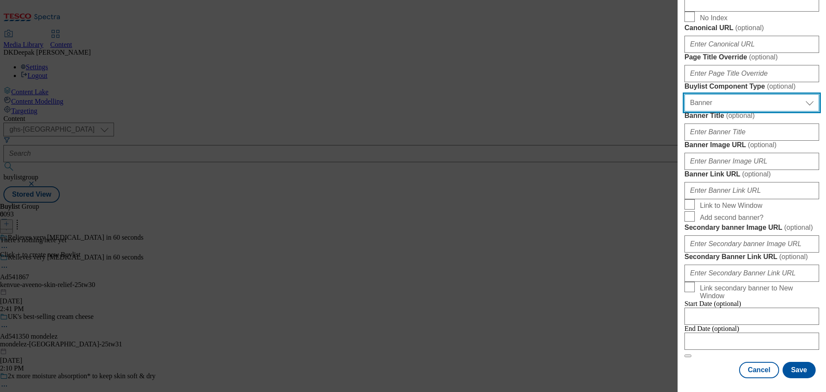
scroll to position [769, 0]
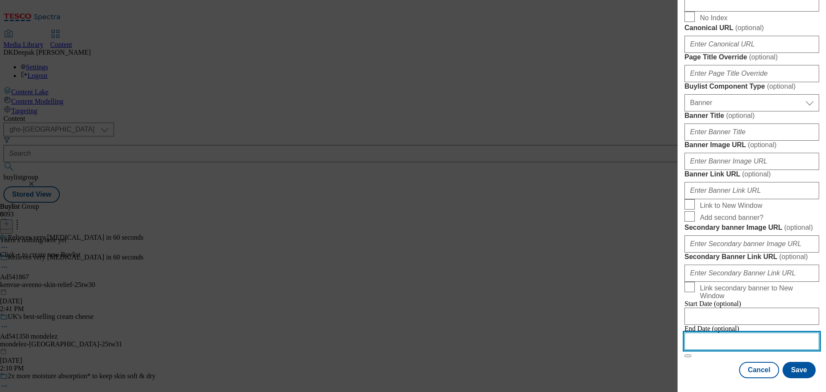
click at [716, 341] on input "Modal" at bounding box center [752, 341] width 135 height 17
select select "2025"
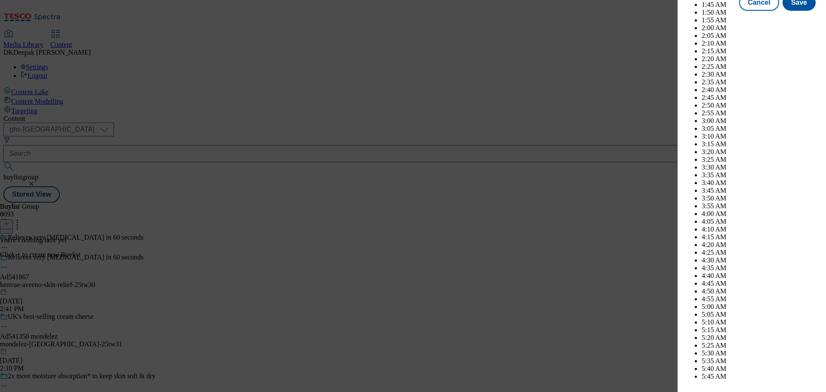
scroll to position [2796, 0]
select select "December"
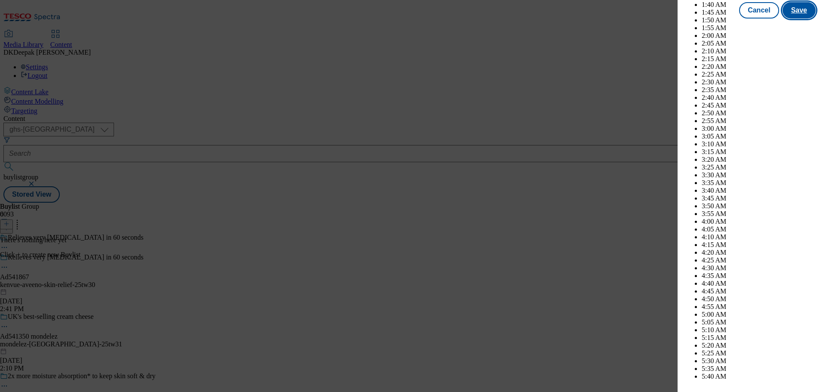
click at [796, 19] on button "Save" at bounding box center [799, 10] width 33 height 16
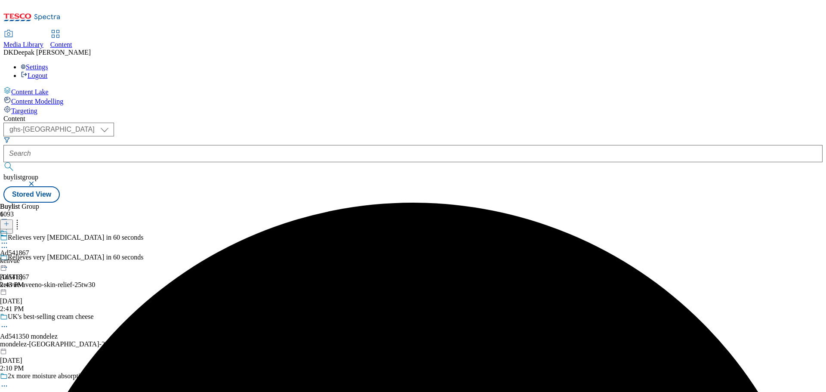
click at [156, 281] on div "kenvue-aveeno-skin-relief-25tw30" at bounding box center [78, 285] width 156 height 8
click at [9, 263] on icon at bounding box center [4, 267] width 9 height 9
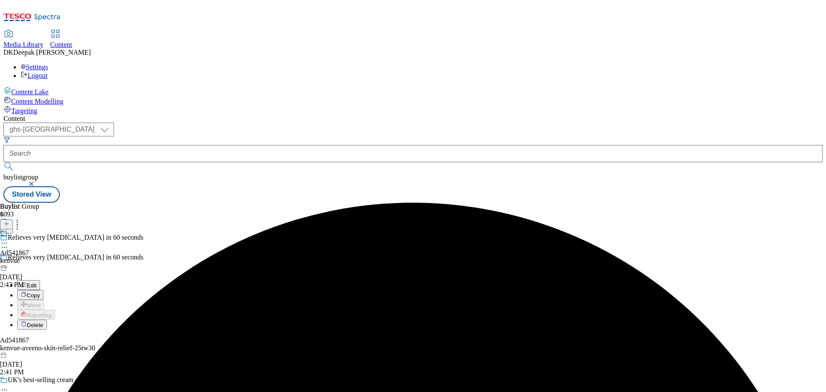
click at [40, 280] on button "Edit" at bounding box center [28, 285] width 23 height 10
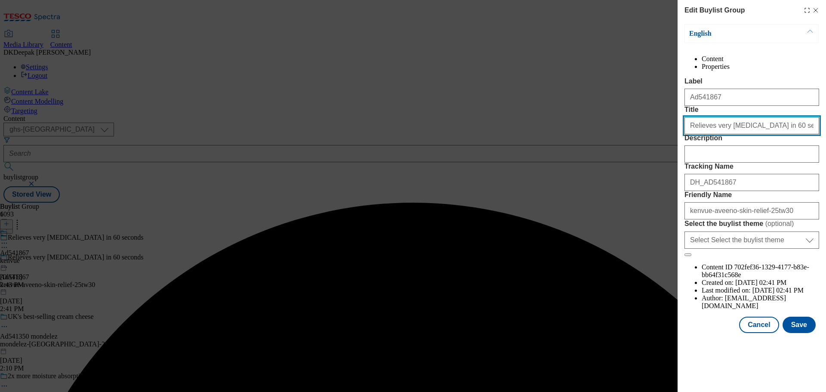
click at [779, 134] on input "Relieves very dry skin in 60 seconds" at bounding box center [752, 125] width 135 height 17
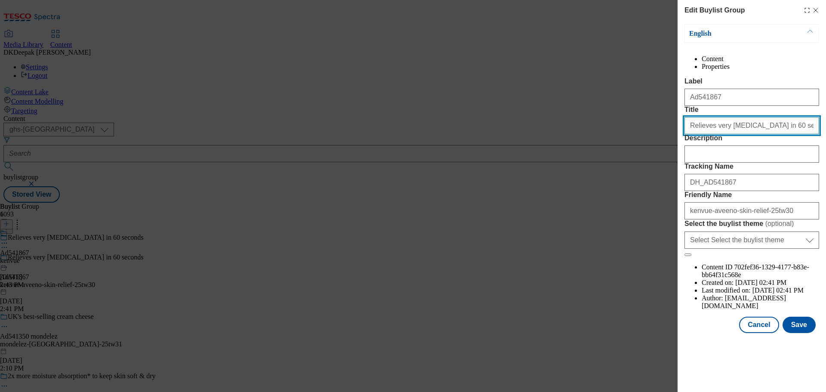
drag, startPoint x: 776, startPoint y: 159, endPoint x: 753, endPoint y: 158, distance: 23.2
click at [753, 134] on input "Relieves very dry skin in 60 seconds" at bounding box center [752, 125] width 135 height 17
type input "Relieves very dry skin in 60""
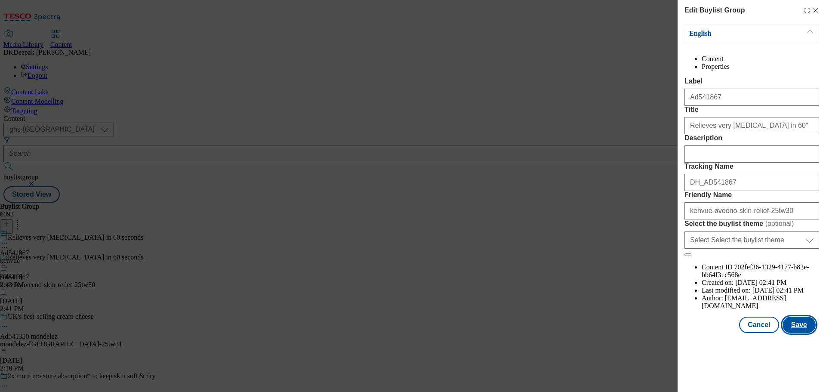
click at [800, 333] on button "Save" at bounding box center [799, 325] width 33 height 16
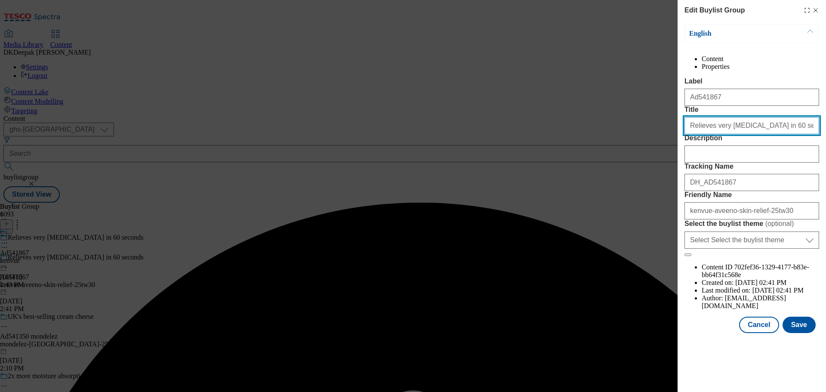
click at [779, 134] on input "Relieves very dry skin in 60 seconds" at bounding box center [752, 125] width 135 height 17
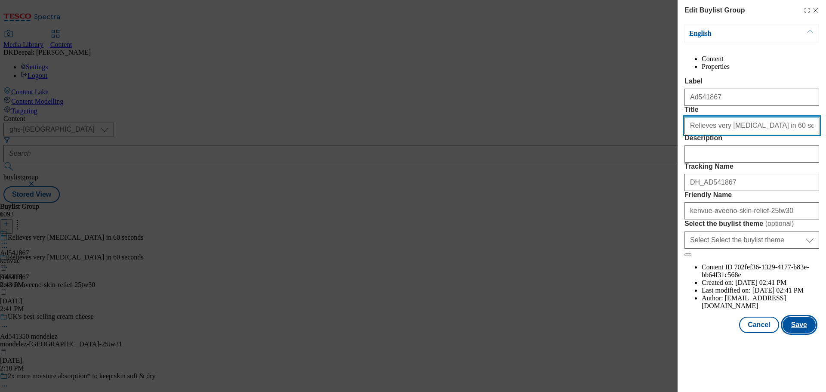
type input "Relieves very dry skin in 60 seconds''"
click at [801, 333] on button "Save" at bounding box center [799, 325] width 33 height 16
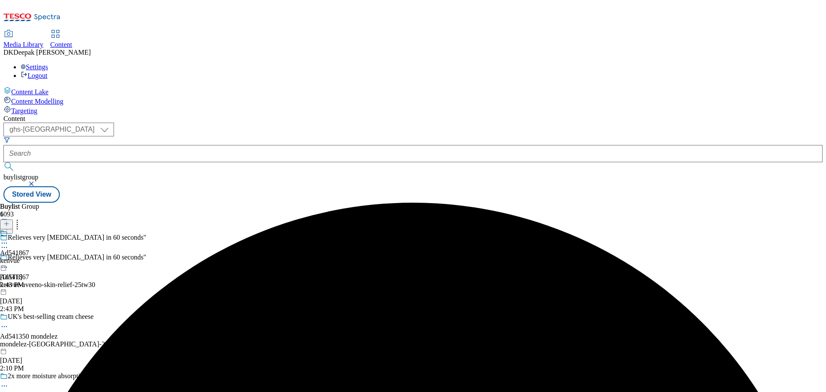
click at [29, 257] on div "kenvue" at bounding box center [14, 261] width 29 height 8
click at [9, 221] on icon at bounding box center [6, 224] width 6 height 6
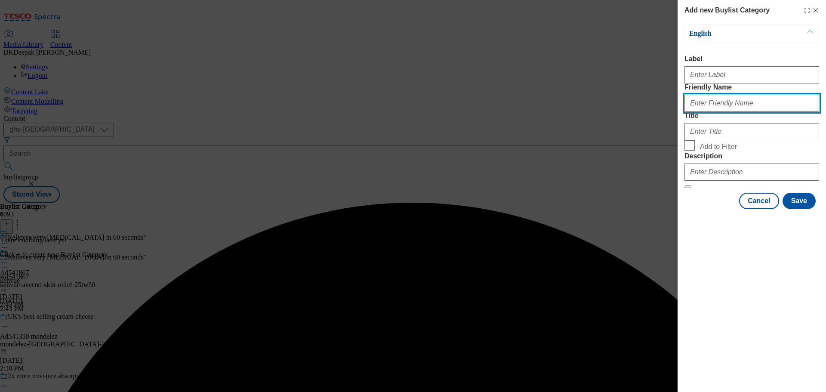
click at [719, 112] on input "Friendly Name" at bounding box center [752, 103] width 135 height 17
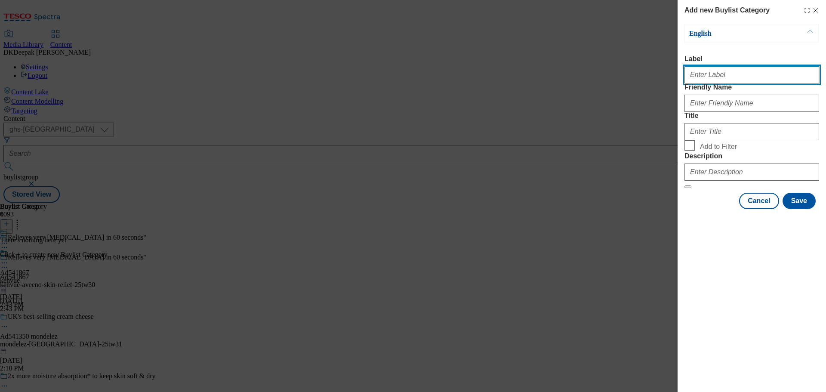
click at [712, 80] on input "Label" at bounding box center [752, 74] width 135 height 17
paste input "AD541867"
type input "AD541867"
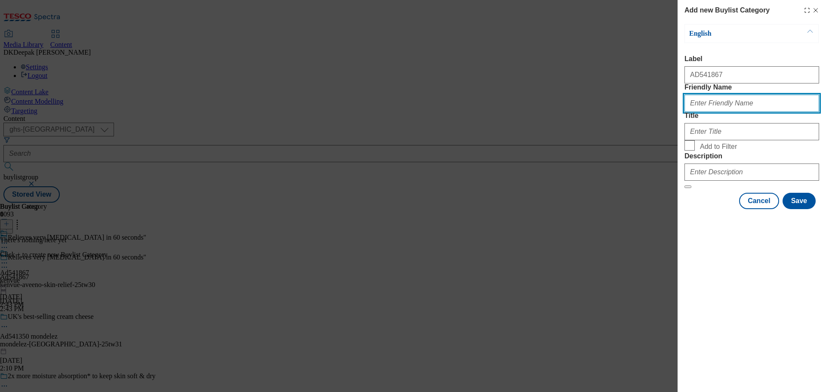
click at [710, 112] on input "Friendly Name" at bounding box center [752, 103] width 135 height 17
paste input "kenvue-aveeno-skin-relief"
type input "kenvue-aveeno-skin-relief"
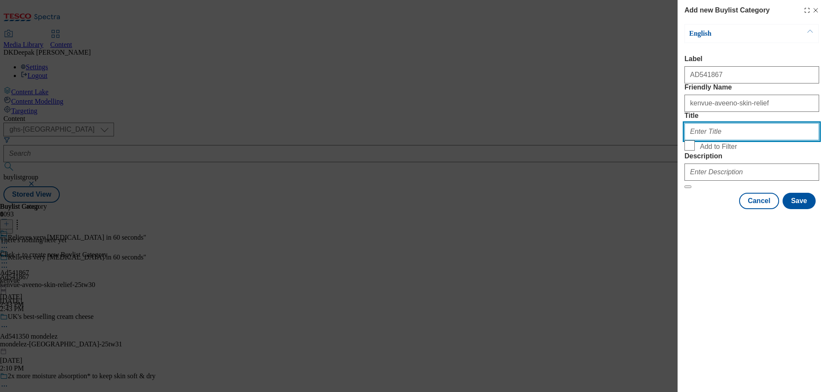
click at [711, 140] on input "Title" at bounding box center [752, 131] width 135 height 17
paste input "kenvue-aveeno-skin-relief"
drag, startPoint x: 761, startPoint y: 162, endPoint x: 705, endPoint y: 165, distance: 55.6
click at [705, 140] on input "kenvue-aveeno-skin-relief" at bounding box center [752, 131] width 135 height 17
type input "Kenvue"
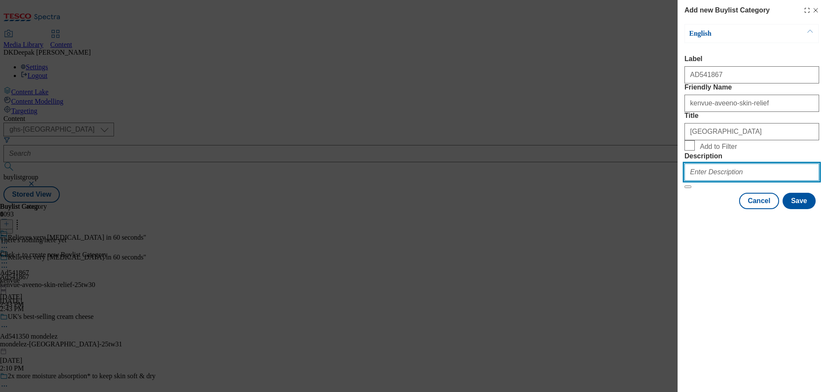
click at [714, 181] on input "Description" at bounding box center [752, 172] width 135 height 17
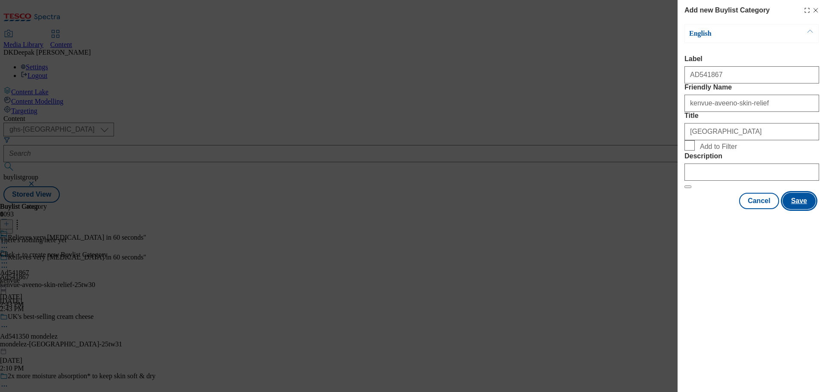
click at [804, 209] on button "Save" at bounding box center [799, 201] width 33 height 16
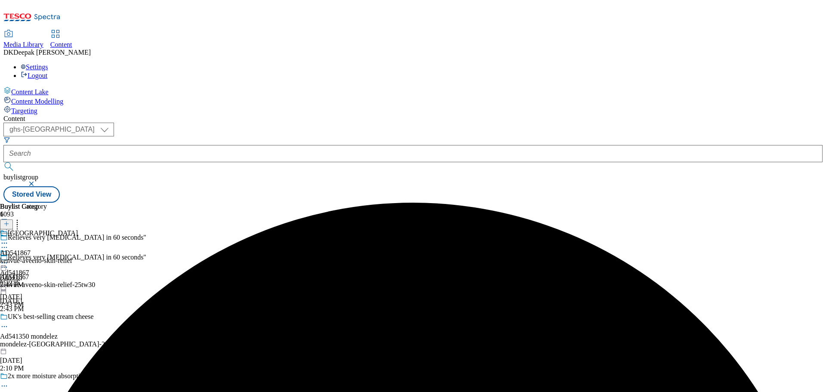
click at [78, 257] on div "kenvue-aveeno-skin-relief" at bounding box center [39, 261] width 78 height 8
click at [9, 221] on icon at bounding box center [6, 224] width 6 height 6
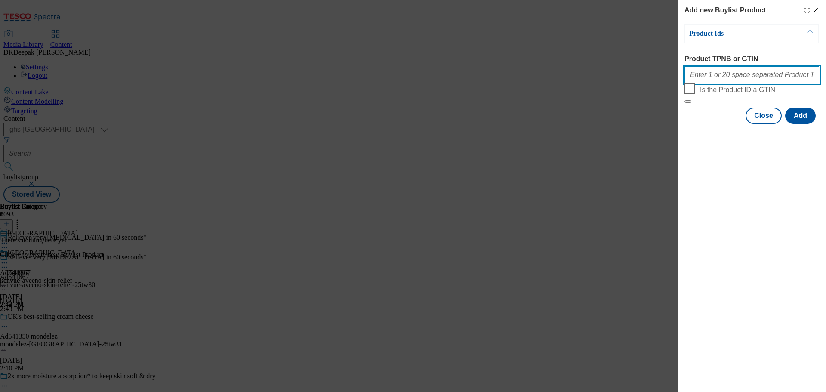
click at [709, 81] on input "Product TPNB or GTIN" at bounding box center [752, 74] width 135 height 17
click at [716, 78] on input "Product TPNB or GTIN" at bounding box center [752, 74] width 135 height 17
paste input "65569005 65014518 80597703 86474350 91642075 65569005 90512480 80697732"
type input "65569005 65014518 80597703 86474350 91642075 65569005 90512480 80697732"
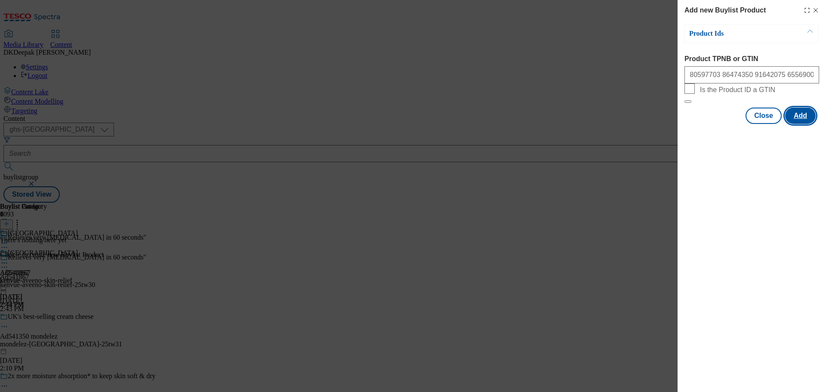
click at [803, 124] on button "Add" at bounding box center [801, 116] width 31 height 16
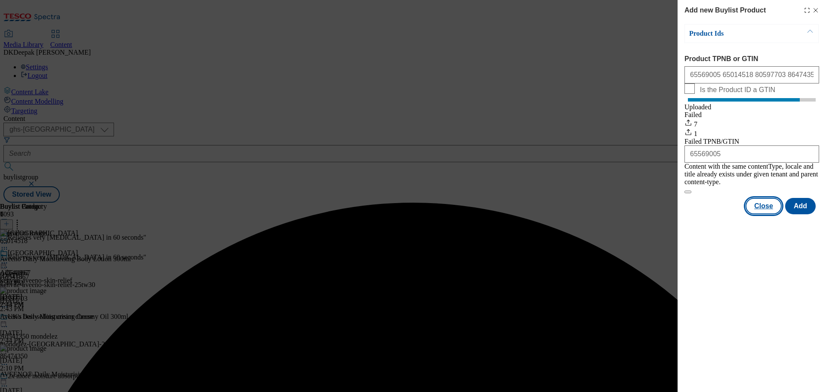
click at [761, 207] on button "Close" at bounding box center [764, 206] width 36 height 16
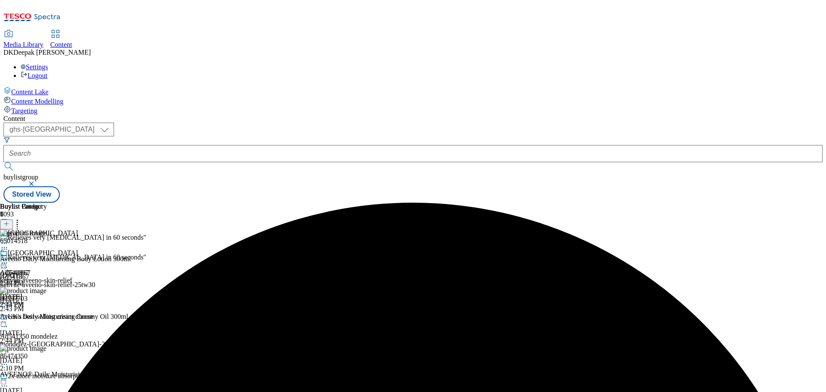
click at [5, 263] on circle at bounding box center [4, 263] width 1 height 1
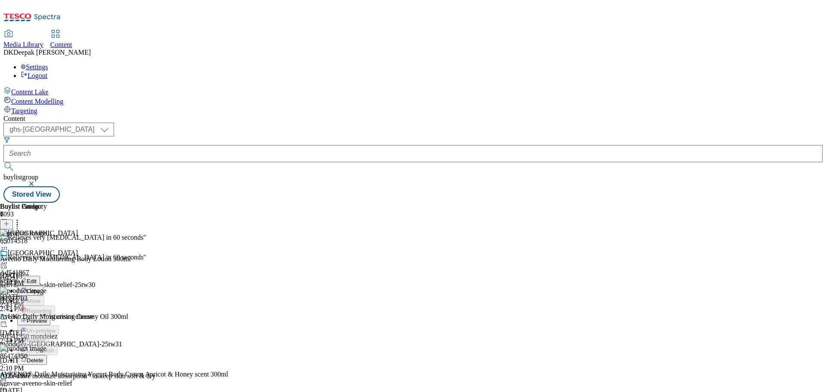
click at [47, 318] on span "Preview" at bounding box center [37, 321] width 20 height 6
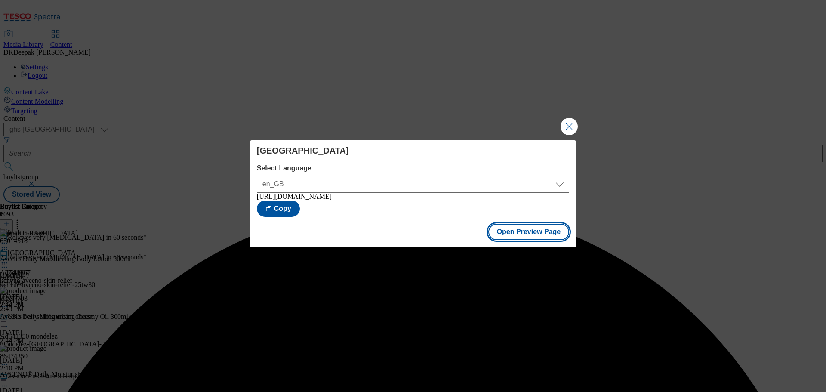
click at [538, 239] on button "Open Preview Page" at bounding box center [529, 232] width 81 height 16
click at [545, 233] on button "Open Preview Page" at bounding box center [529, 232] width 81 height 16
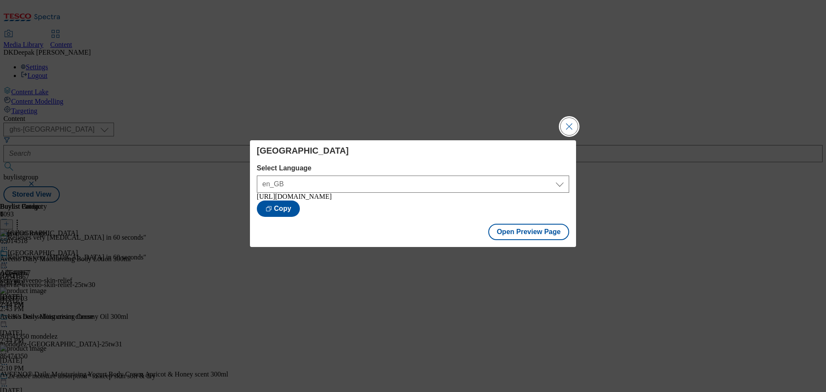
click at [564, 125] on button "Close Modal" at bounding box center [569, 126] width 17 height 17
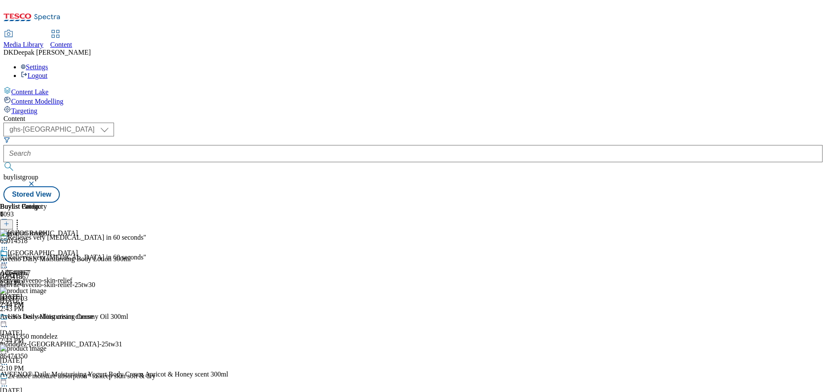
click at [9, 259] on icon at bounding box center [4, 263] width 9 height 9
click at [40, 276] on button "Edit" at bounding box center [28, 281] width 23 height 10
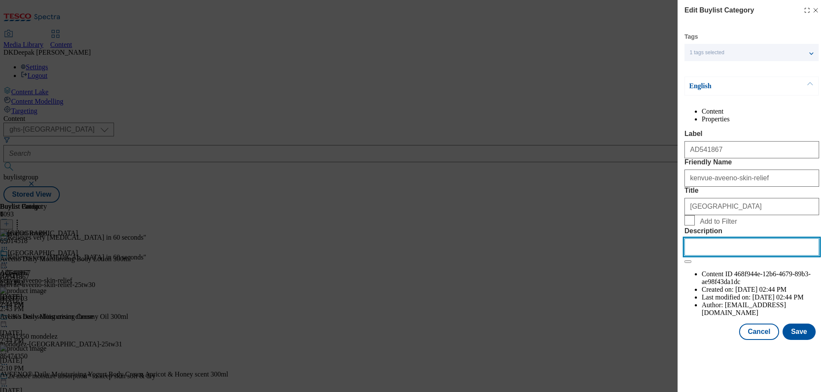
click at [735, 256] on input "Description" at bounding box center [752, 246] width 135 height 17
paste input "Aveeno Daily Moisturising Body Lotion Moisturiser Sensitive Skin 300ml"
type input "Aveeno Daily Moisturising Body Lotion Moisturiser Sensitive Skin 300ml"
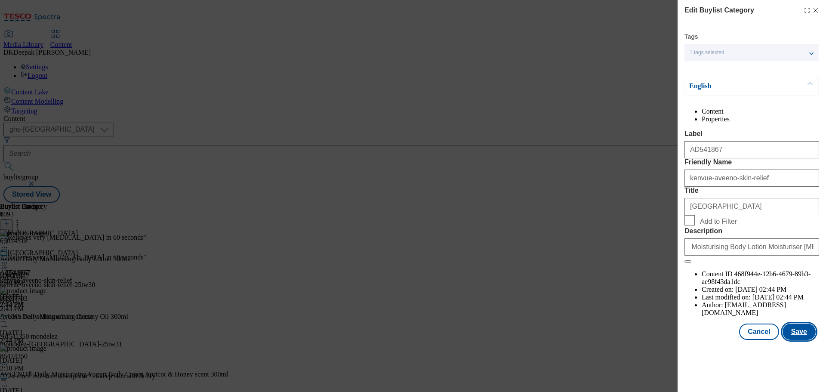
scroll to position [0, 0]
click at [798, 340] on button "Save" at bounding box center [799, 332] width 33 height 16
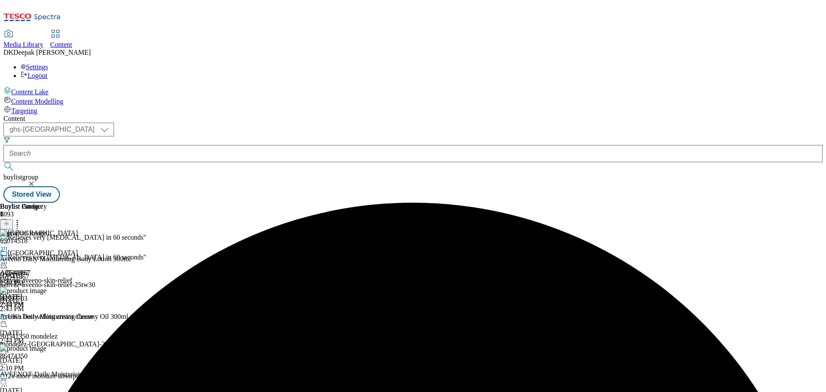
click at [9, 259] on icon at bounding box center [4, 263] width 9 height 9
click at [40, 276] on button "Edit" at bounding box center [28, 281] width 23 height 10
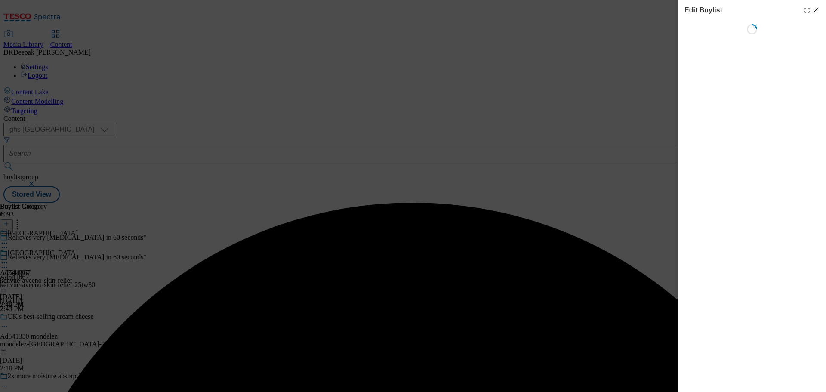
select select "tactical"
select select "supplier funded short term 1-3 weeks"
select select "dunnhumby"
select select "Banner"
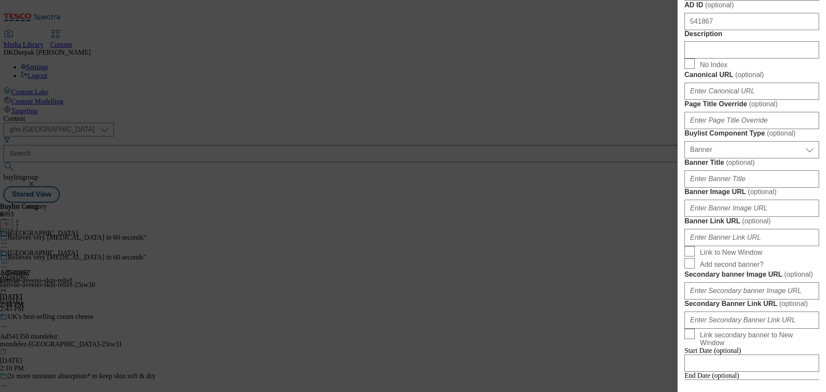
scroll to position [517, 0]
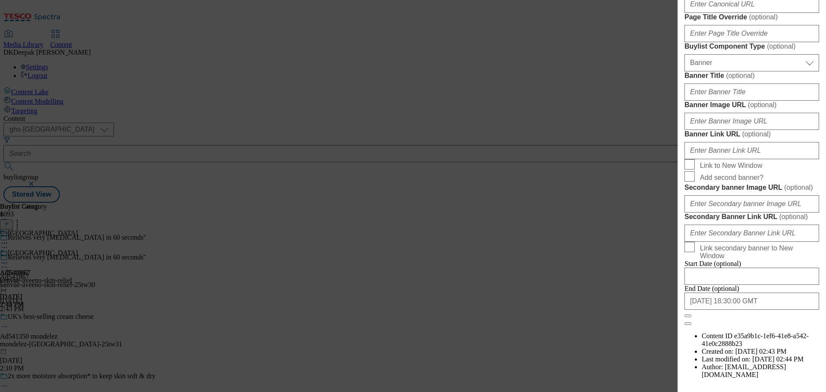
paste input "Aveeno Daily Moisturising Body Lotion Moisturiser Sensitive Skin 300ml"
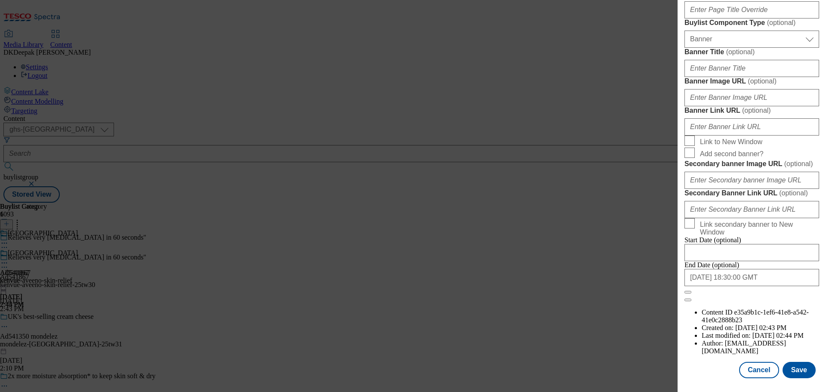
scroll to position [860, 0]
type input "Aveeno Daily Moisturising Body Lotion Moisturiser Sensitive Skin 300ml"
click at [788, 367] on button "Save" at bounding box center [799, 370] width 33 height 16
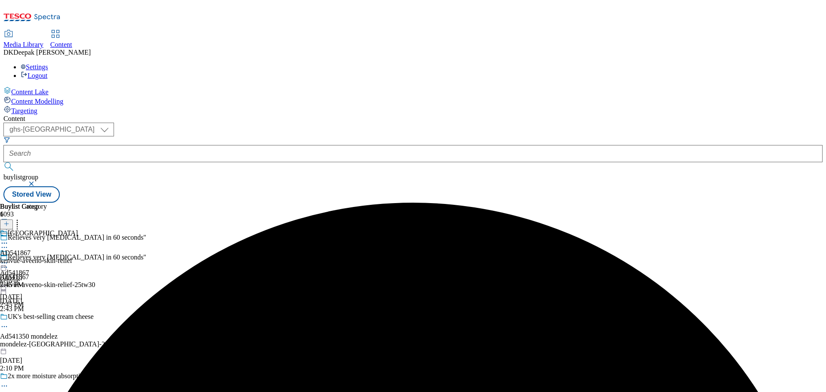
click at [156, 254] on div "Relieves very dry skin in 60 seconds'' Ad541867 kenvue-aveeno-skin-relief-25tw3…" at bounding box center [78, 283] width 156 height 59
click at [9, 263] on icon at bounding box center [4, 267] width 9 height 9
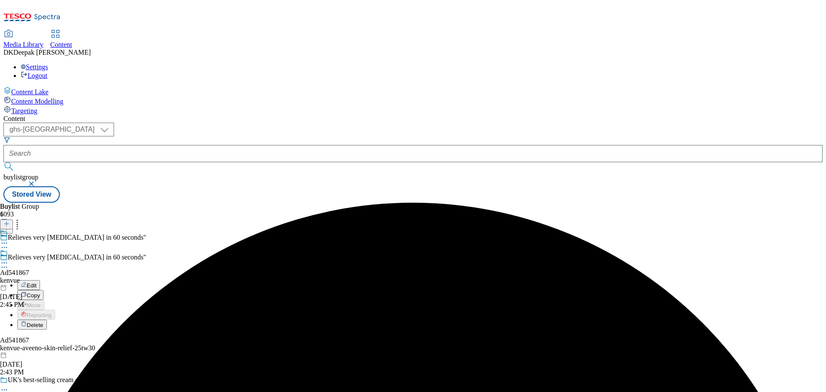
click at [40, 280] on button "Edit" at bounding box center [28, 285] width 23 height 10
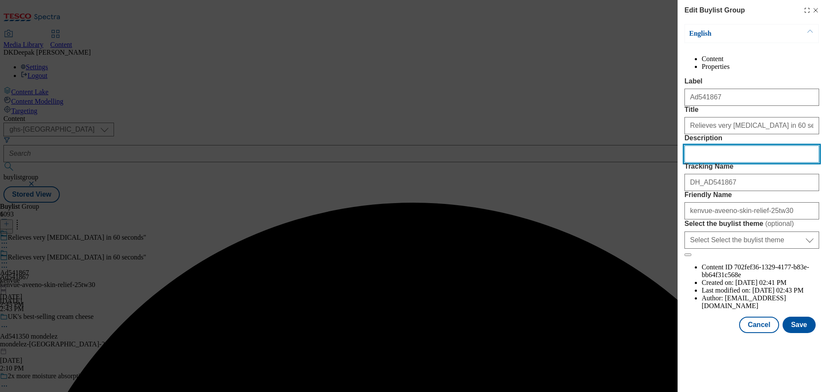
click at [719, 163] on input "Description" at bounding box center [752, 153] width 135 height 17
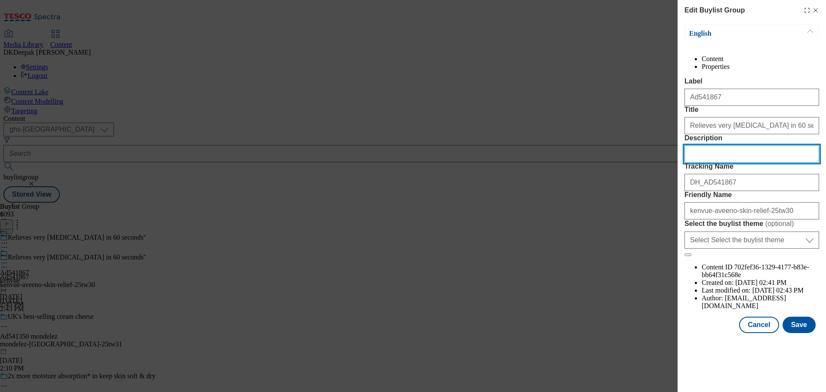
paste input "Aveeno Daily Moisturising Body Lotion Moisturiser Sensitive Skin 300ml"
type input "Aveeno Daily Moisturising Body Lotion Moisturiser Sensitive Skin 300ml"
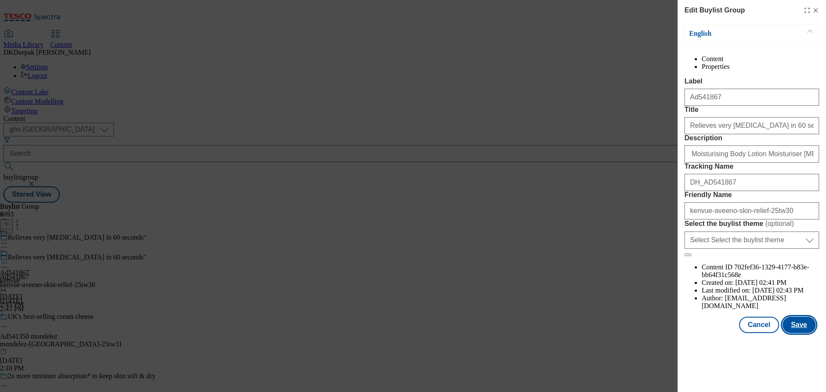
click at [801, 333] on button "Save" at bounding box center [799, 325] width 33 height 16
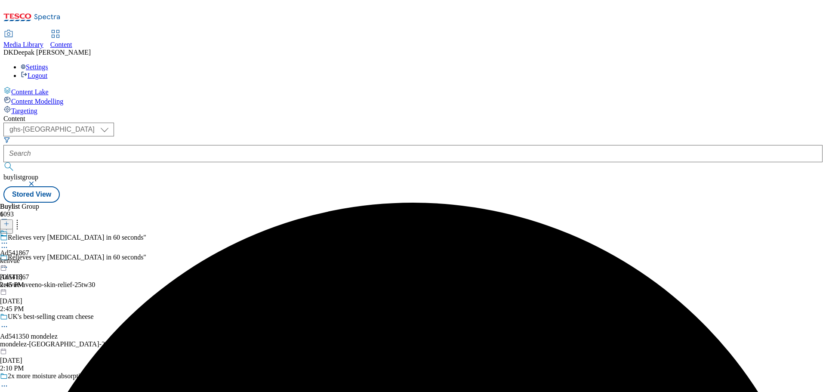
click at [29, 257] on div "kenvue" at bounding box center [14, 261] width 29 height 8
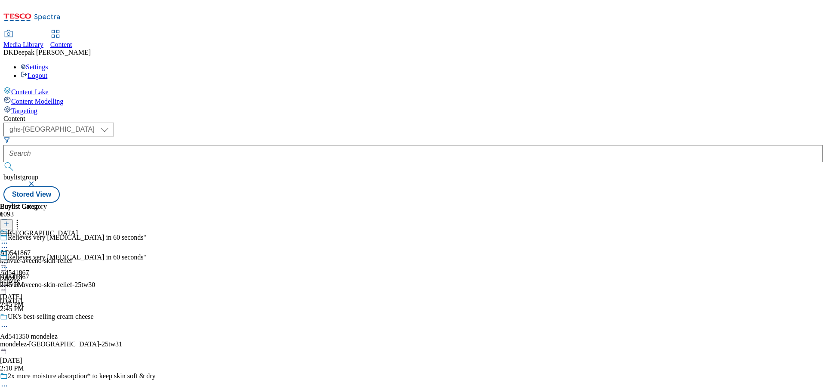
click at [78, 229] on div "Kenvue AD541867 kenvue-aveeno-skin-relief Aug 29, 2025 2:45 PM" at bounding box center [39, 258] width 78 height 59
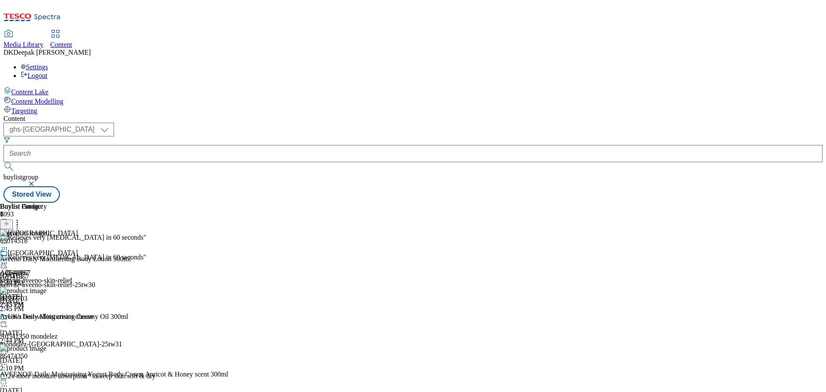
click at [9, 259] on icon at bounding box center [4, 263] width 9 height 9
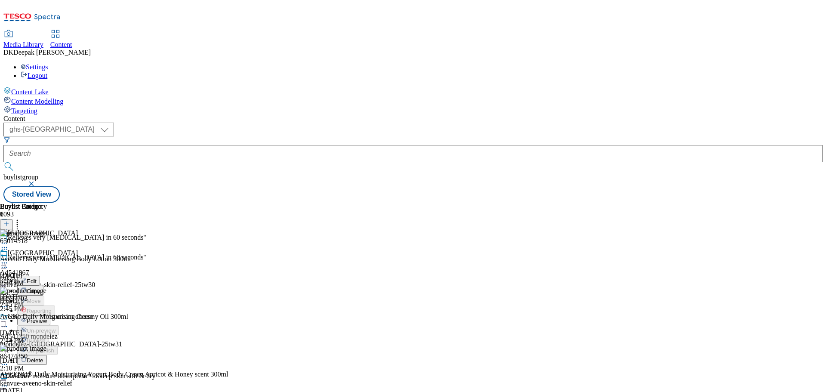
click at [47, 318] on span "Preview" at bounding box center [37, 321] width 20 height 6
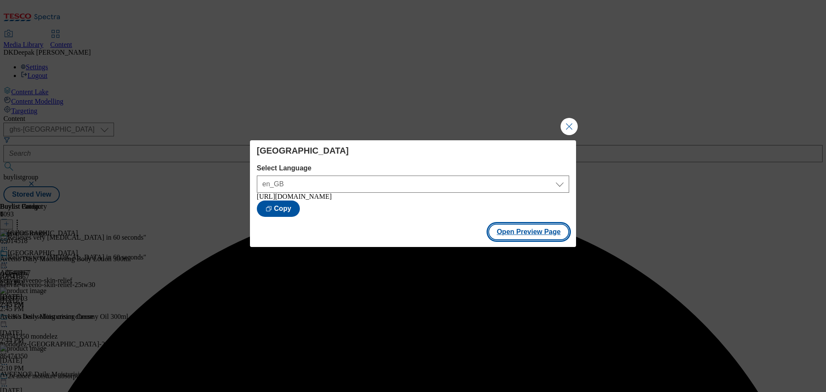
click at [538, 236] on button "Open Preview Page" at bounding box center [529, 232] width 81 height 16
click at [569, 122] on button "Close Modal" at bounding box center [569, 126] width 17 height 17
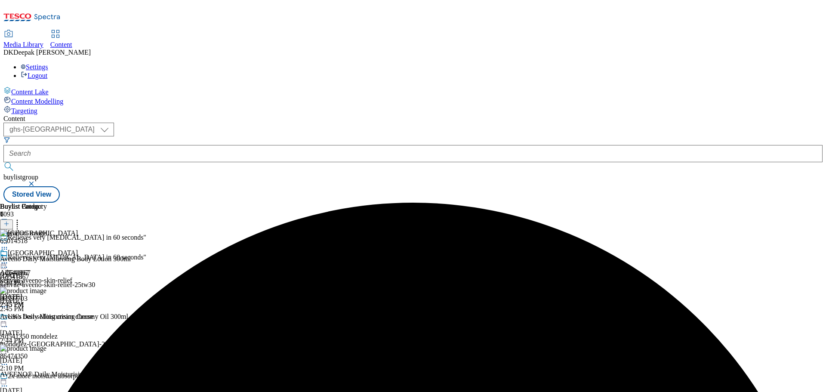
click at [9, 259] on icon at bounding box center [4, 263] width 9 height 9
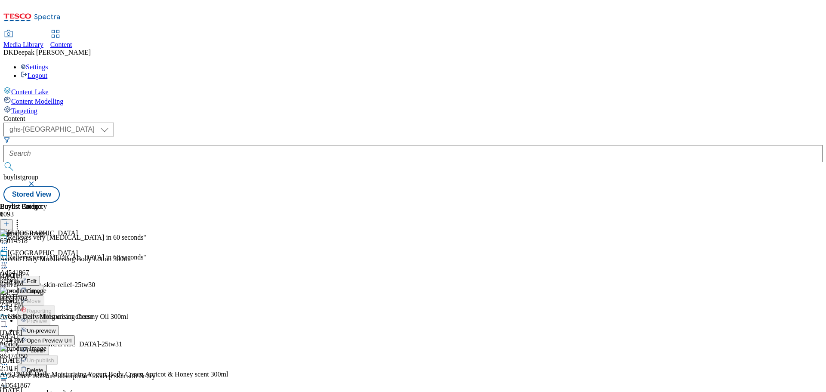
click at [46, 347] on span "Publish" at bounding box center [36, 350] width 19 height 6
